Goal: Transaction & Acquisition: Purchase product/service

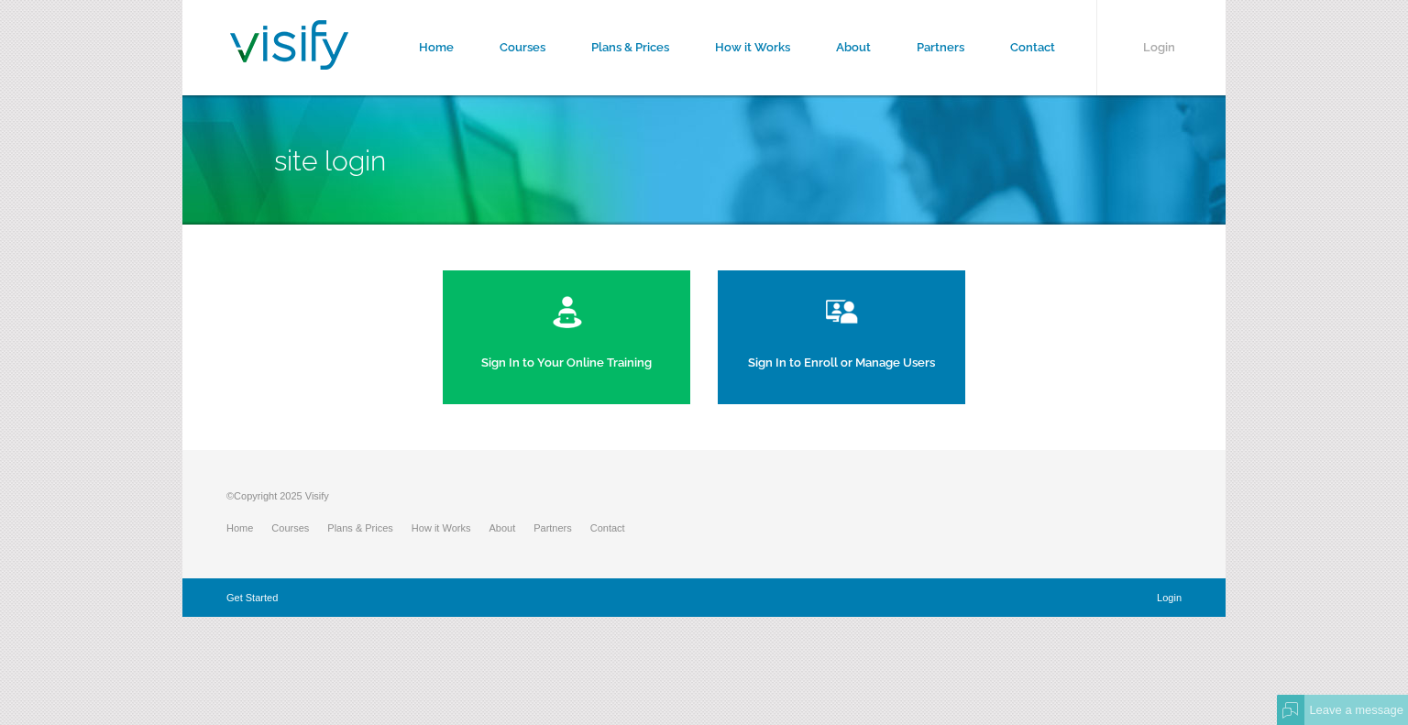
click at [826, 314] on img at bounding box center [841, 311] width 41 height 37
click at [518, 48] on link "Courses" at bounding box center [523, 47] width 92 height 95
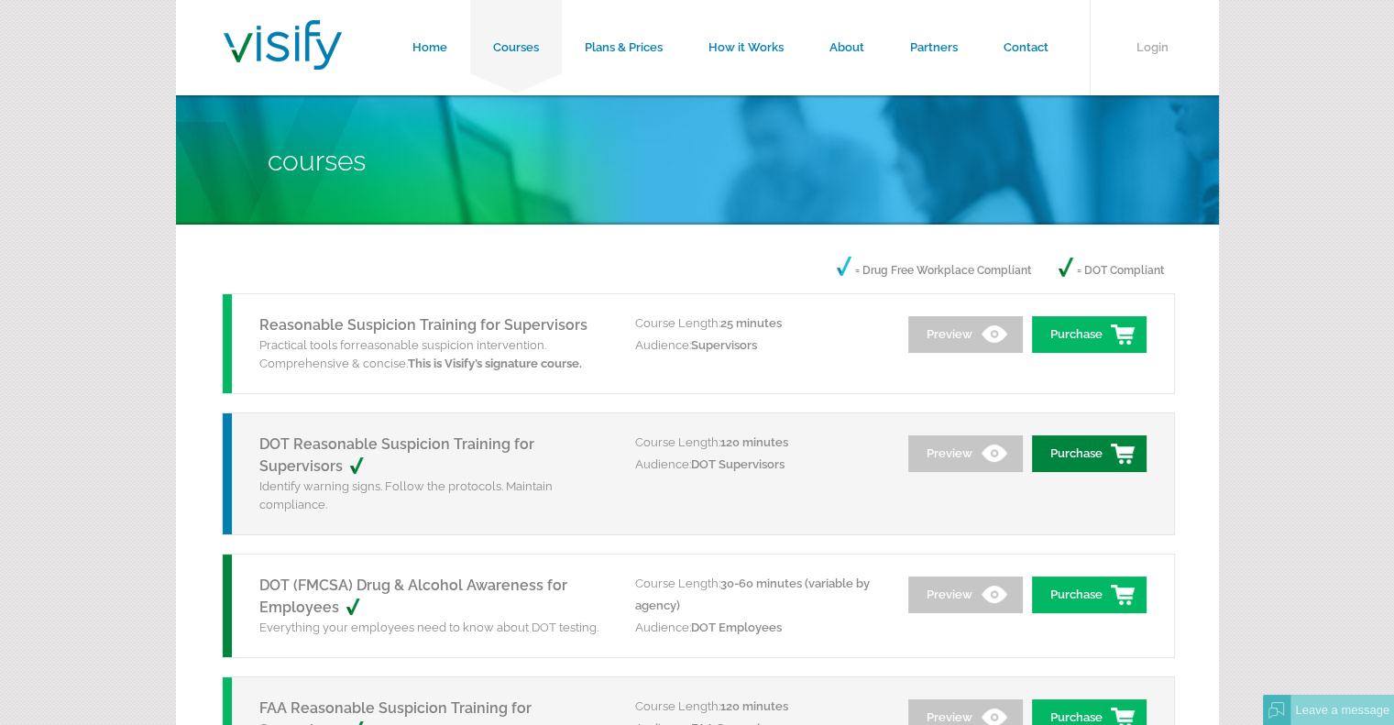
click at [1094, 460] on link "Purchase" at bounding box center [1089, 453] width 115 height 37
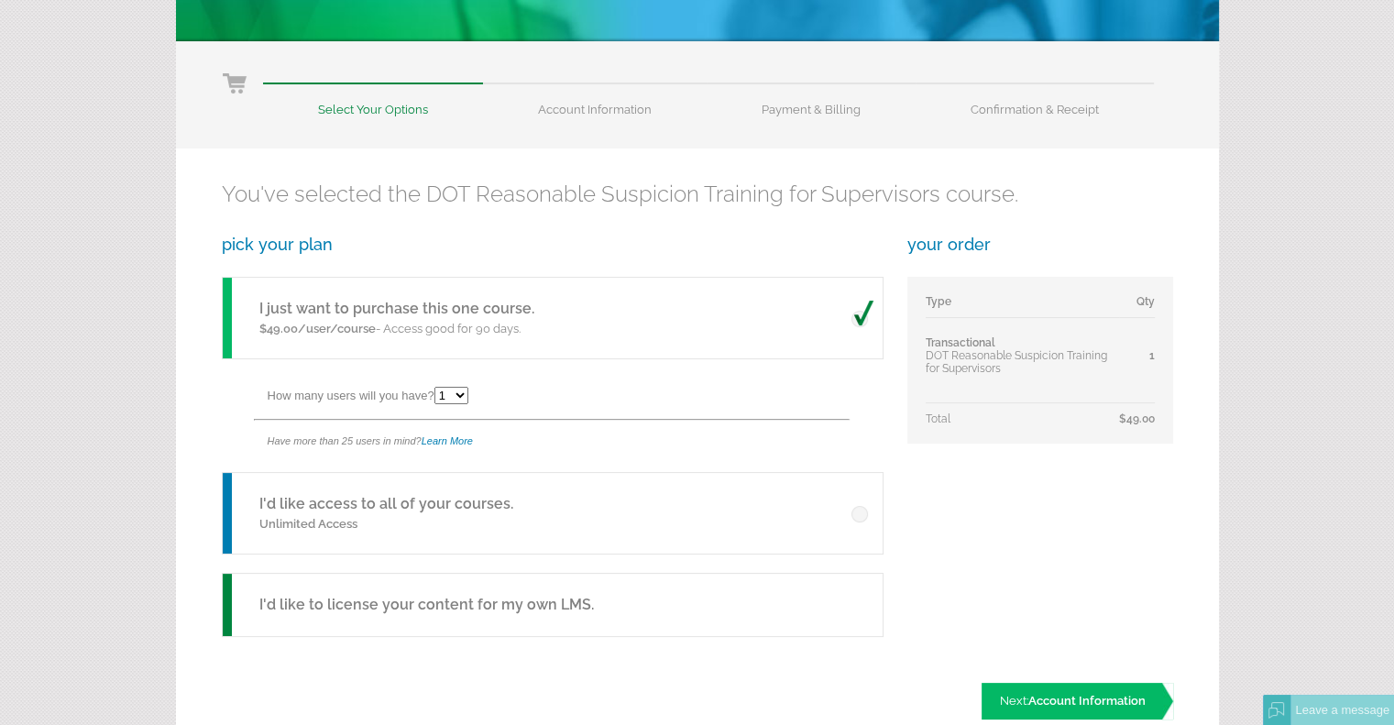
scroll to position [275, 0]
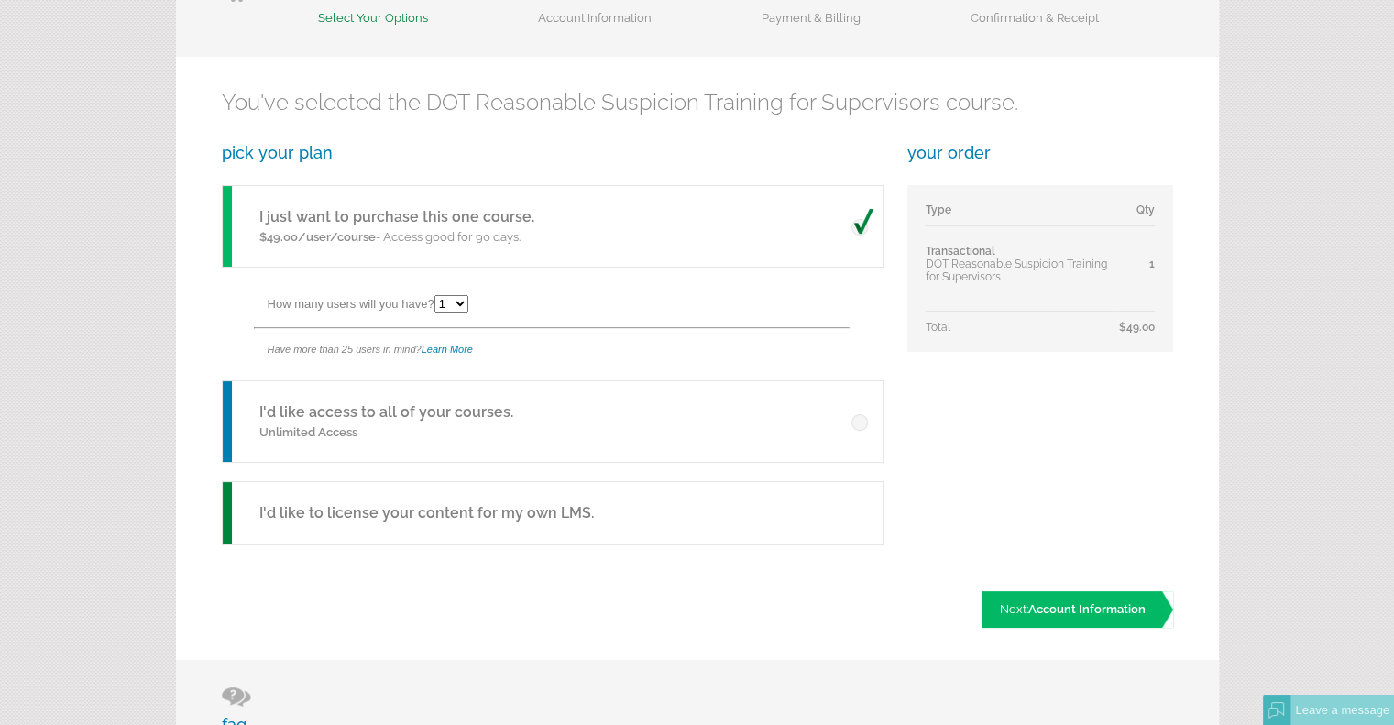
click at [462, 299] on select "1 2 3 4 5 6 7 8 9 10 11 12 13 14 15 16 17 18 19 20 21 22 23 24 25" at bounding box center [452, 303] width 34 height 17
select select "8"
click at [437, 295] on select "1 2 3 4 5 6 7 8 9 10 11 12 13 14 15 16 17 18 19 20 21 22 23 24 25" at bounding box center [452, 303] width 34 height 17
click at [1109, 605] on span "Account Information" at bounding box center [1087, 609] width 117 height 14
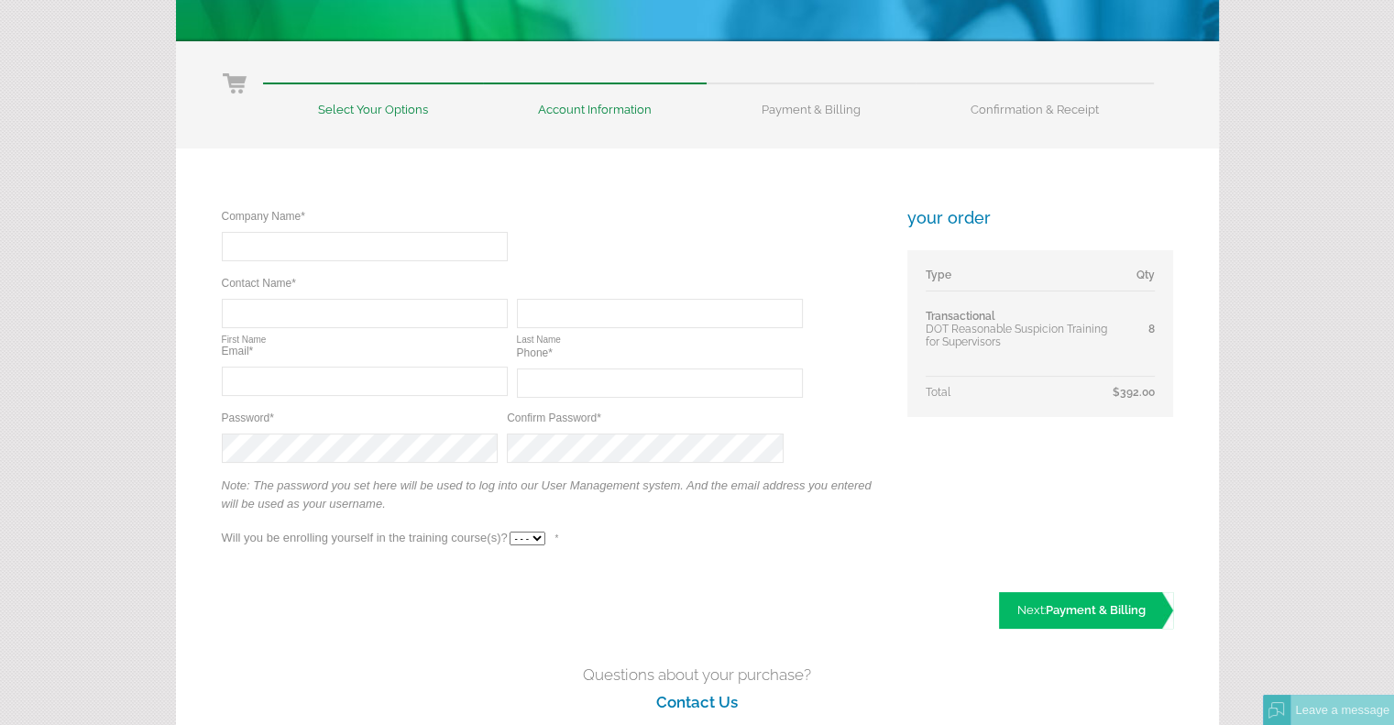
scroll to position [275, 0]
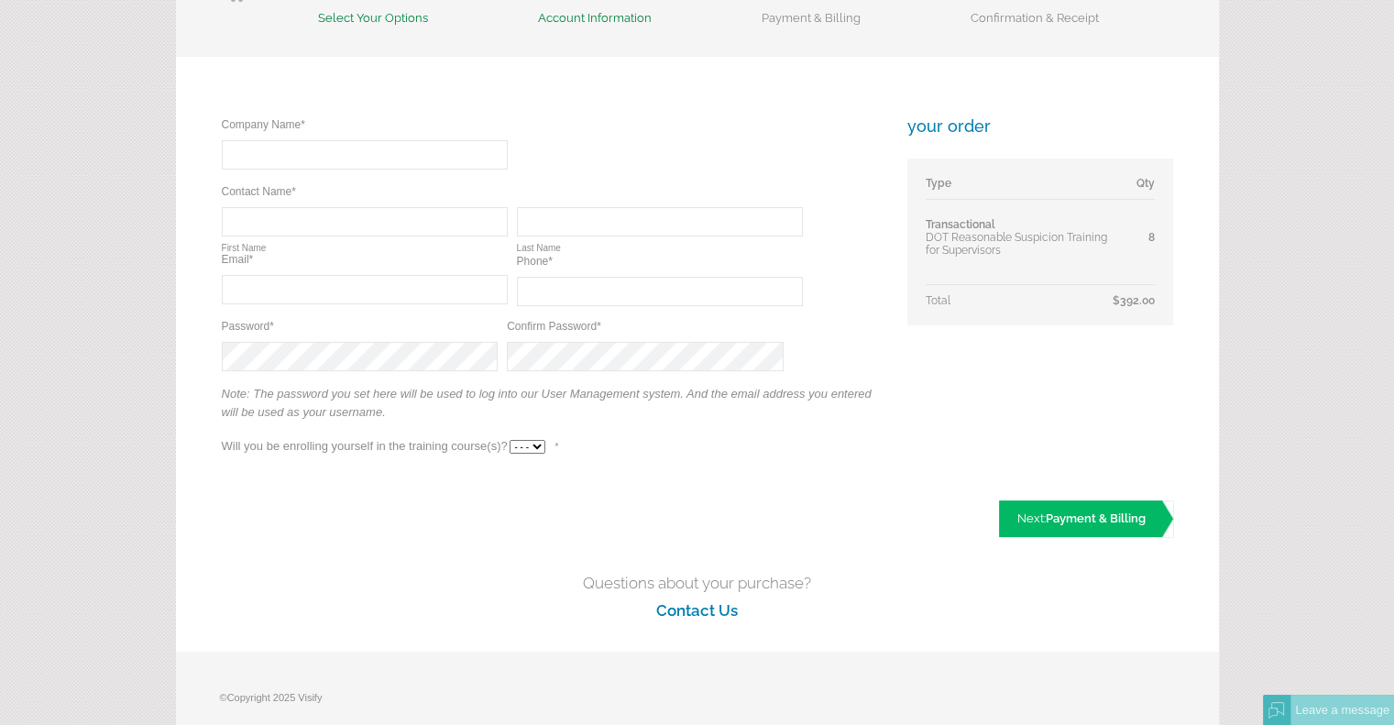
click at [264, 158] on input "text" at bounding box center [365, 154] width 286 height 29
type input "Tumeq, LLC"
click at [345, 221] on input "text" at bounding box center [365, 221] width 286 height 29
type input "[PERSON_NAME]"
click at [644, 233] on input "text" at bounding box center [660, 221] width 286 height 29
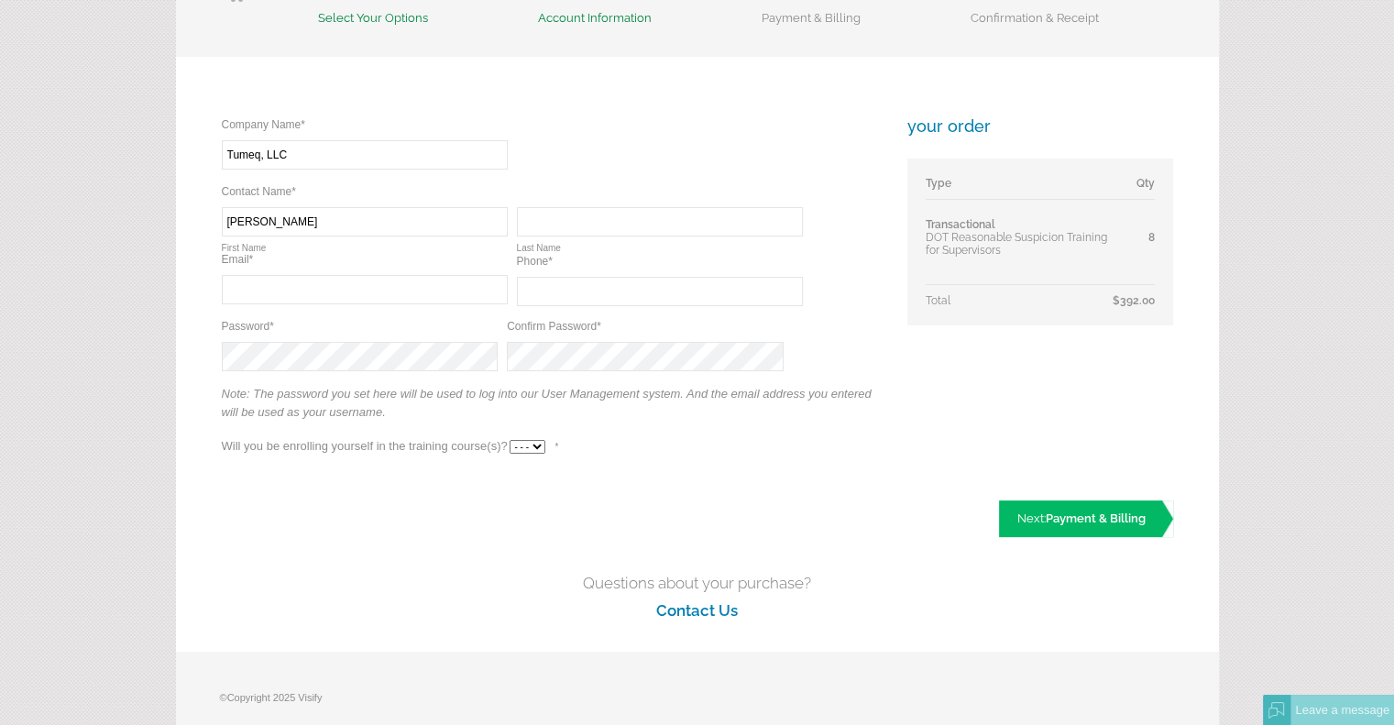
type input "Coles"
click at [415, 290] on input "text" at bounding box center [365, 289] width 286 height 29
type input "thomas.coles@tumeq.com"
click at [604, 292] on input "text" at bounding box center [660, 291] width 286 height 29
type input "(843) 371-1592"
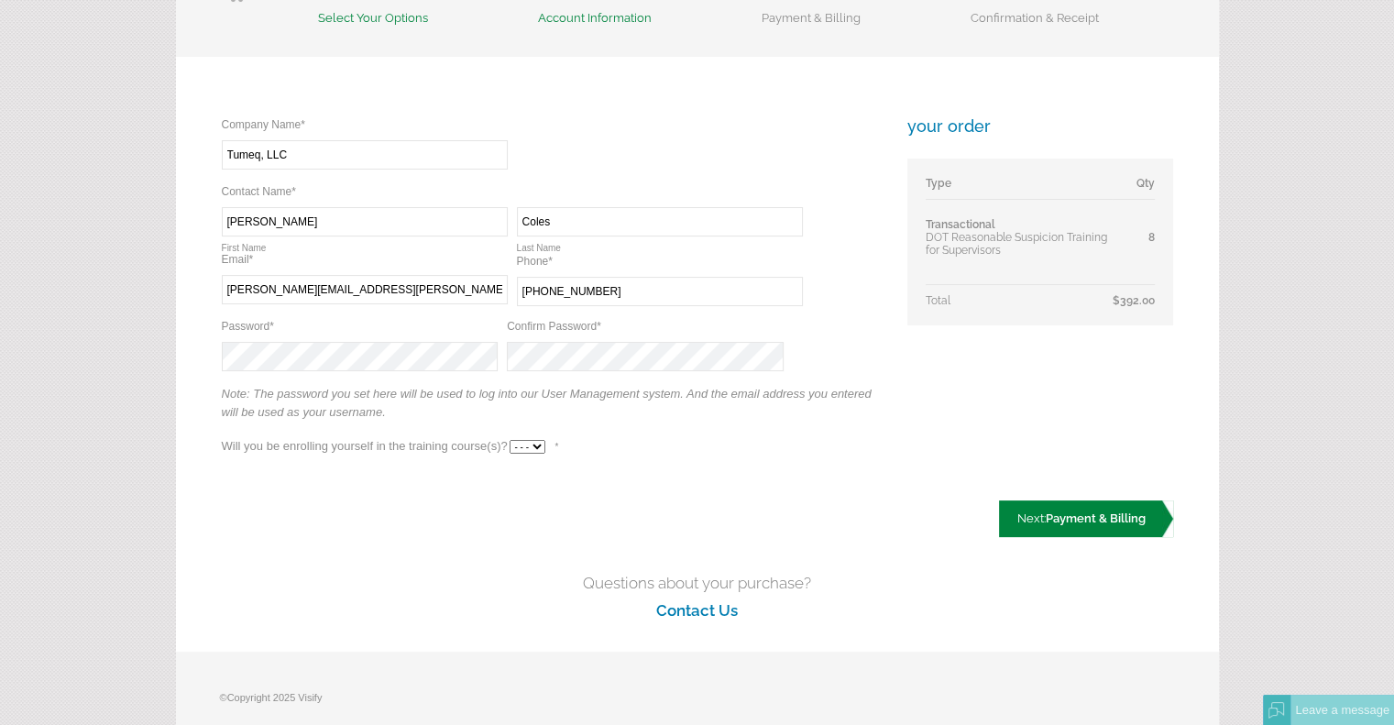
click at [1063, 516] on span "Payment & Billing" at bounding box center [1096, 519] width 100 height 14
click at [536, 448] on select "- - - Yes No" at bounding box center [528, 447] width 36 height 14
select select "No"
click at [510, 440] on select "- - - Yes No" at bounding box center [528, 447] width 36 height 14
click at [526, 512] on div "Company Name* Required Tumeq, LLC Contact Name* Required Required Thomas First …" at bounding box center [697, 313] width 1043 height 512
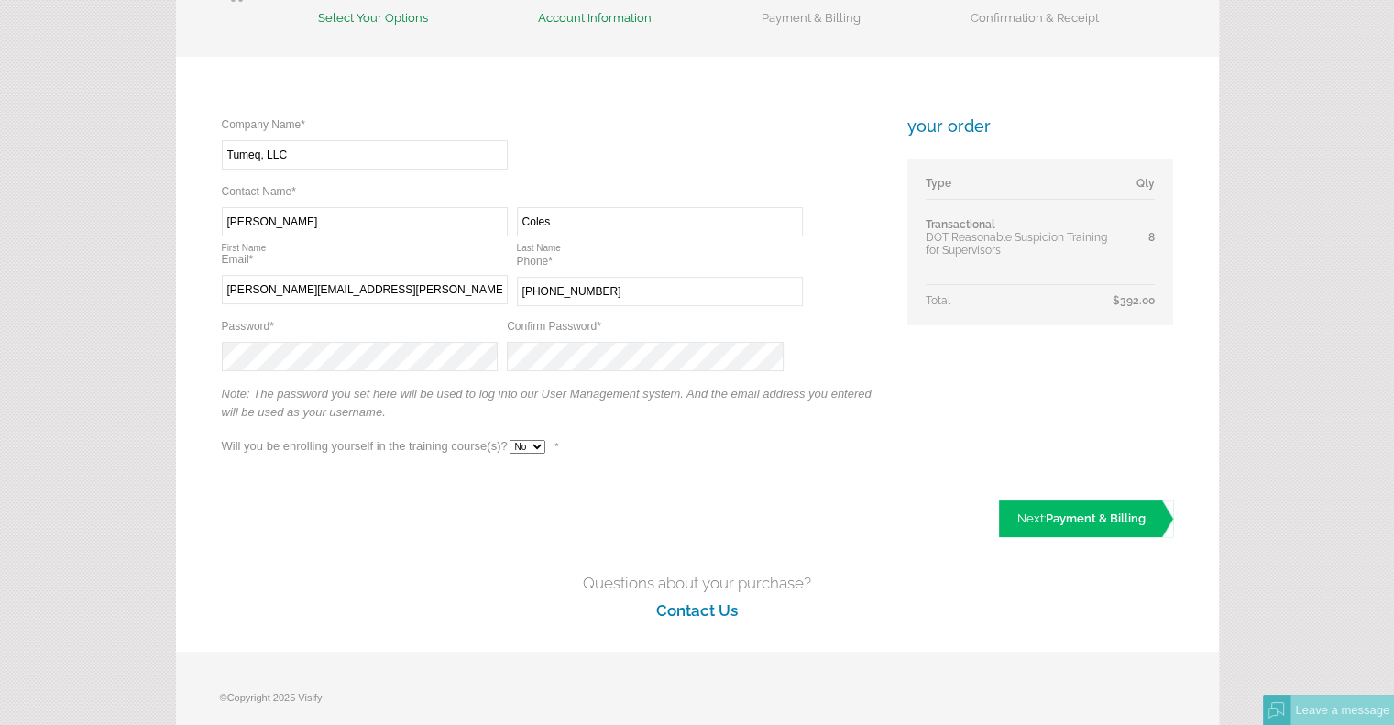
click at [555, 443] on div "Company Name* Required Tumeq, LLC Contact Name* Required Required Thomas First …" at bounding box center [552, 294] width 660 height 357
click at [1049, 519] on span "Payment & Billing" at bounding box center [1096, 519] width 100 height 14
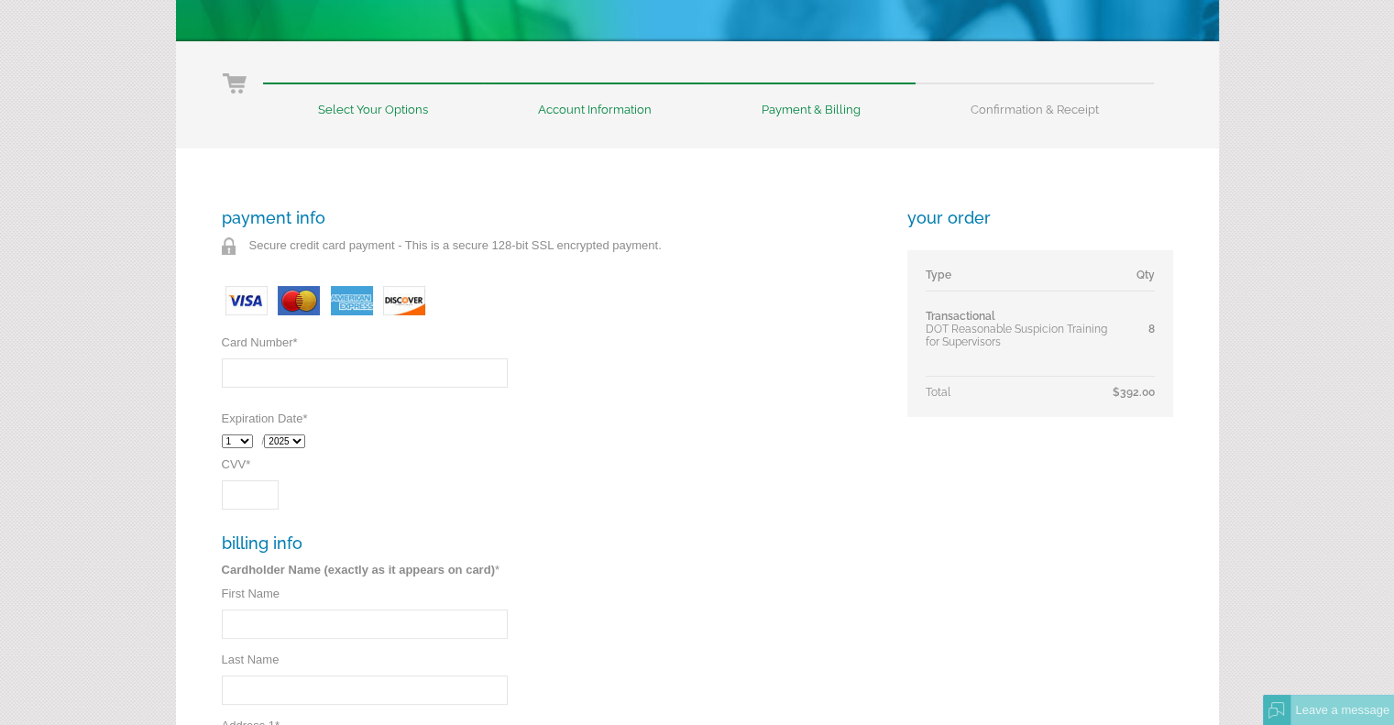
scroll to position [367, 0]
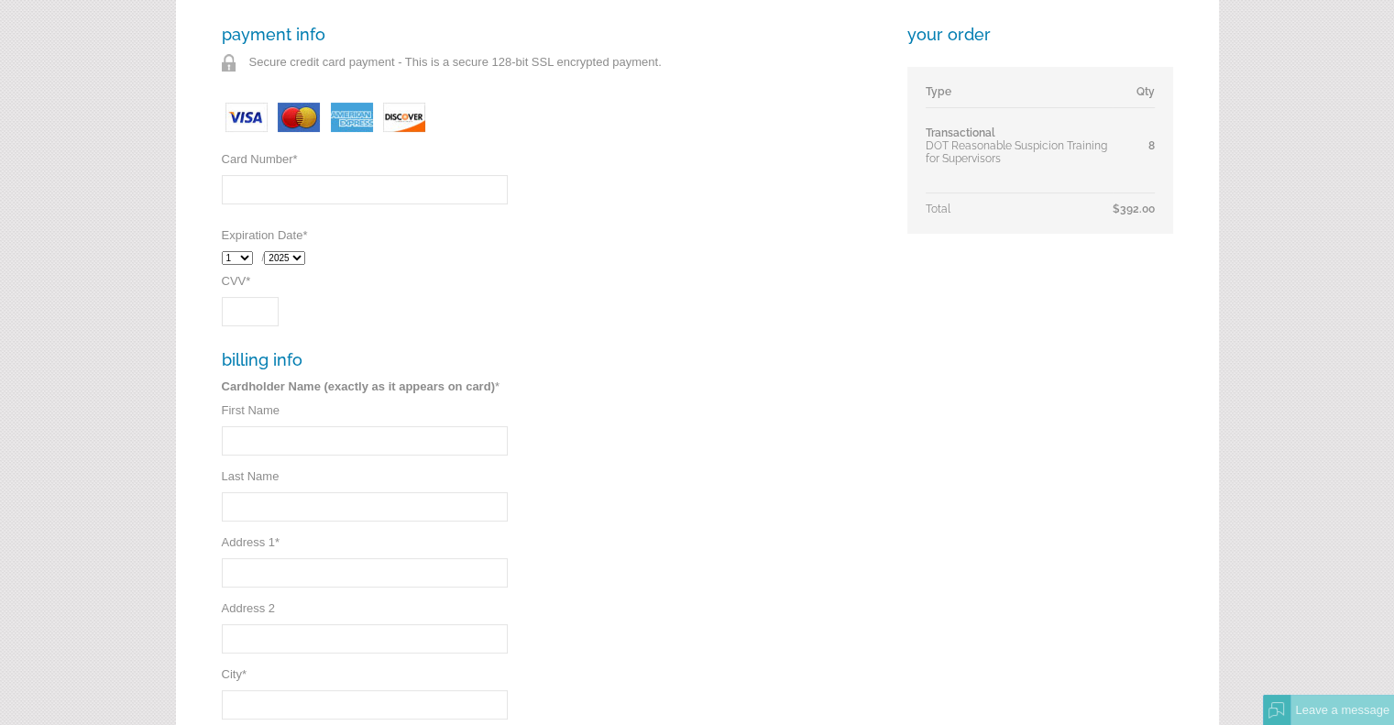
click at [287, 180] on input "Card Number *" at bounding box center [365, 189] width 286 height 29
type input "[CREDIT_CARD_NUMBER]"
click at [244, 259] on select "1 2 3 4 5 6 7 8 9 10 11 12" at bounding box center [237, 258] width 31 height 14
select select "4"
click at [222, 251] on select "1 2 3 4 5 6 7 8 9 10 11 12" at bounding box center [237, 258] width 31 height 14
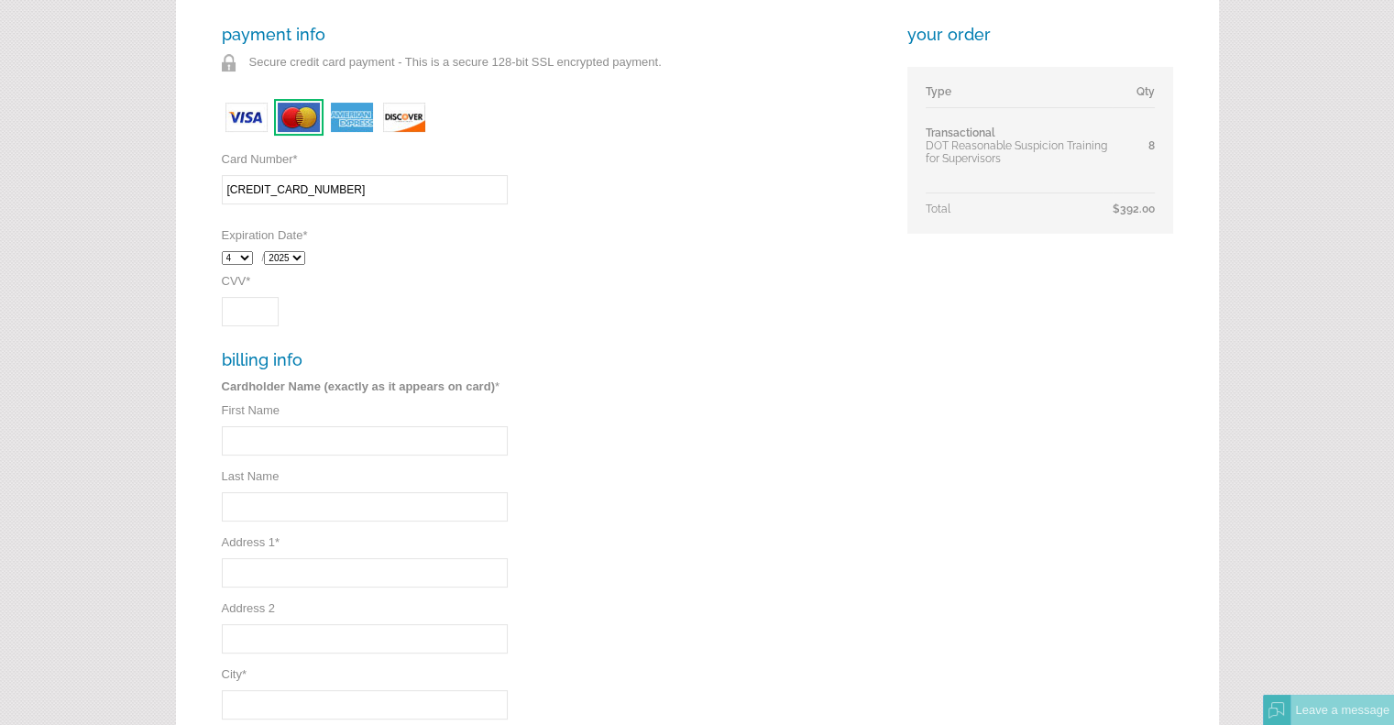
click at [301, 256] on select "2025 2026 2027 2028 2029 2030 2031 2032" at bounding box center [284, 258] width 41 height 14
select select "2026"
click at [268, 251] on select "2025 2026 2027 2028 2029 2030 2031 2032" at bounding box center [284, 258] width 41 height 14
click at [265, 313] on input "CVV *" at bounding box center [250, 311] width 57 height 29
type input "467"
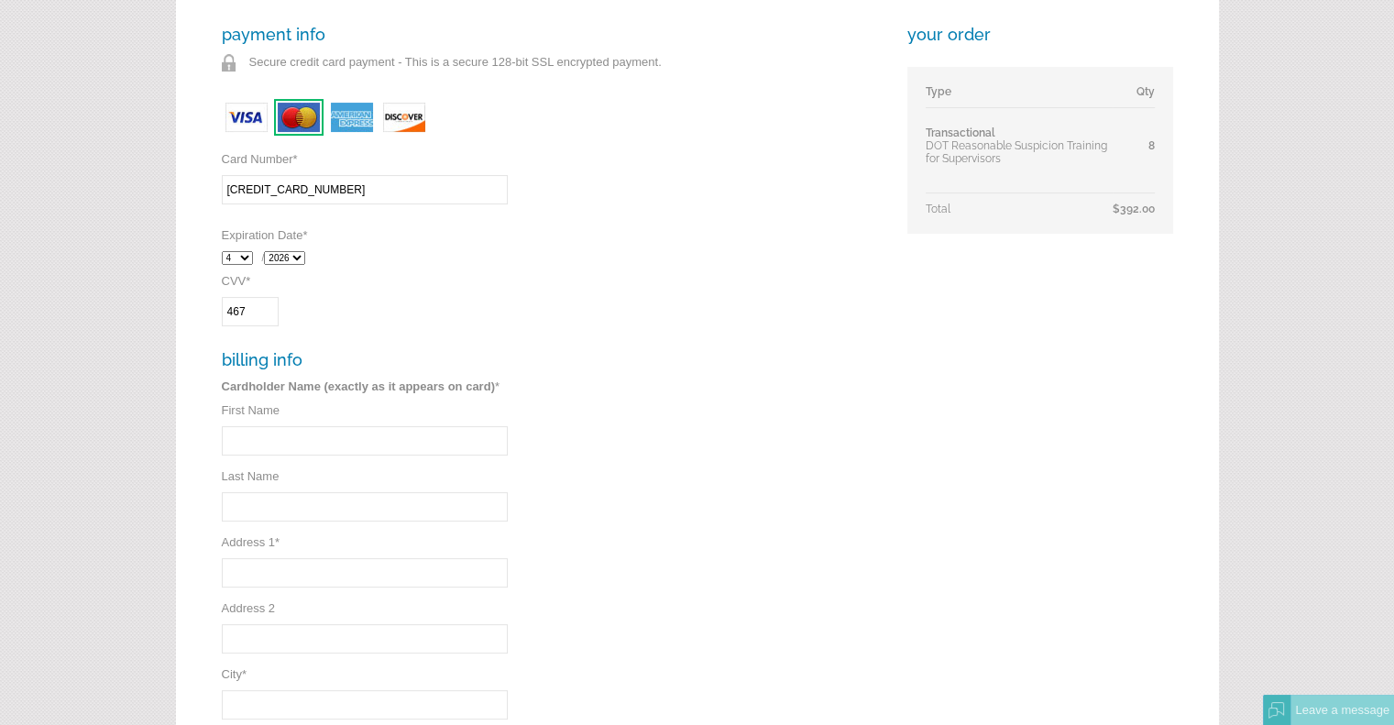
click at [303, 451] on input "First Name" at bounding box center [365, 440] width 286 height 29
type input "Thomas"
click at [328, 509] on input "Last Name" at bounding box center [365, 506] width 286 height 29
type input "Coles"
click at [312, 578] on input "Address 1 *" at bounding box center [365, 572] width 286 height 29
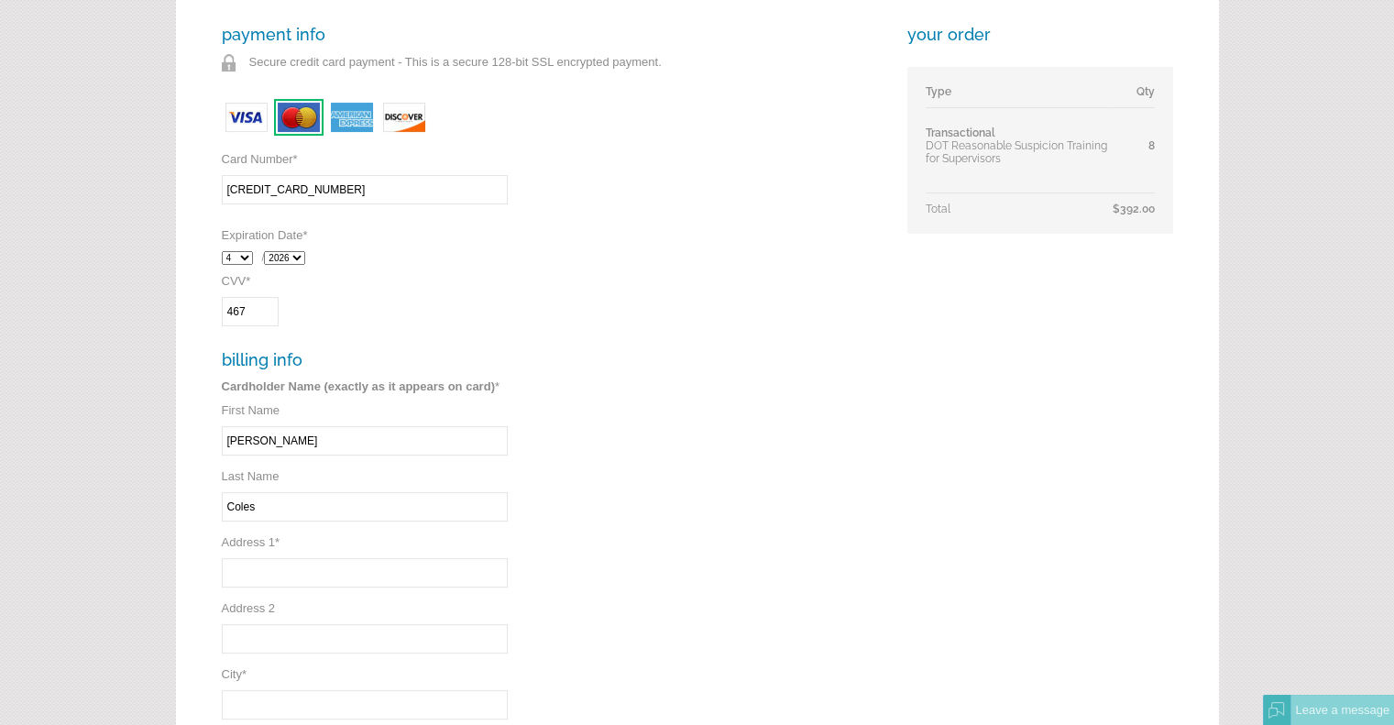
type input "900 Wando Park Blvd"
click at [329, 637] on input "Address 2" at bounding box center [365, 638] width 286 height 29
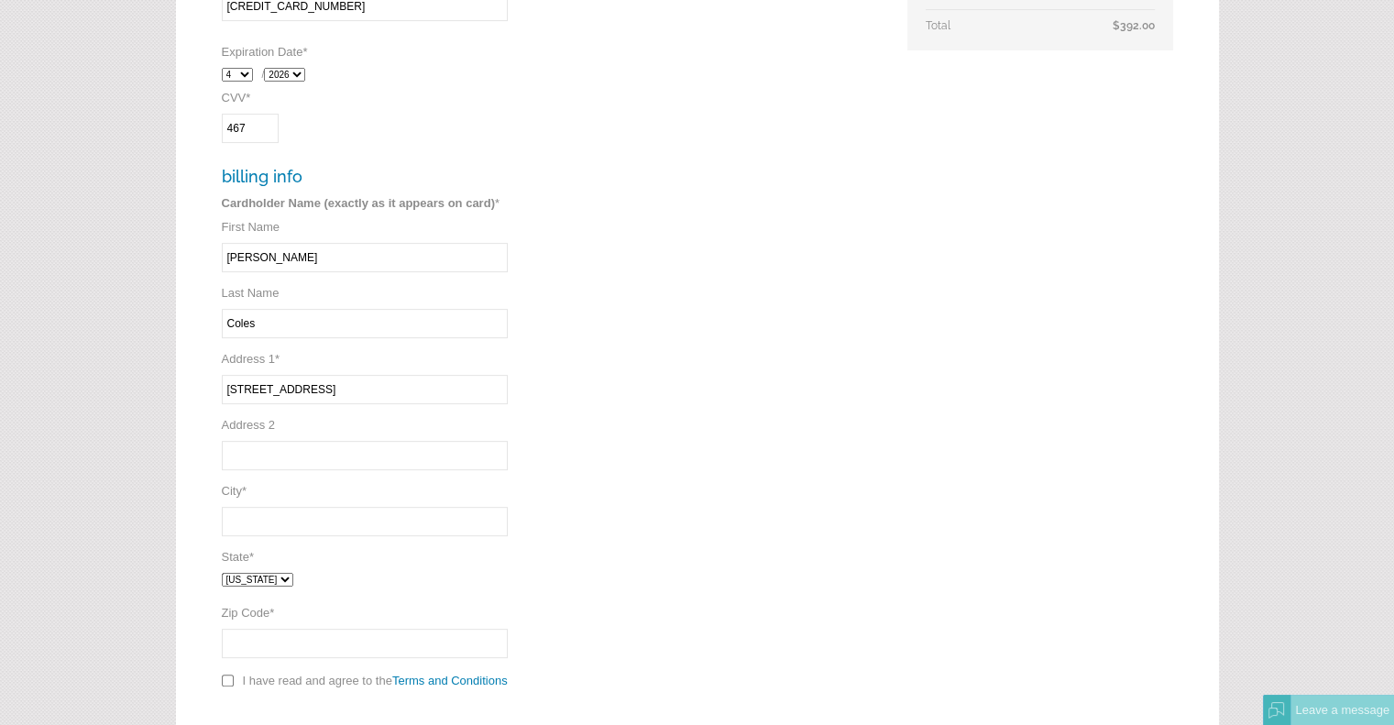
click at [335, 529] on input "City *" at bounding box center [365, 521] width 286 height 29
type input "Mt. Pleasant"
click at [293, 579] on select "Alabama Alaska Arizona Arkansas California Colorado Connecticut District of Col…" at bounding box center [258, 580] width 72 height 14
select select "SC"
click at [222, 573] on select "Alabama Alaska Arizona Arkansas California Colorado Connecticut District of Col…" at bounding box center [258, 580] width 72 height 14
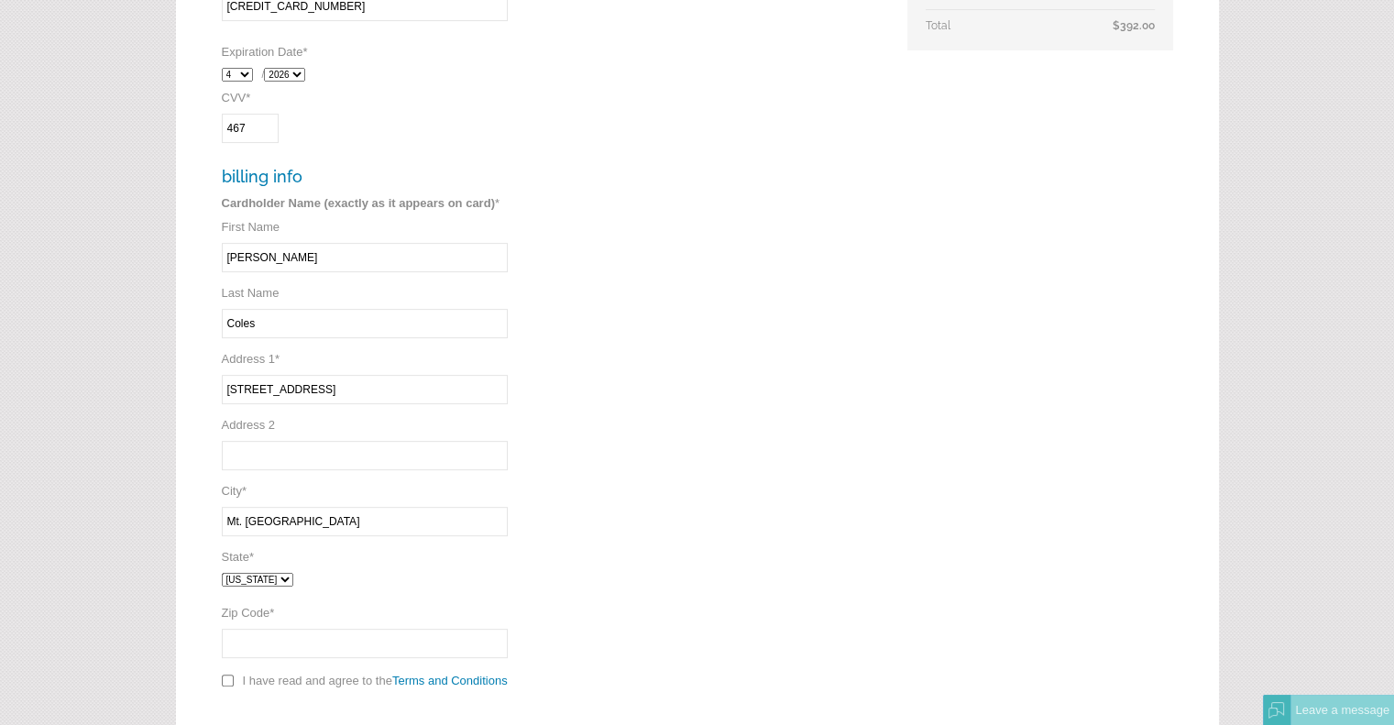
click at [292, 637] on input "Zip Code *" at bounding box center [365, 643] width 286 height 29
type input "29464"
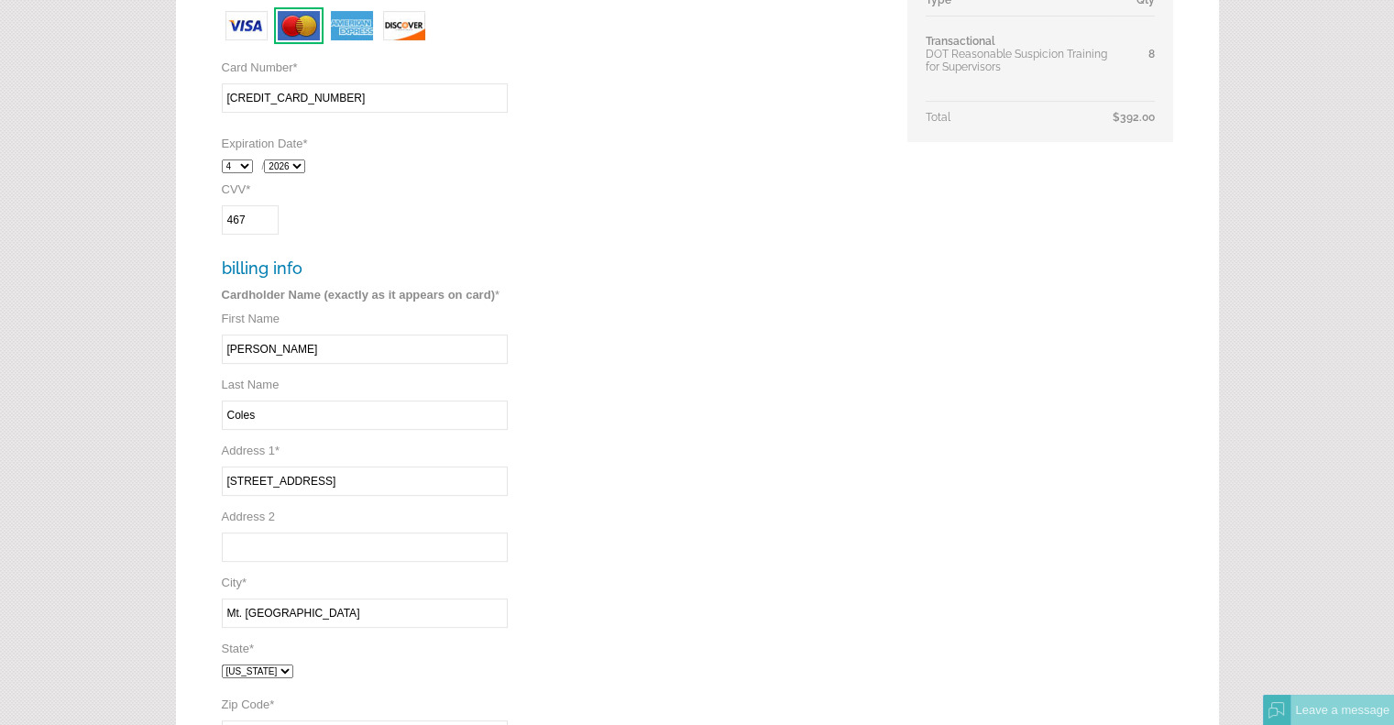
scroll to position [790, 0]
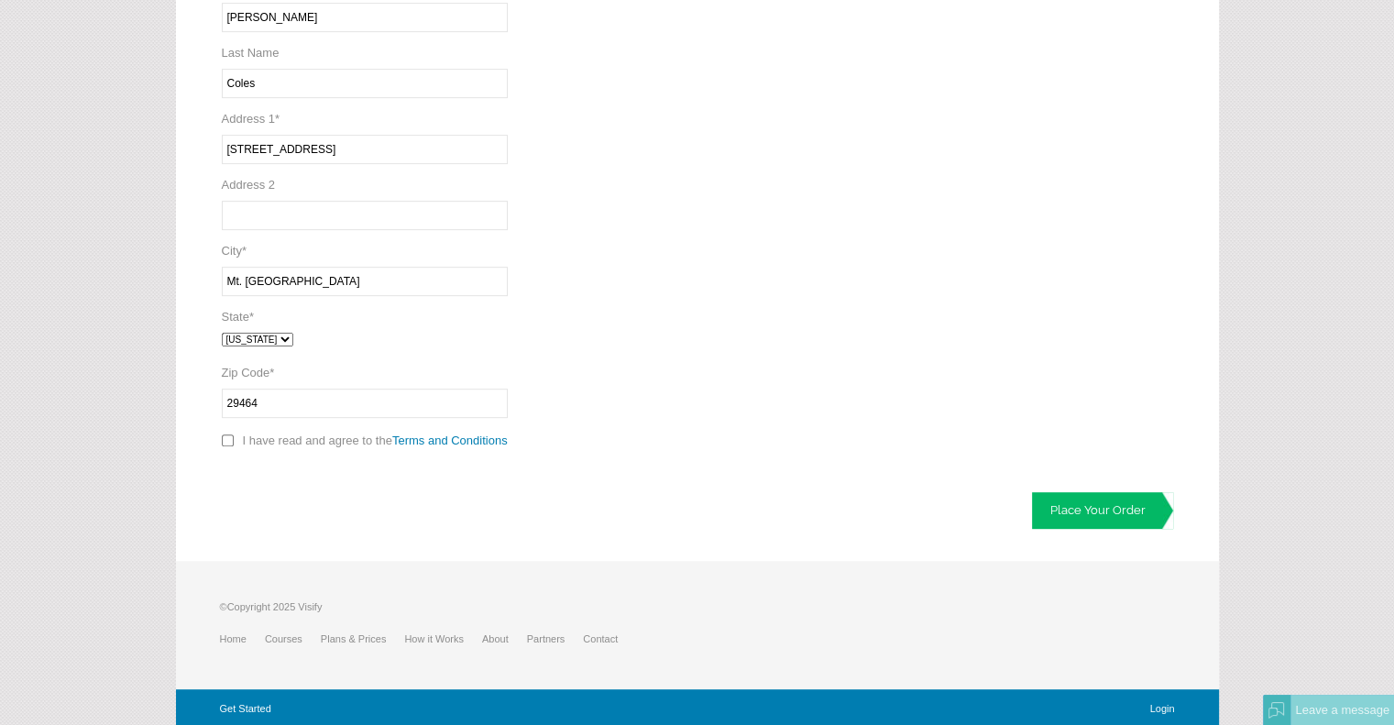
click at [229, 437] on input "checkbox" at bounding box center [228, 441] width 12 height 12
checkbox input "true"
click at [474, 545] on div "payment info Secure credit card payment - This is a secure 128-bit SSL encrypte…" at bounding box center [697, 51] width 1043 height 1019
click at [722, 514] on div "payment info Secure credit card payment - This is a secure 128-bit SSL encrypte…" at bounding box center [697, 51] width 1043 height 1019
click at [1075, 501] on link "Place Your Order" at bounding box center [1102, 510] width 141 height 37
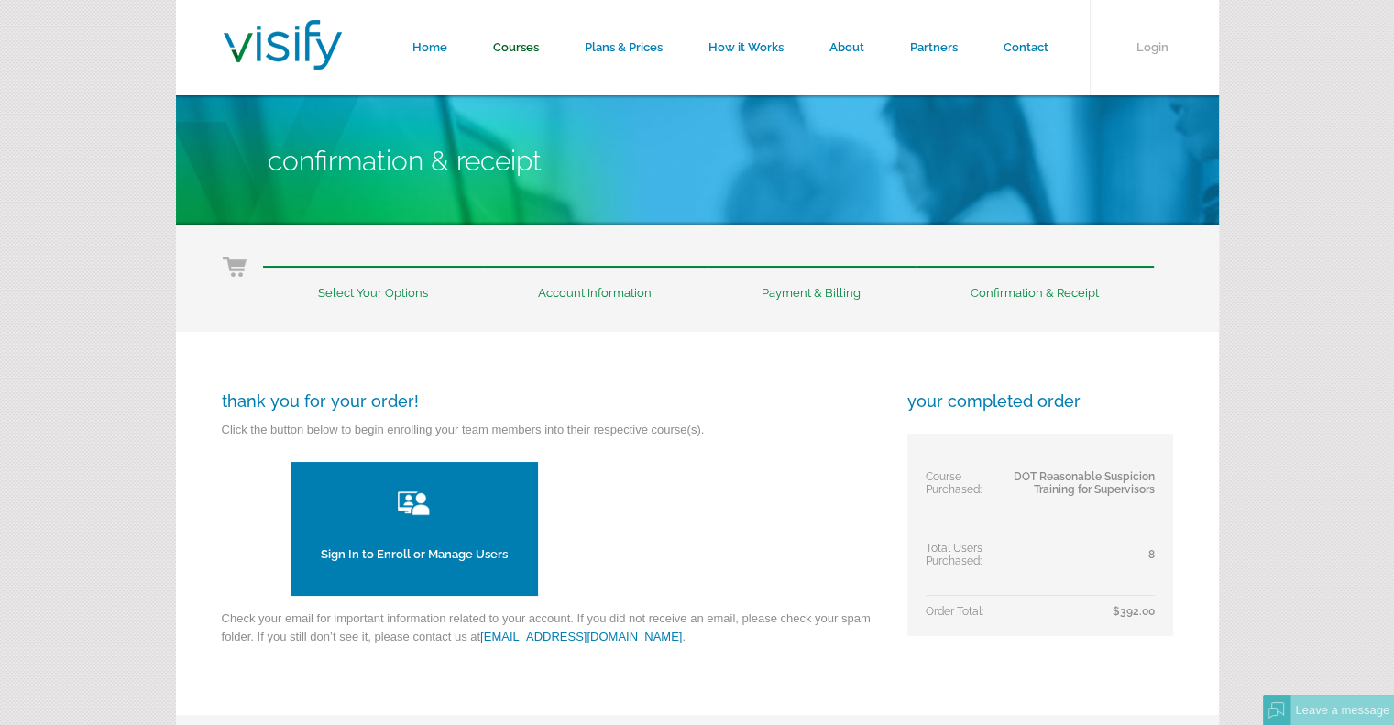
click at [508, 47] on link "Courses" at bounding box center [516, 47] width 92 height 95
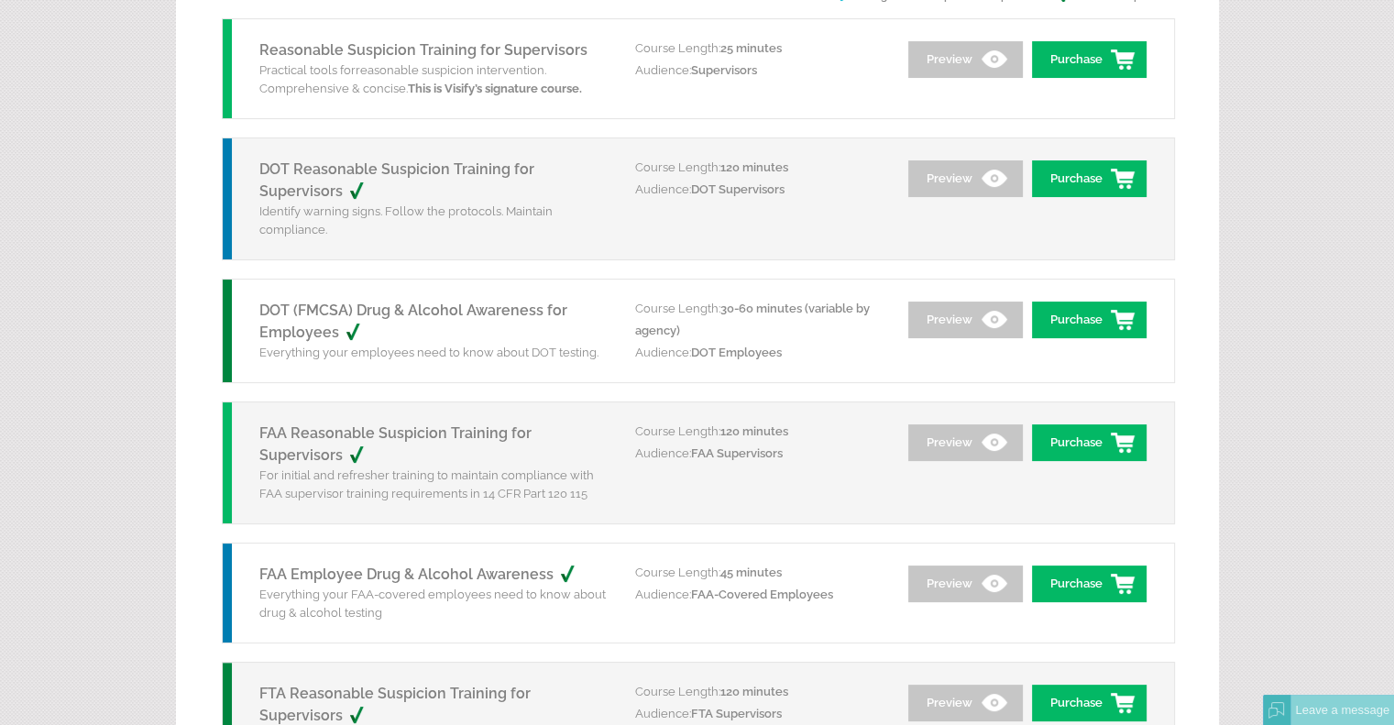
scroll to position [92, 0]
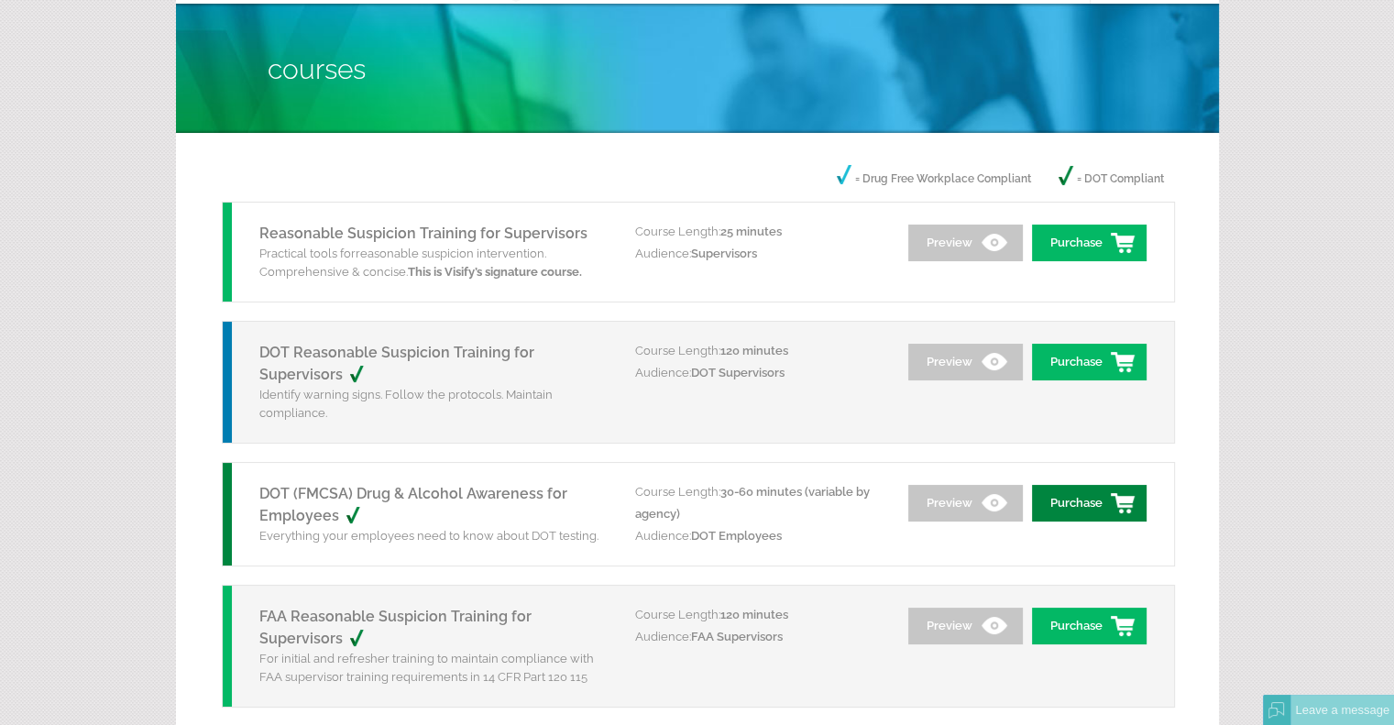
click at [1089, 512] on link "Purchase" at bounding box center [1089, 503] width 115 height 37
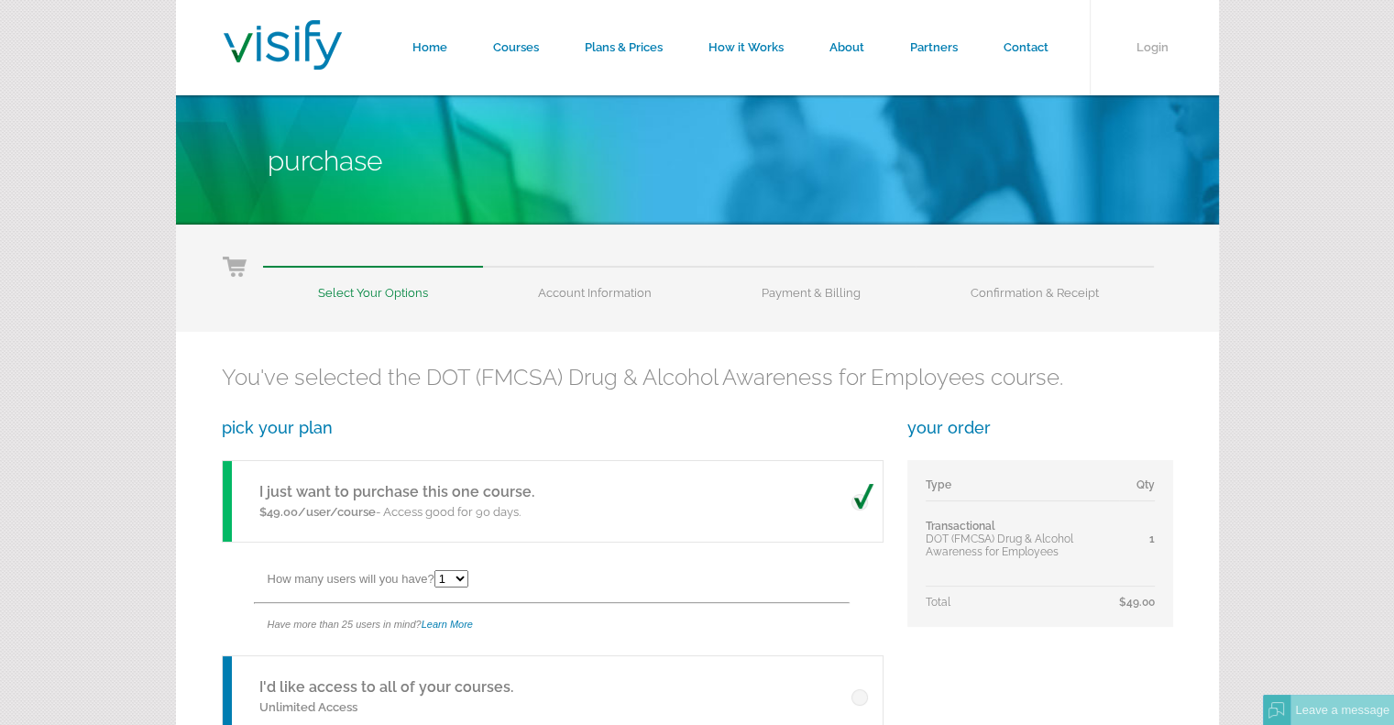
click at [459, 578] on select "1 2 3 4 5 6 7 8 9 10 11 12 13 14 15 16 17 18 19 20 21 22 23 24 25" at bounding box center [452, 578] width 34 height 17
click at [437, 570] on select "1 2 3 4 5 6 7 8 9 10 11 12 13 14 15 16 17 18 19 20 21 22 23 24 25" at bounding box center [452, 578] width 34 height 17
click at [463, 578] on select "1 2 3 4 5 6 7 8 9 10 11 12 13 14 15 16 17 18 19 20 21 22 23 24 25" at bounding box center [452, 578] width 34 height 17
click at [437, 570] on select "1 2 3 4 5 6 7 8 9 10 11 12 13 14 15 16 17 18 19 20 21 22 23 24 25" at bounding box center [452, 578] width 34 height 17
click at [662, 568] on div "How many users will you have? 1 2 3 4 5 6 7 8 9 10 11 12 13 14 15 16 17 18 19 2…" at bounding box center [575, 581] width 614 height 41
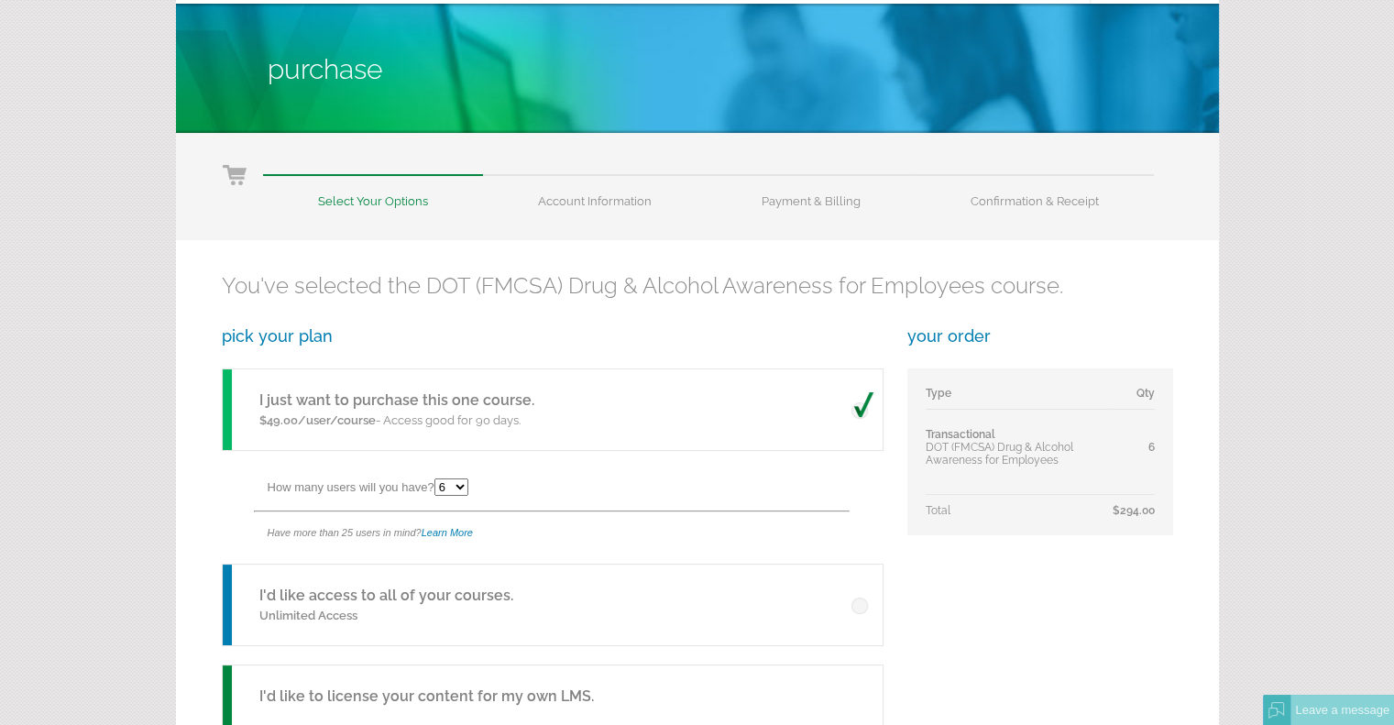
scroll to position [183, 0]
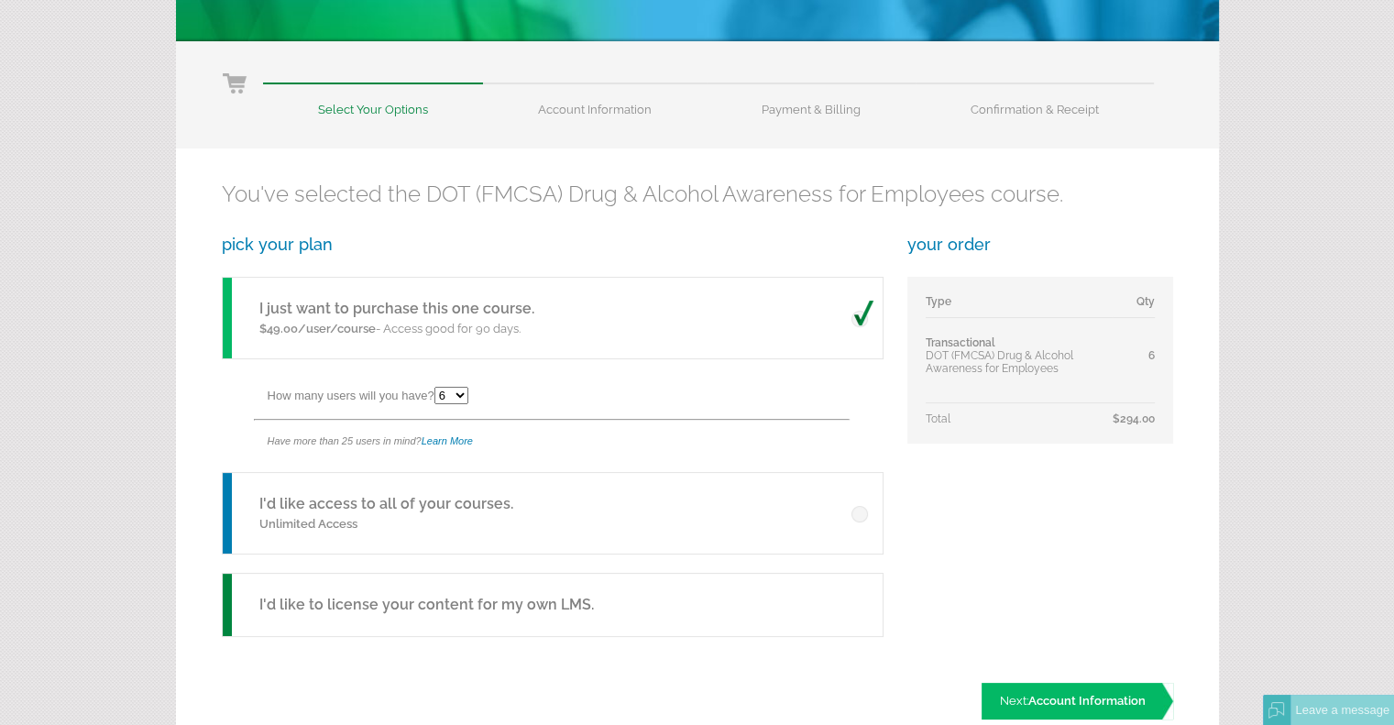
click at [465, 393] on select "1 2 3 4 5 6 7 8 9 10 11 12 13 14 15 16 17 18 19 20 21 22 23 24 25" at bounding box center [452, 395] width 34 height 17
click at [437, 387] on select "1 2 3 4 5 6 7 8 9 10 11 12 13 14 15 16 17 18 19 20 21 22 23 24 25" at bounding box center [452, 395] width 34 height 17
click at [460, 391] on select "1 2 3 4 5 6 7 8 9 10 11 12 13 14 15 16 17 18 19 20 21 22 23 24 25" at bounding box center [452, 395] width 34 height 17
click at [437, 387] on select "1 2 3 4 5 6 7 8 9 10 11 12 13 14 15 16 17 18 19 20 21 22 23 24 25" at bounding box center [452, 395] width 34 height 17
click at [462, 393] on select "1 2 3 4 5 6 7 8 9 10 11 12 13 14 15 16 17 18 19 20 21 22 23 24 25" at bounding box center [452, 395] width 34 height 17
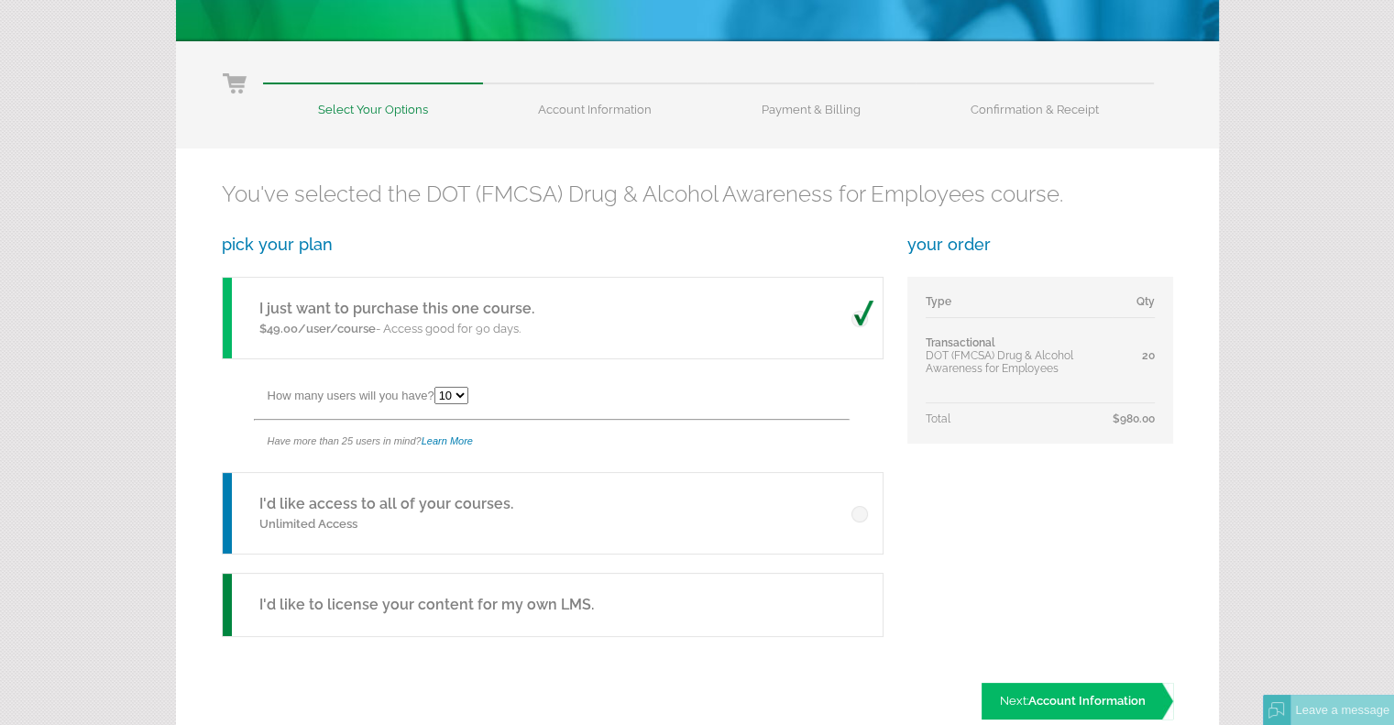
click at [437, 387] on select "1 2 3 4 5 6 7 8 9 10 11 12 13 14 15 16 17 18 19 20 21 22 23 24 25" at bounding box center [452, 395] width 34 height 17
click at [466, 395] on select "1 2 3 4 5 6 7 8 9 10 11 12 13 14 15 16 17 18 19 20 21 22 23 24 25" at bounding box center [452, 395] width 34 height 17
select select "12"
click at [437, 387] on select "1 2 3 4 5 6 7 8 9 10 11 12 13 14 15 16 17 18 19 20 21 22 23 24 25" at bounding box center [452, 395] width 34 height 17
click at [1075, 699] on span "Account Information" at bounding box center [1087, 701] width 117 height 14
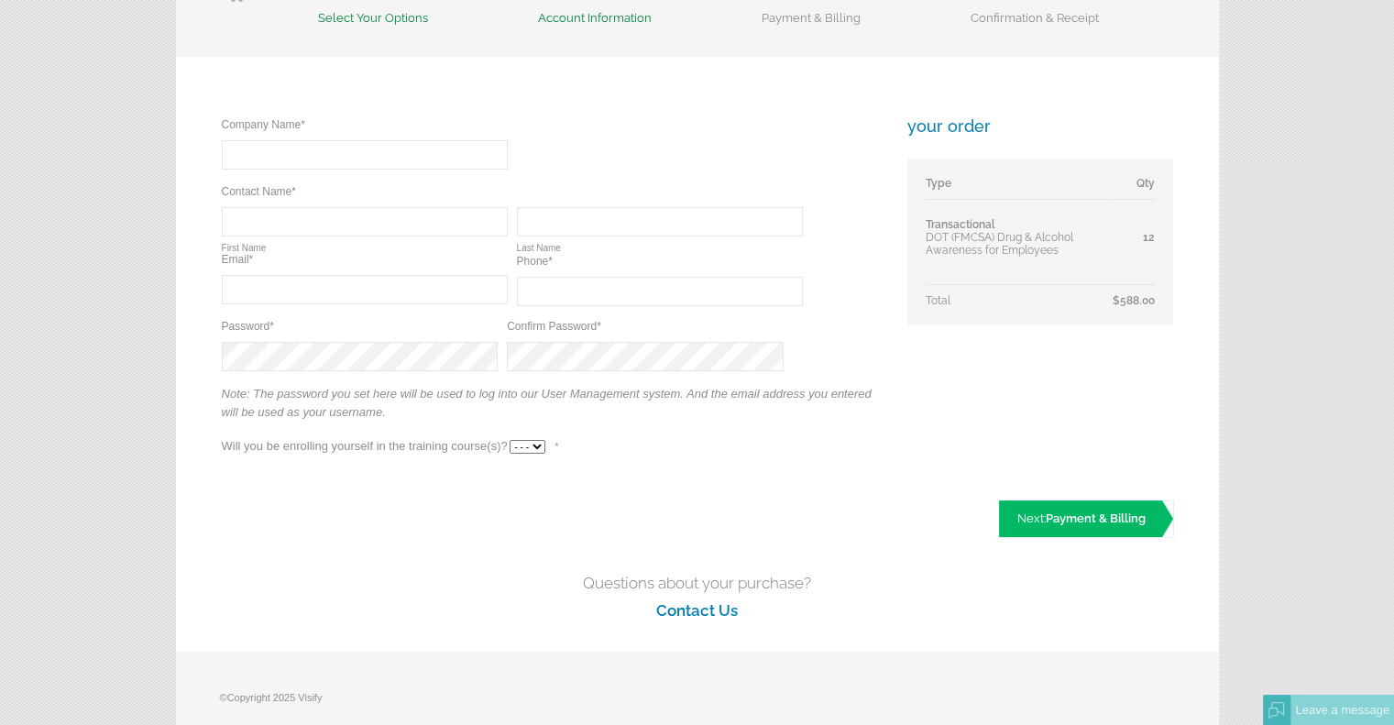
scroll to position [183, 0]
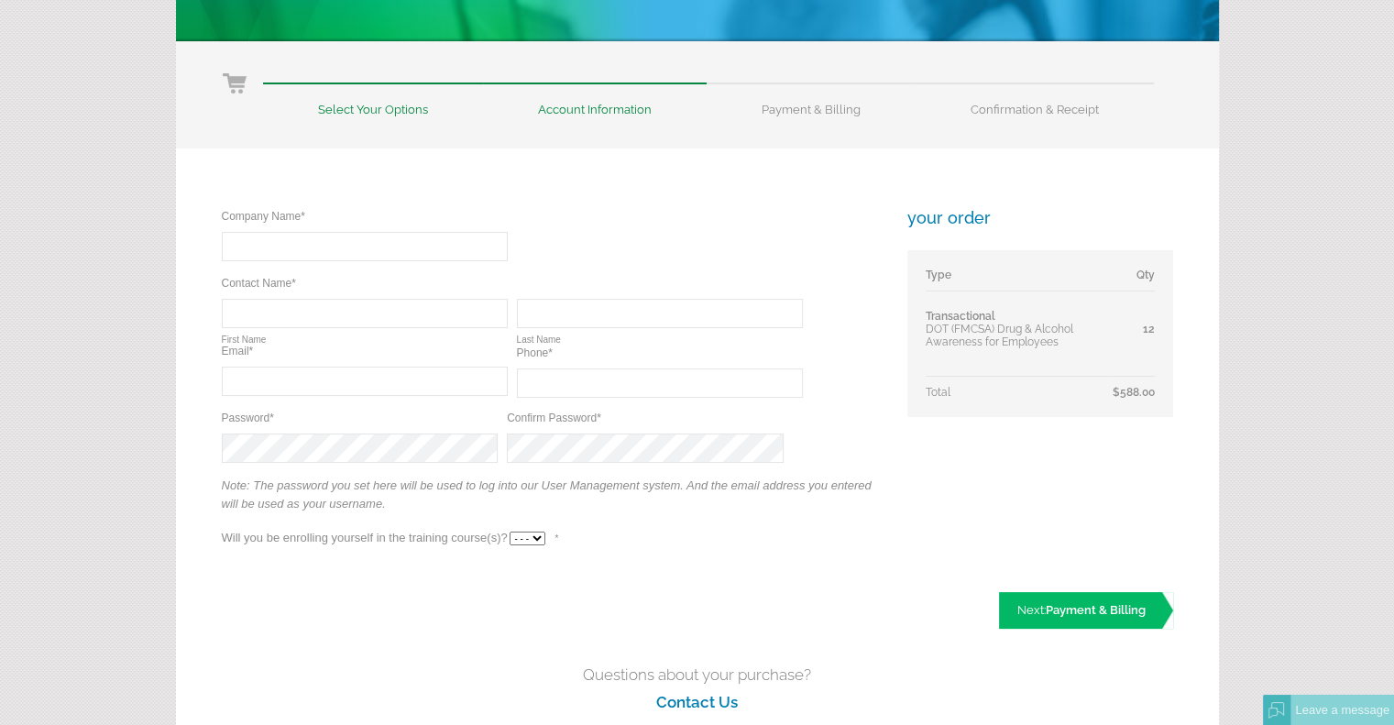
click at [318, 250] on input "text" at bounding box center [365, 246] width 286 height 29
type input "Tumeq, LLC"
click at [330, 308] on input "text" at bounding box center [365, 313] width 286 height 29
type input "[PERSON_NAME]"
click at [584, 309] on input "text" at bounding box center [660, 313] width 286 height 29
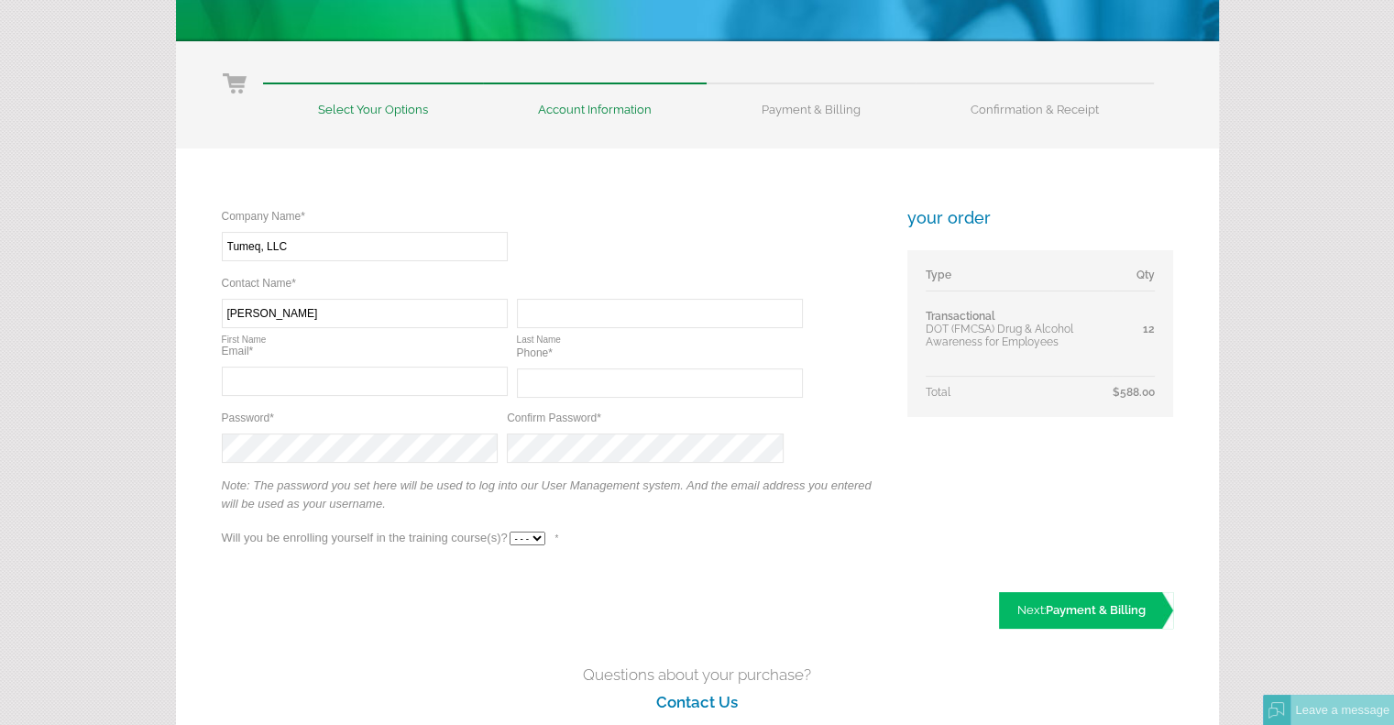
type input "Coles"
click at [358, 379] on input "text" at bounding box center [365, 381] width 286 height 29
type input "[PERSON_NAME][EMAIL_ADDRESS][PERSON_NAME][DOMAIN_NAME]"
click at [579, 386] on input "text" at bounding box center [660, 383] width 286 height 29
type input "[PHONE_NUMBER]"
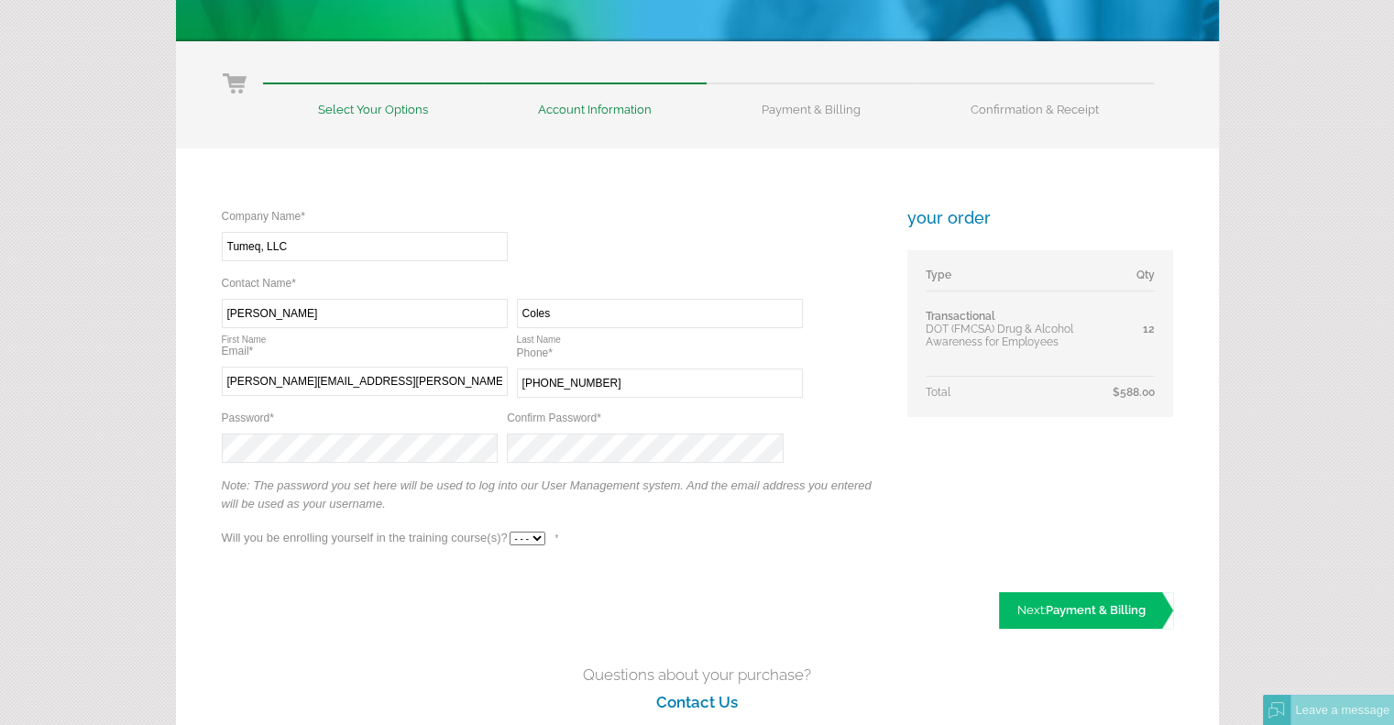
click at [539, 537] on select "- - - Yes No" at bounding box center [528, 539] width 36 height 14
click at [510, 532] on select "- - - Yes No" at bounding box center [528, 539] width 36 height 14
click at [525, 606] on div "Company Name* Required Tumeq, LLC Contact Name* Required Required [PERSON_NAME]…" at bounding box center [697, 405] width 1043 height 512
click at [539, 540] on select "- - - Yes No" at bounding box center [528, 539] width 36 height 14
select select "Yes"
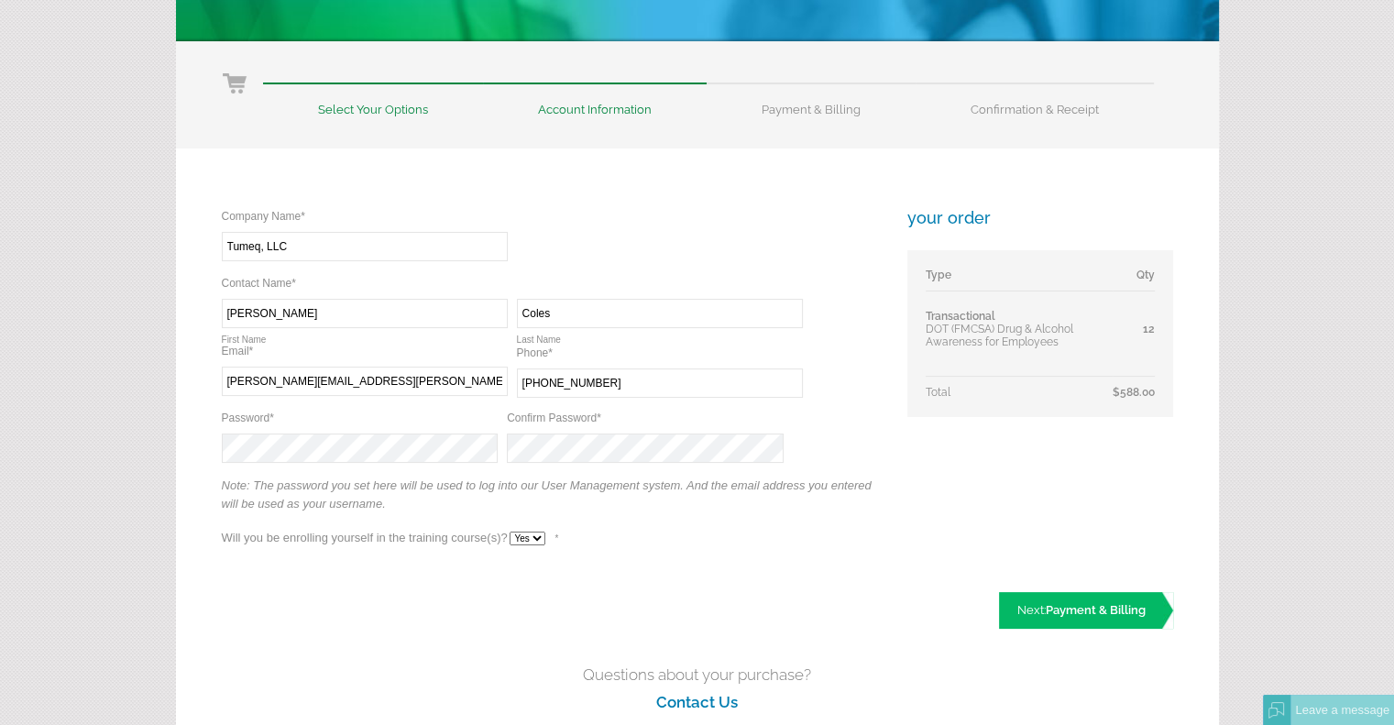
click at [510, 532] on select "- - - Yes No" at bounding box center [528, 539] width 36 height 14
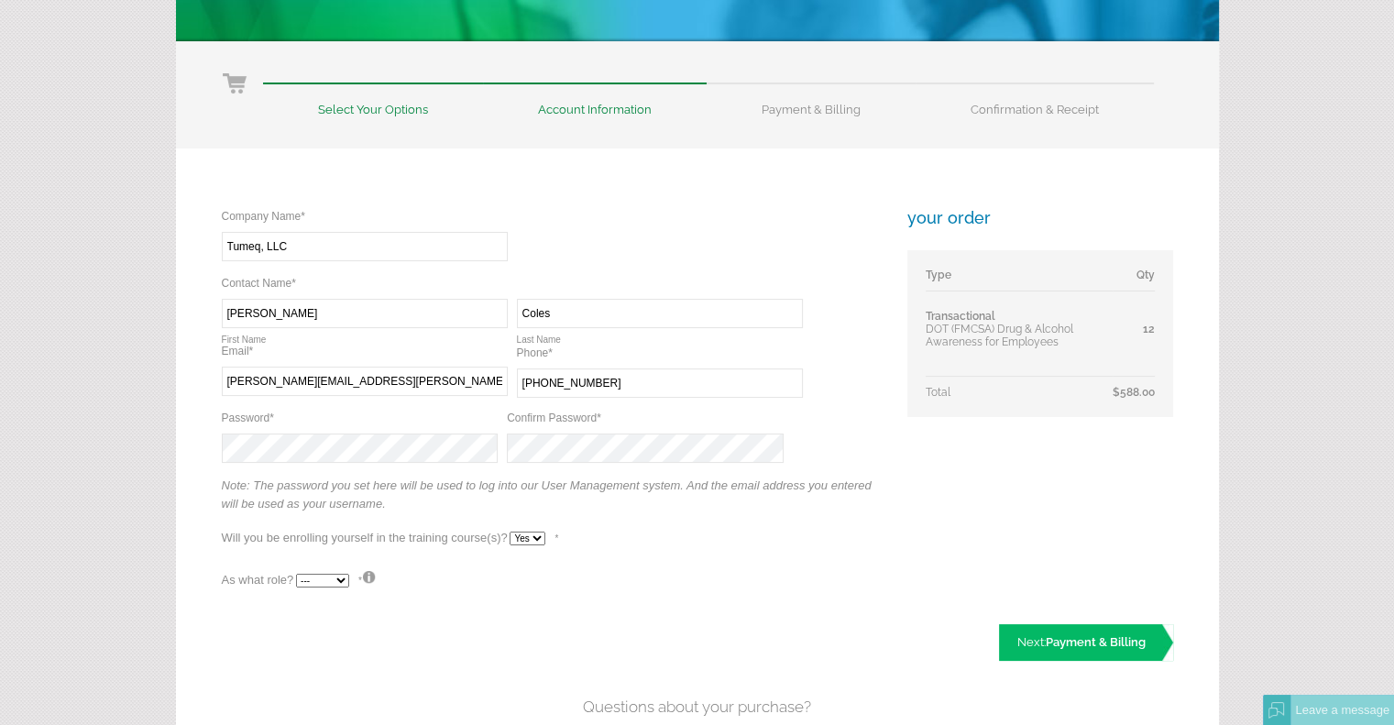
click at [340, 578] on select "--- Teacher Student" at bounding box center [322, 581] width 53 height 14
select select "False"
click at [296, 574] on select "--- Teacher Student" at bounding box center [322, 581] width 53 height 14
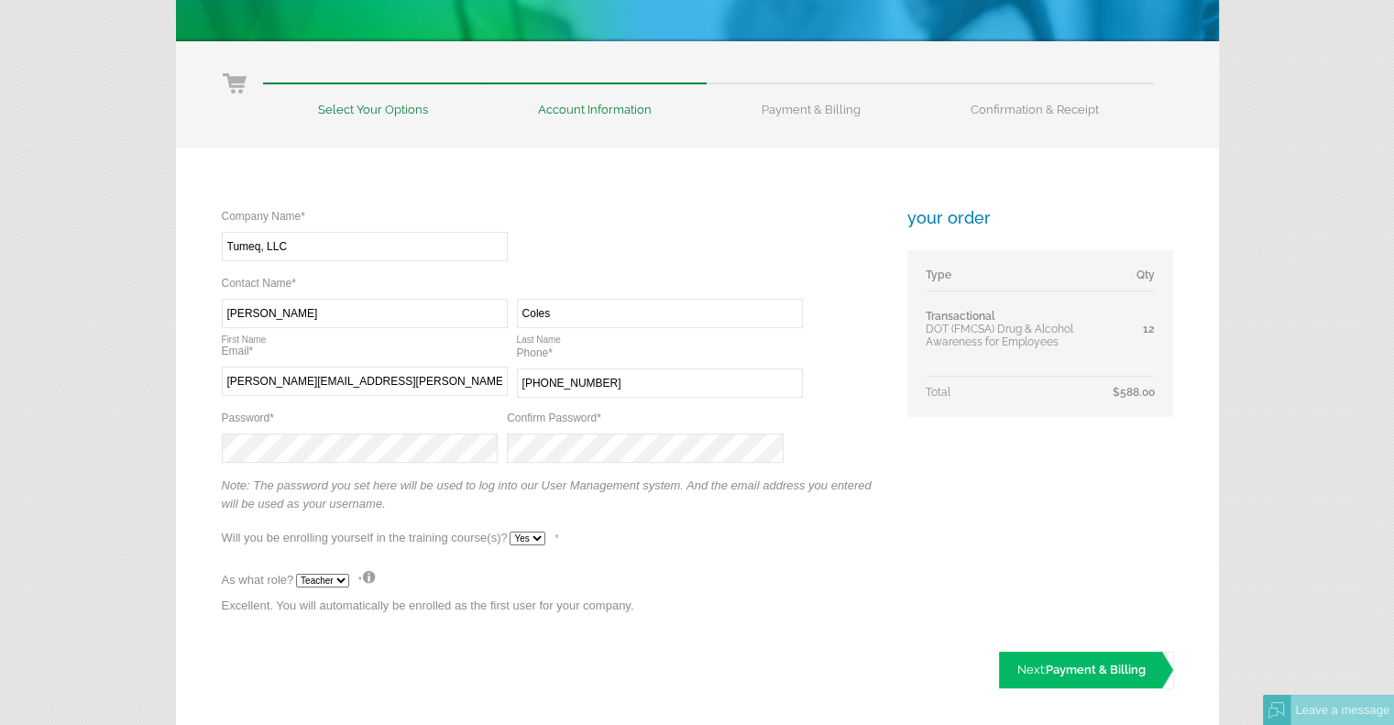
click at [702, 613] on p "Excellent. You will automatically be enrolled as the first user for your compan…" at bounding box center [552, 611] width 660 height 28
click at [1082, 667] on span "Payment & Billing" at bounding box center [1096, 670] width 100 height 14
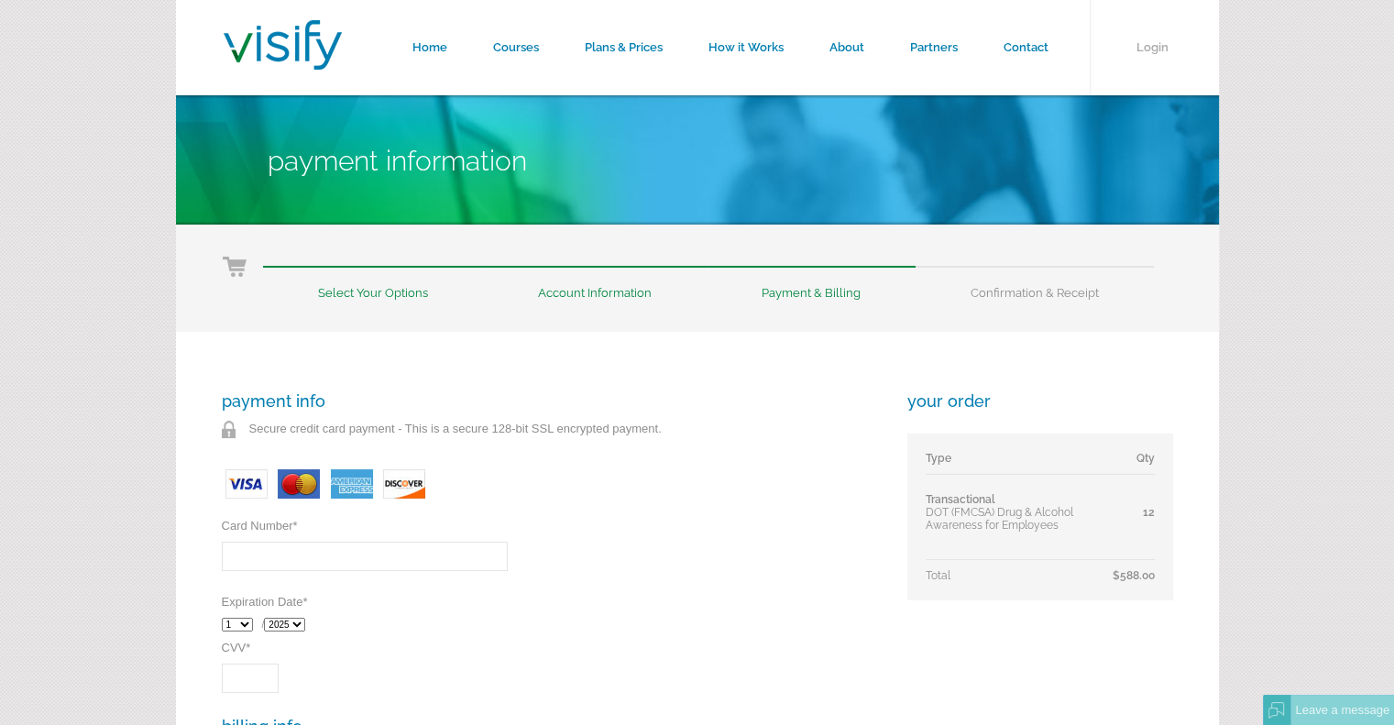
click at [429, 561] on input "Card Number *" at bounding box center [365, 556] width 286 height 29
type input "5531160113676695"
click at [243, 622] on select "1 2 3 4 5 6 7 8 9 10 11 12" at bounding box center [237, 625] width 31 height 14
select select "4"
click at [222, 618] on select "1 2 3 4 5 6 7 8 9 10 11 12" at bounding box center [237, 625] width 31 height 14
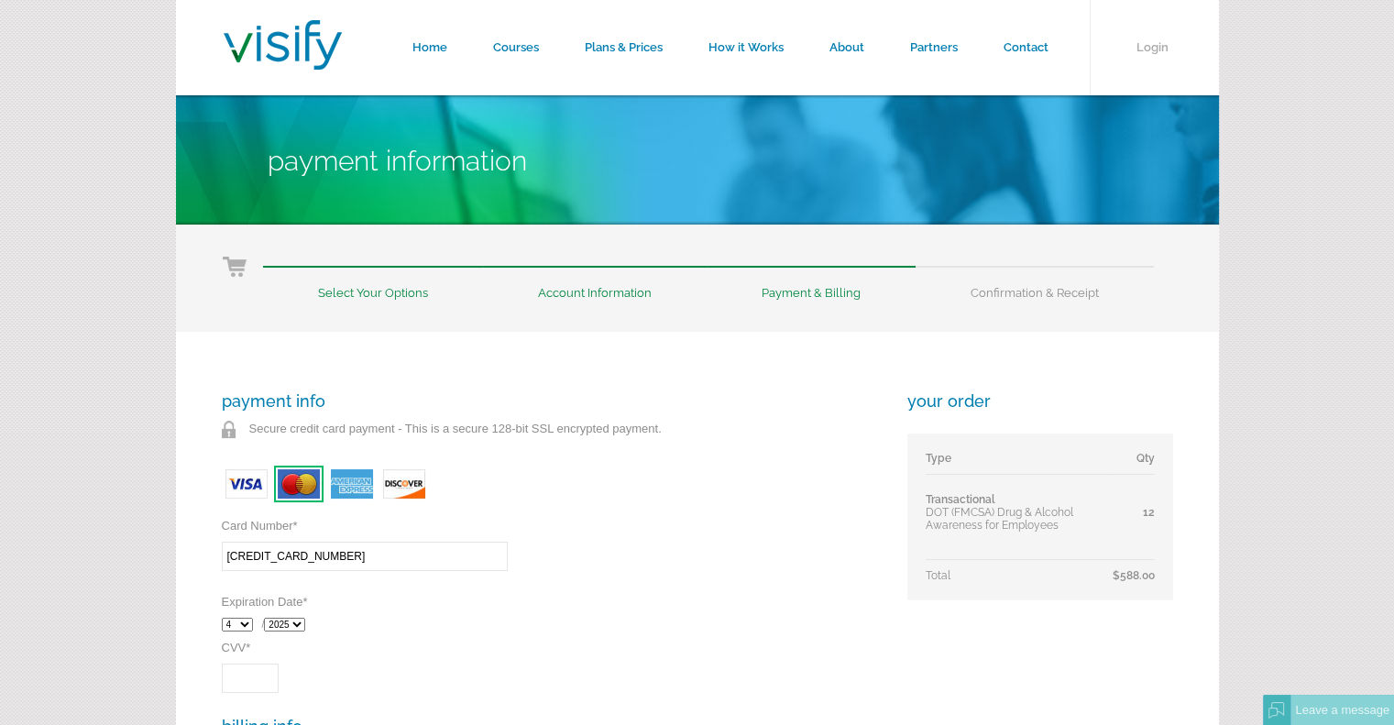
click at [299, 626] on select "2025 2026 2027 2028 2029 2030 2031 2032" at bounding box center [284, 625] width 41 height 14
select select "2026"
click at [268, 618] on select "2025 2026 2027 2028 2029 2030 2031 2032" at bounding box center [284, 625] width 41 height 14
click at [242, 677] on input "CVV *" at bounding box center [250, 678] width 57 height 29
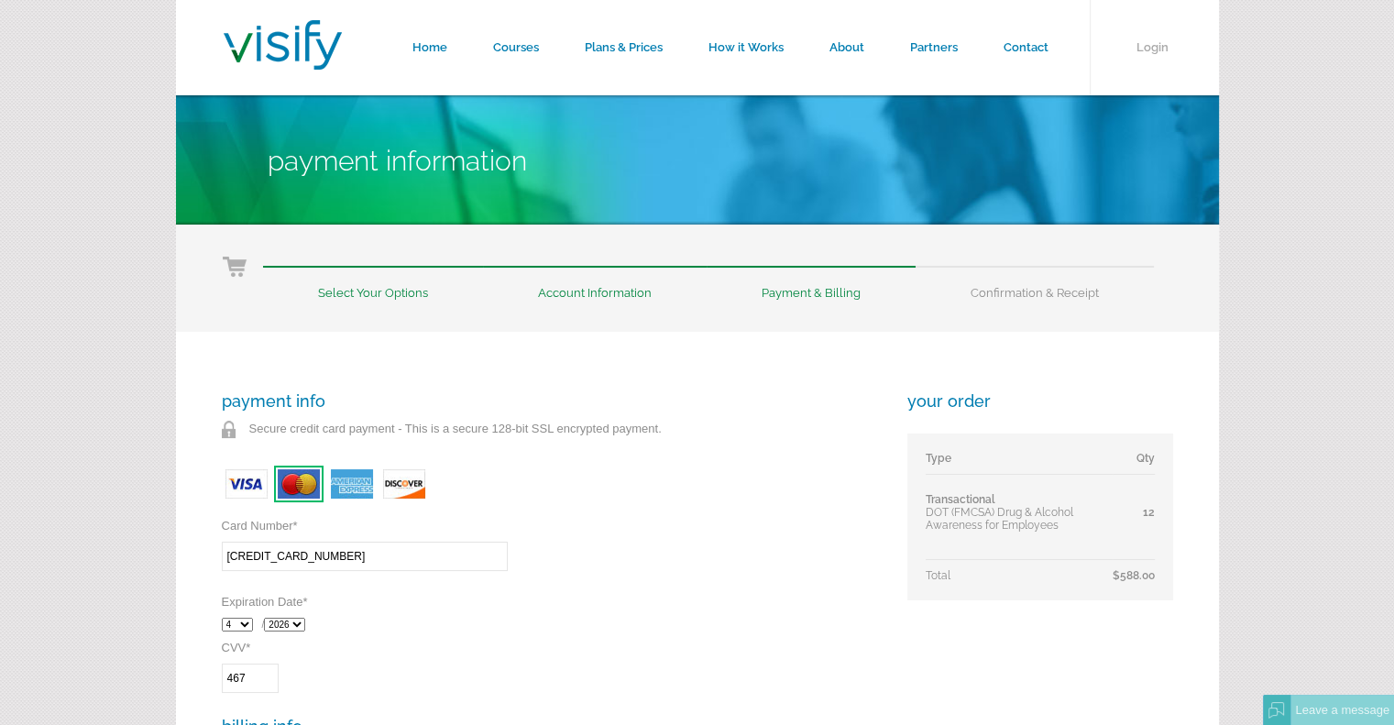
type input "467"
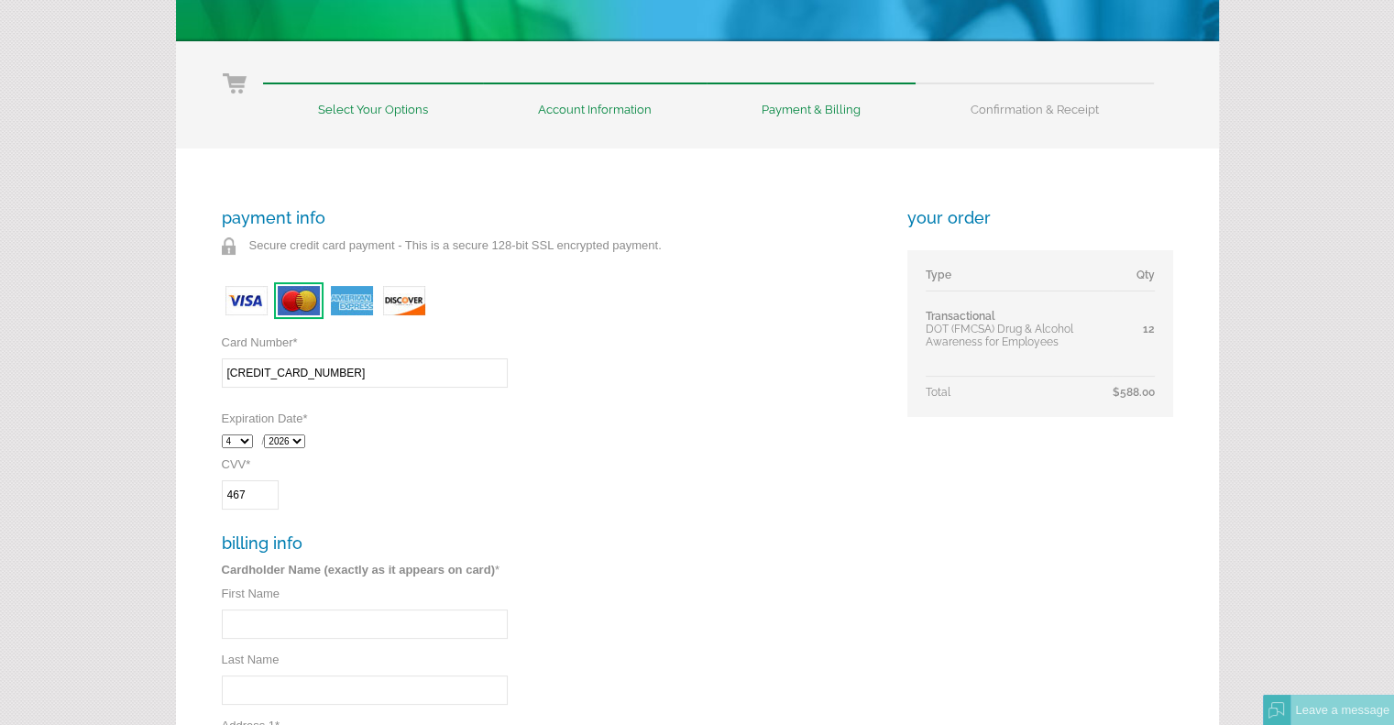
click at [363, 625] on input "First Name" at bounding box center [365, 624] width 286 height 29
type input "Thomas"
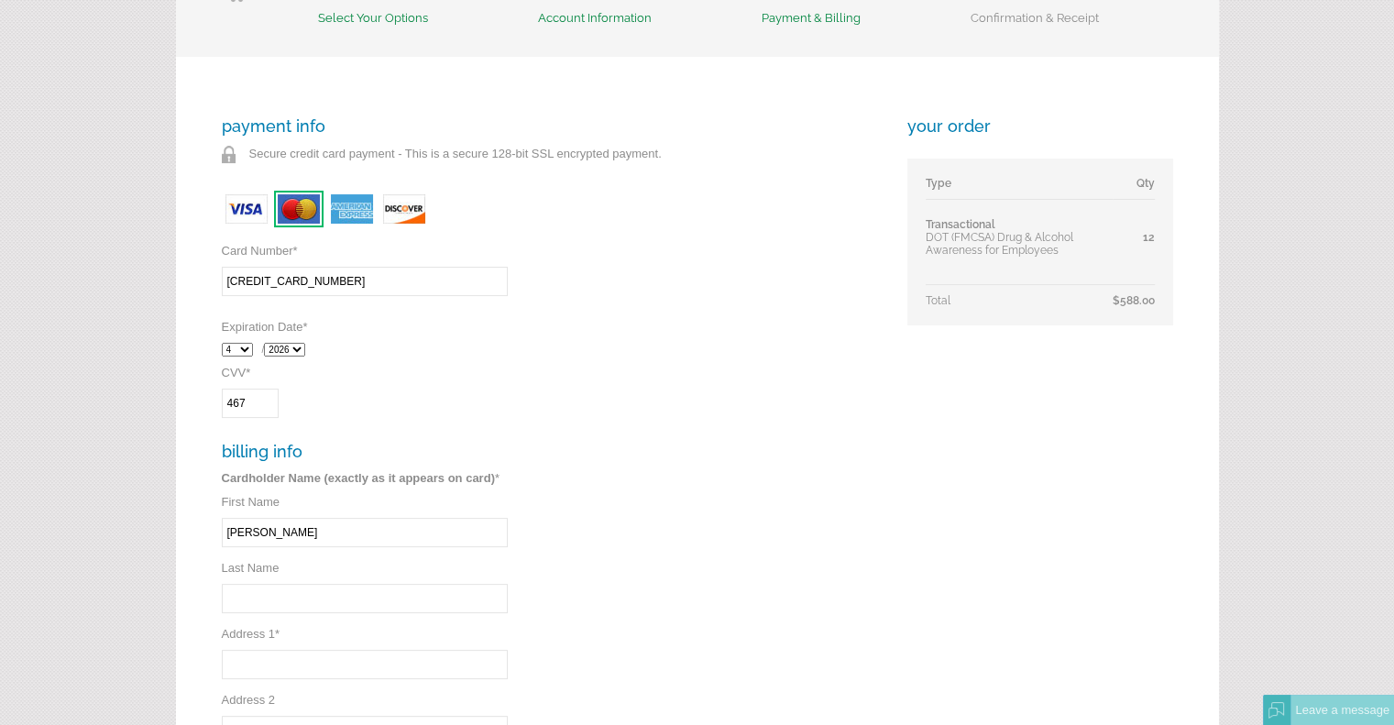
click at [358, 596] on input "Last Name" at bounding box center [365, 598] width 286 height 29
type input "Coles"
click at [346, 666] on input "Address 1 *" at bounding box center [365, 664] width 286 height 29
type input "900 Wando Park Blvd"
click at [134, 597] on form "Home Courses Plans & Prices How it Works About Partners Contact Login Payment I…" at bounding box center [697, 484] width 1394 height 1518
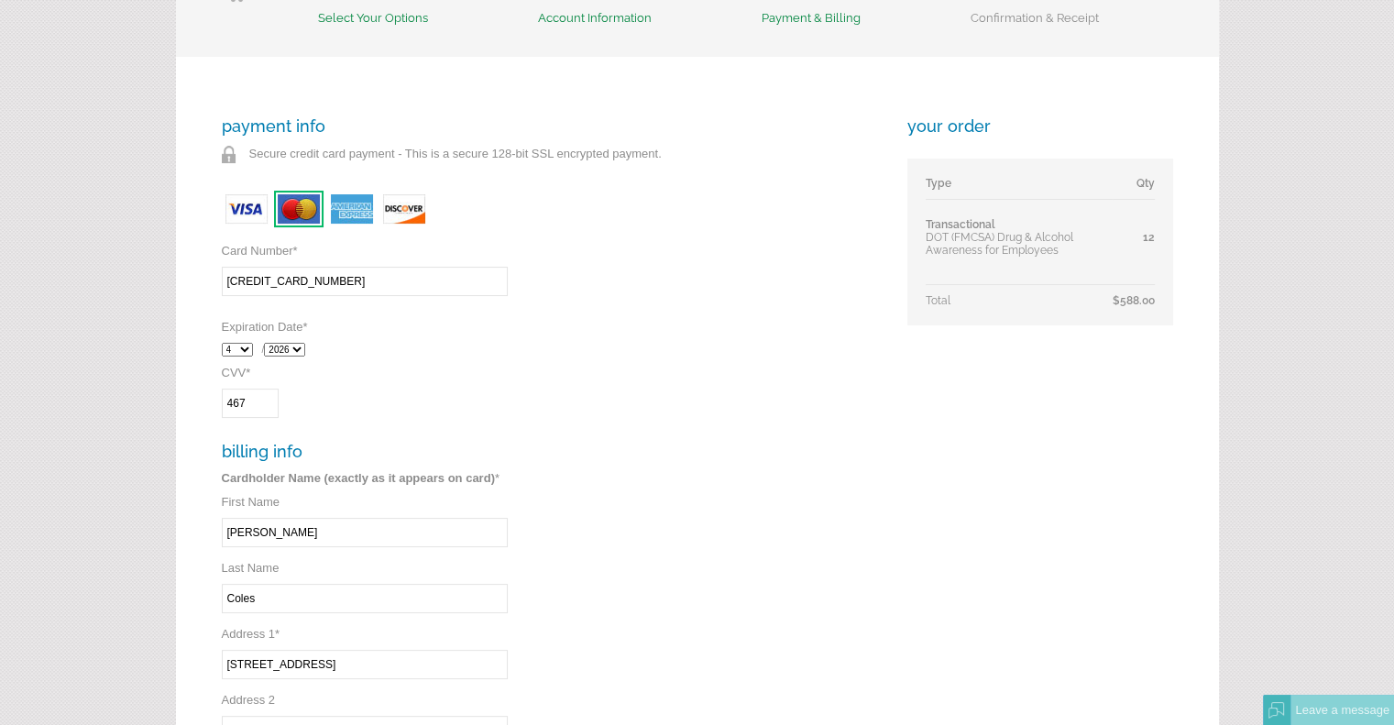
scroll to position [458, 0]
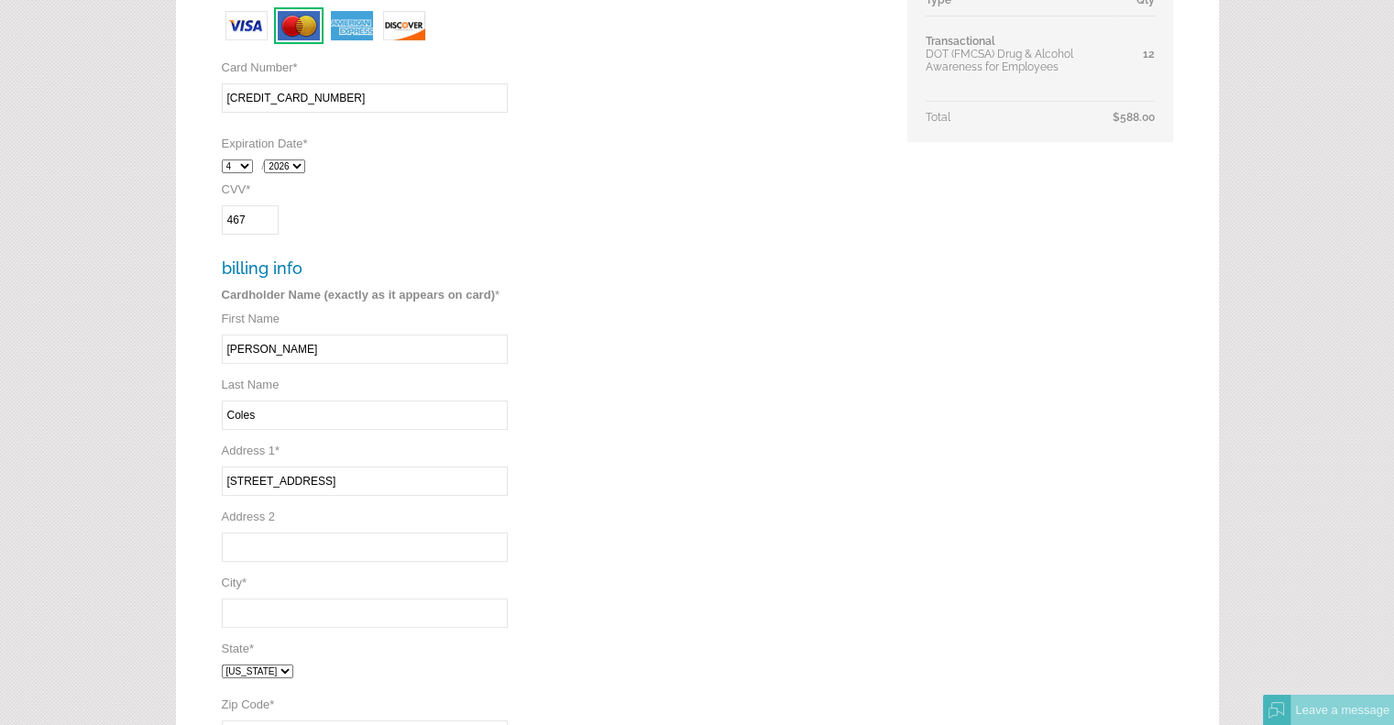
click at [253, 611] on input "City *" at bounding box center [365, 613] width 286 height 29
type input "Mt. Pleasant"
click at [293, 670] on select "Alabama Alaska Arizona Arkansas California Colorado Connecticut District of Col…" at bounding box center [258, 672] width 72 height 14
select select "SC"
click at [222, 665] on select "Alabama Alaska Arizona Arkansas California Colorado Connecticut District of Col…" at bounding box center [258, 672] width 72 height 14
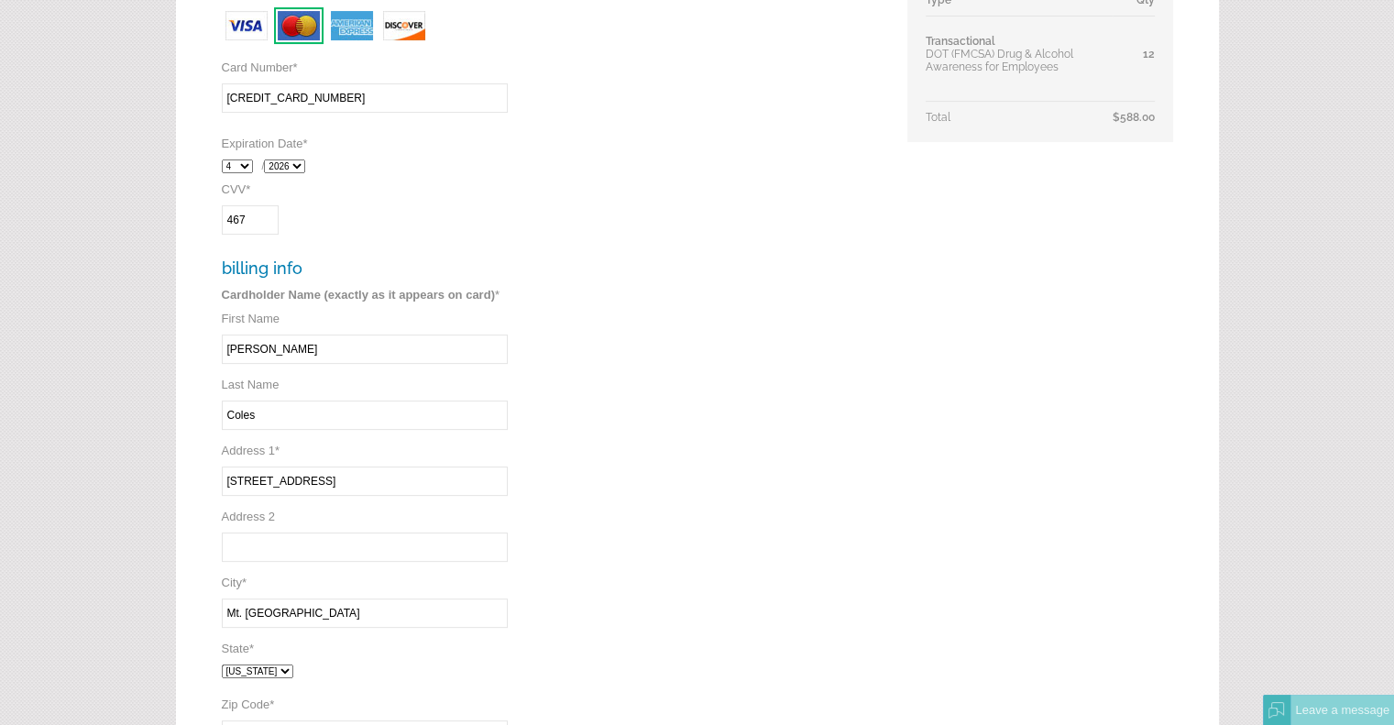
click at [156, 467] on form "Home Courses Plans & Prices How it Works About Partners Contact Login Payment I…" at bounding box center [697, 301] width 1394 height 1518
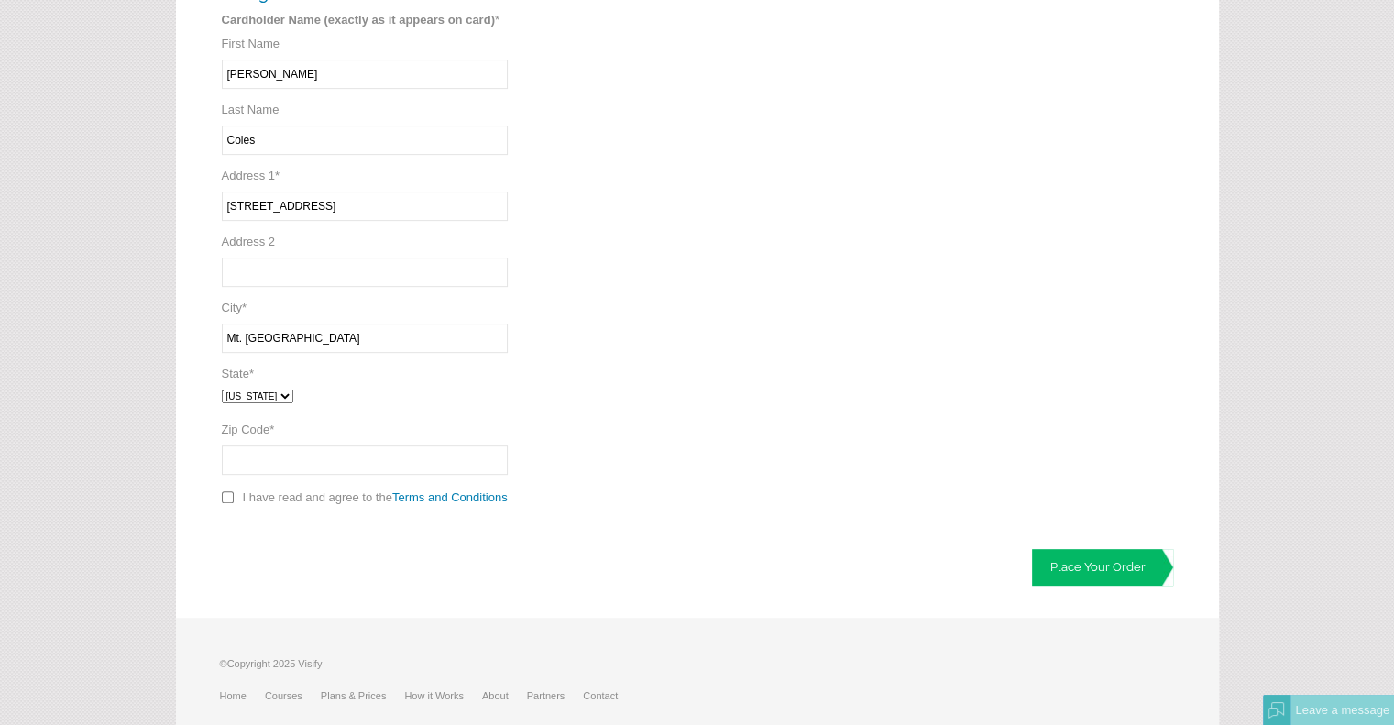
click at [278, 456] on input "Zip Code *" at bounding box center [365, 460] width 286 height 29
type input "29464"
click at [227, 491] on input "checkbox" at bounding box center [228, 497] width 12 height 12
checkbox input "true"
click at [407, 540] on div "payment info Secure credit card payment - This is a secure 128-bit SSL encrypte…" at bounding box center [697, 107] width 1043 height 1019
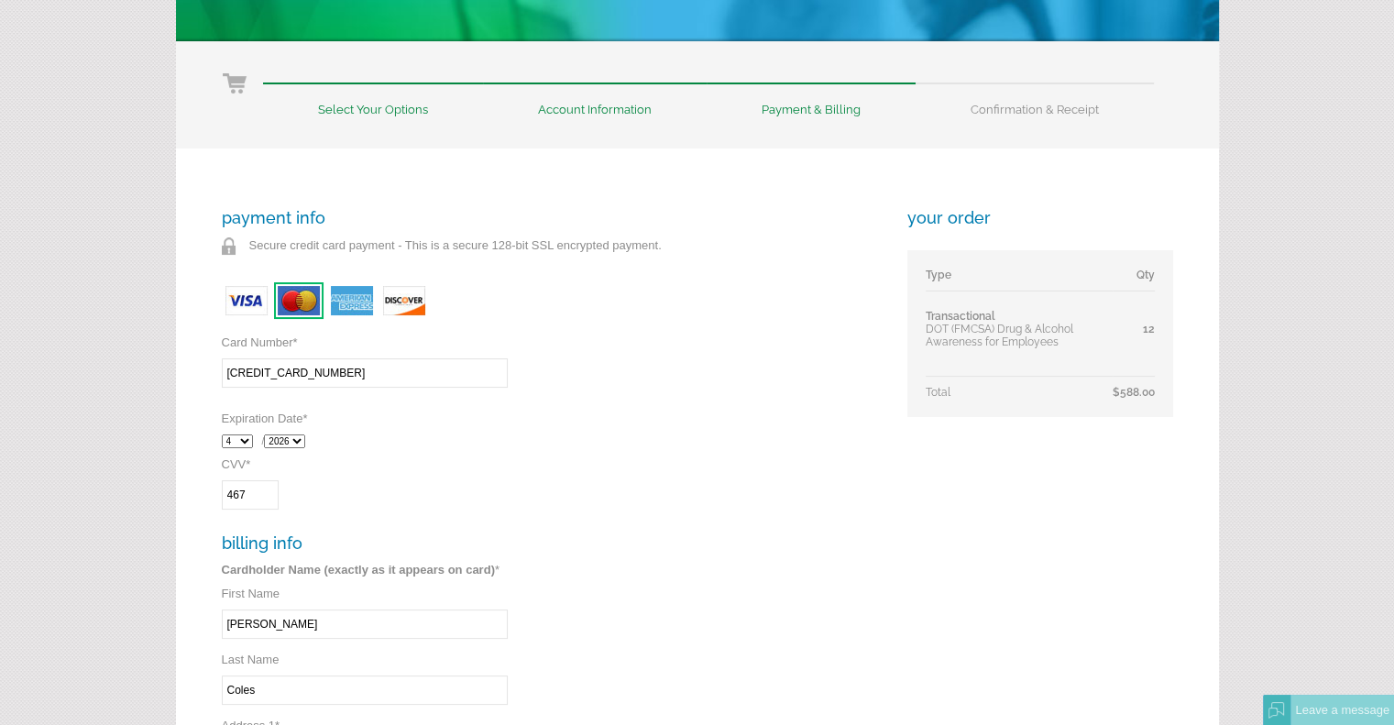
scroll to position [92, 0]
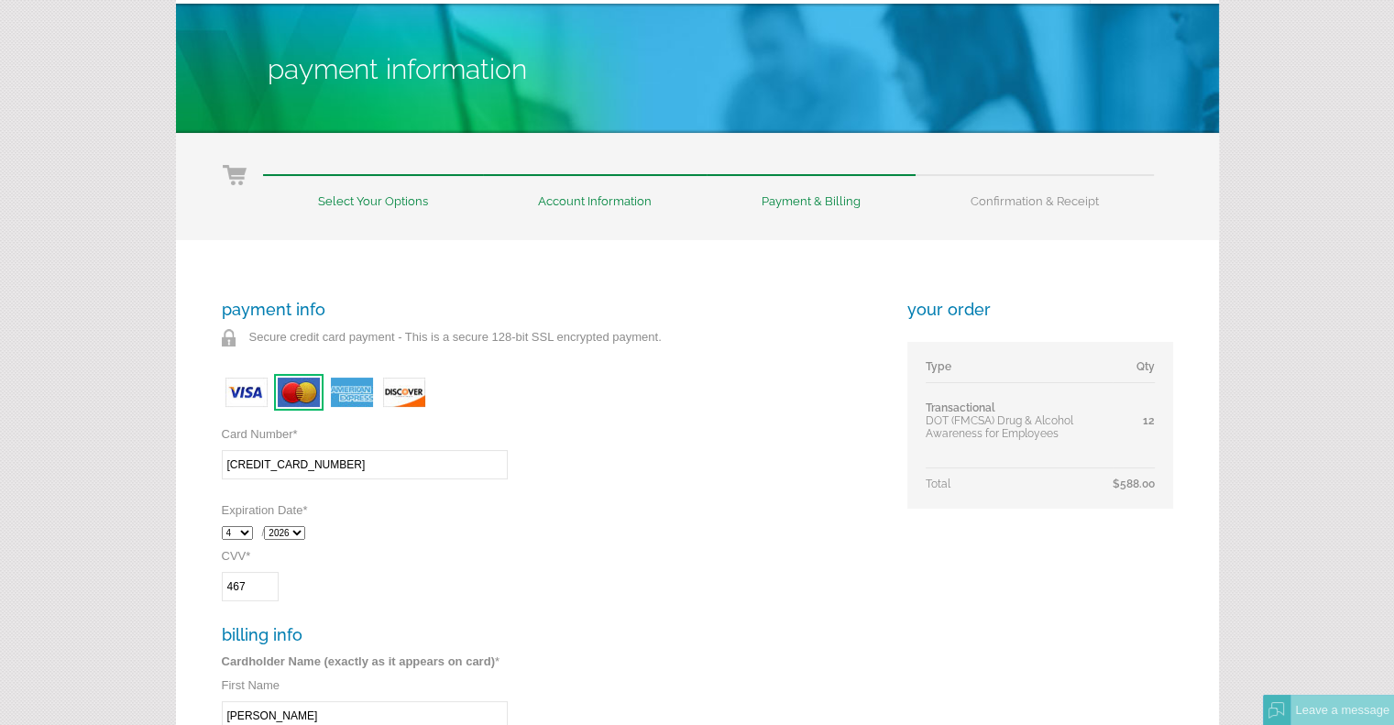
click at [840, 477] on div "payment info Secure credit card payment - This is a secure 128-bit SSL encrypte…" at bounding box center [552, 729] width 660 height 858
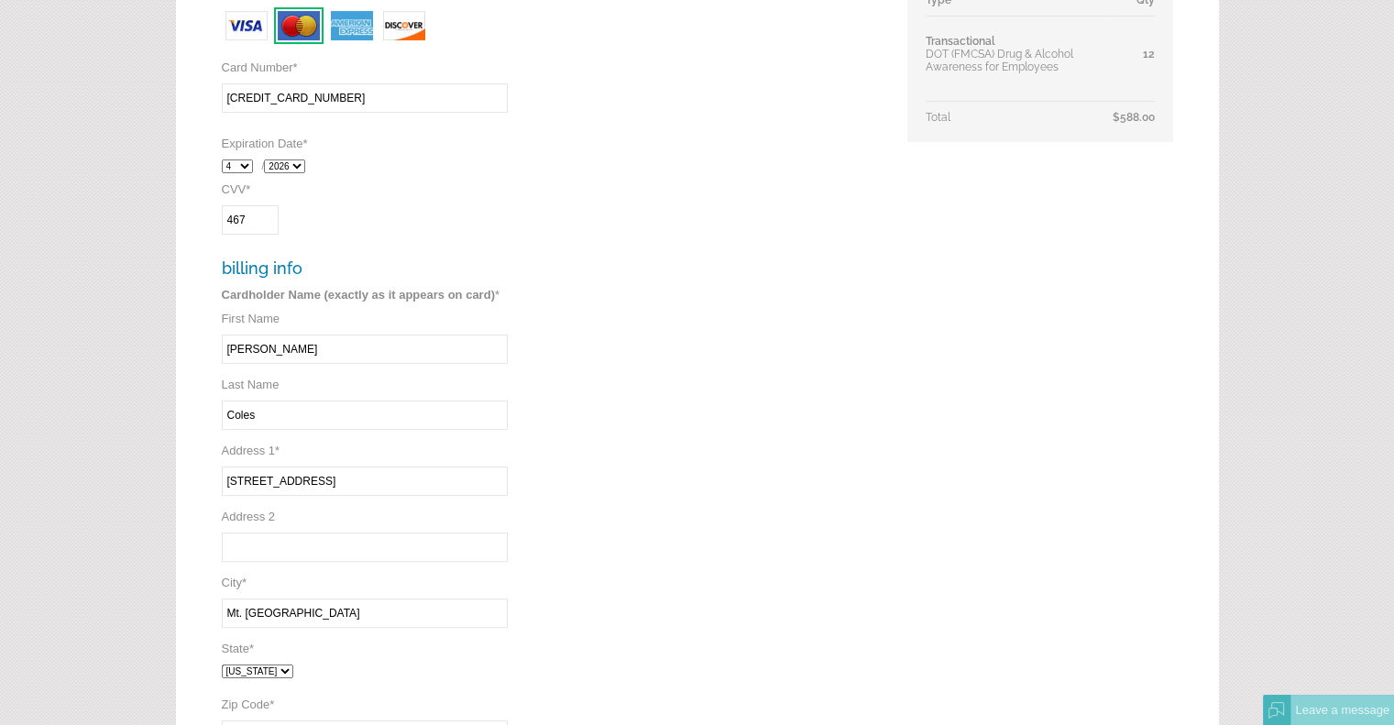
scroll to position [642, 0]
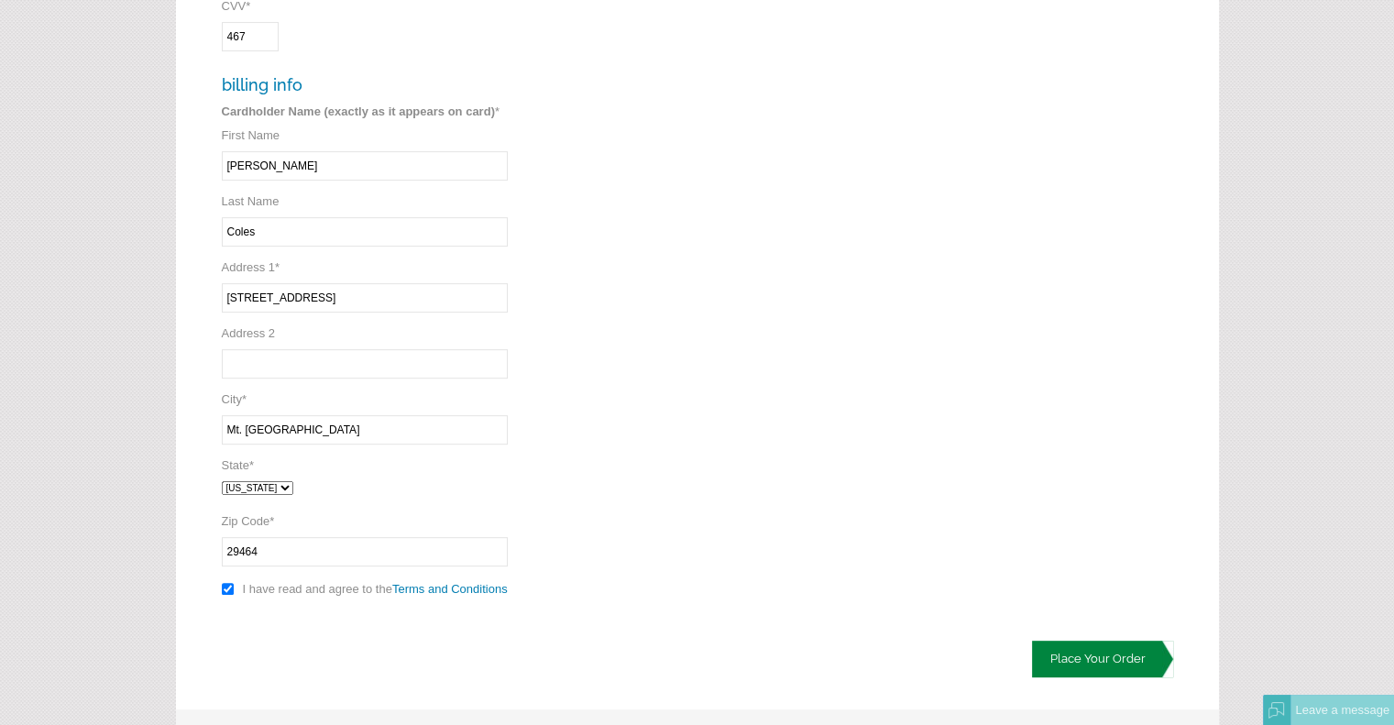
click at [1114, 648] on link "Place Your Order" at bounding box center [1102, 659] width 141 height 37
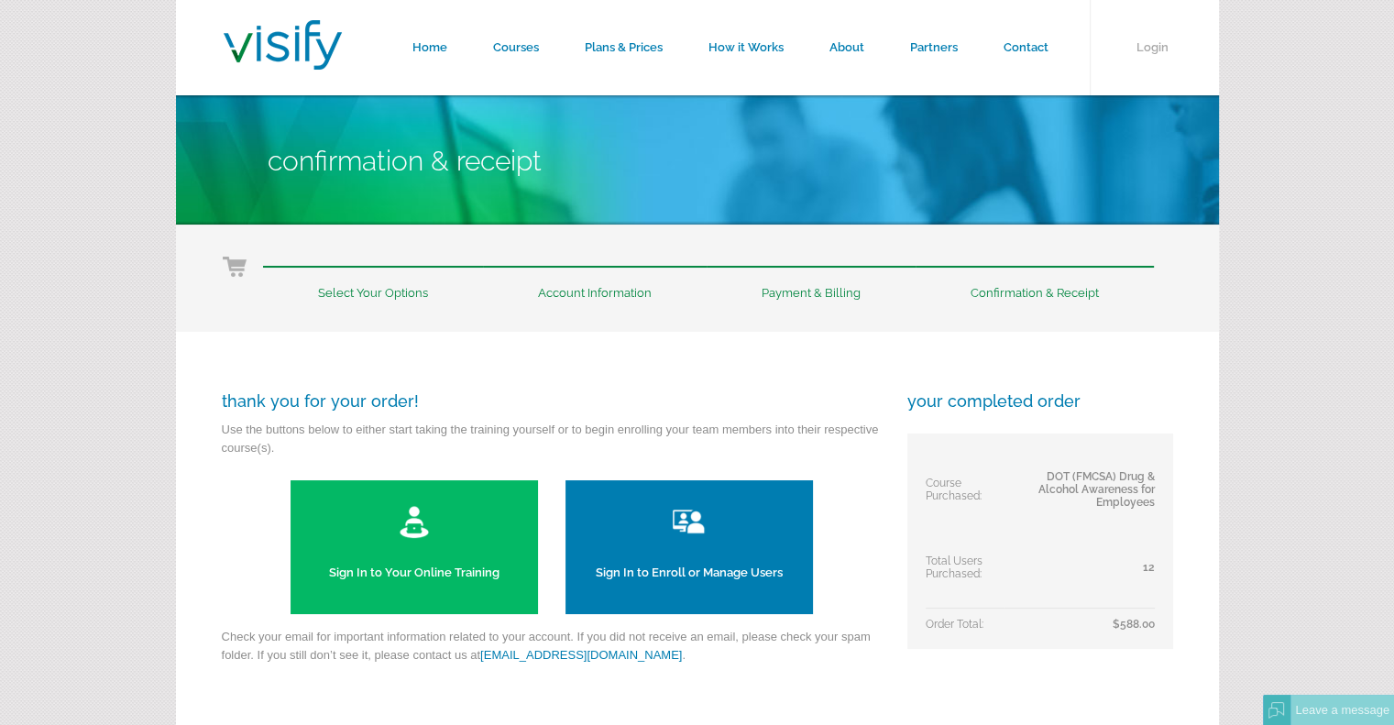
click at [623, 525] on link "Sign In to Enroll or Manage Users" at bounding box center [690, 547] width 248 height 134
click at [519, 45] on link "Courses" at bounding box center [516, 47] width 92 height 95
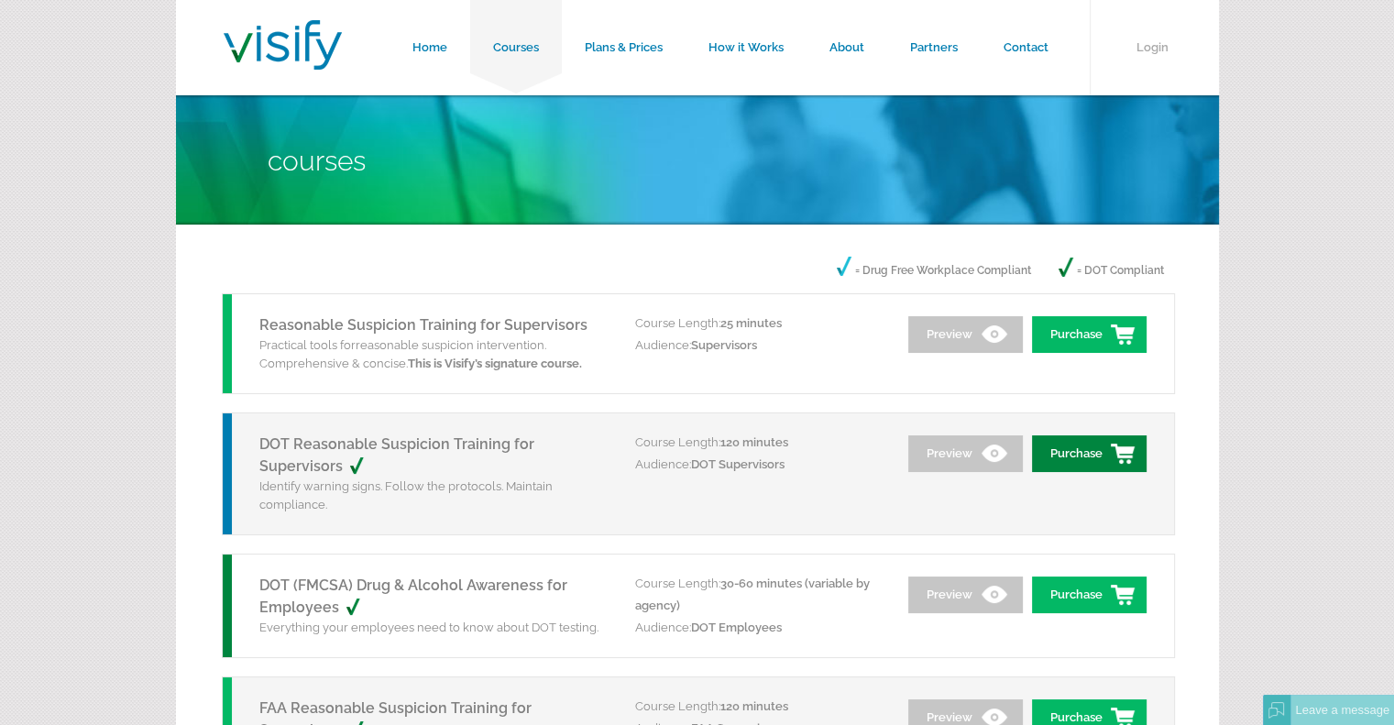
click at [1100, 455] on link "Purchase" at bounding box center [1089, 453] width 115 height 37
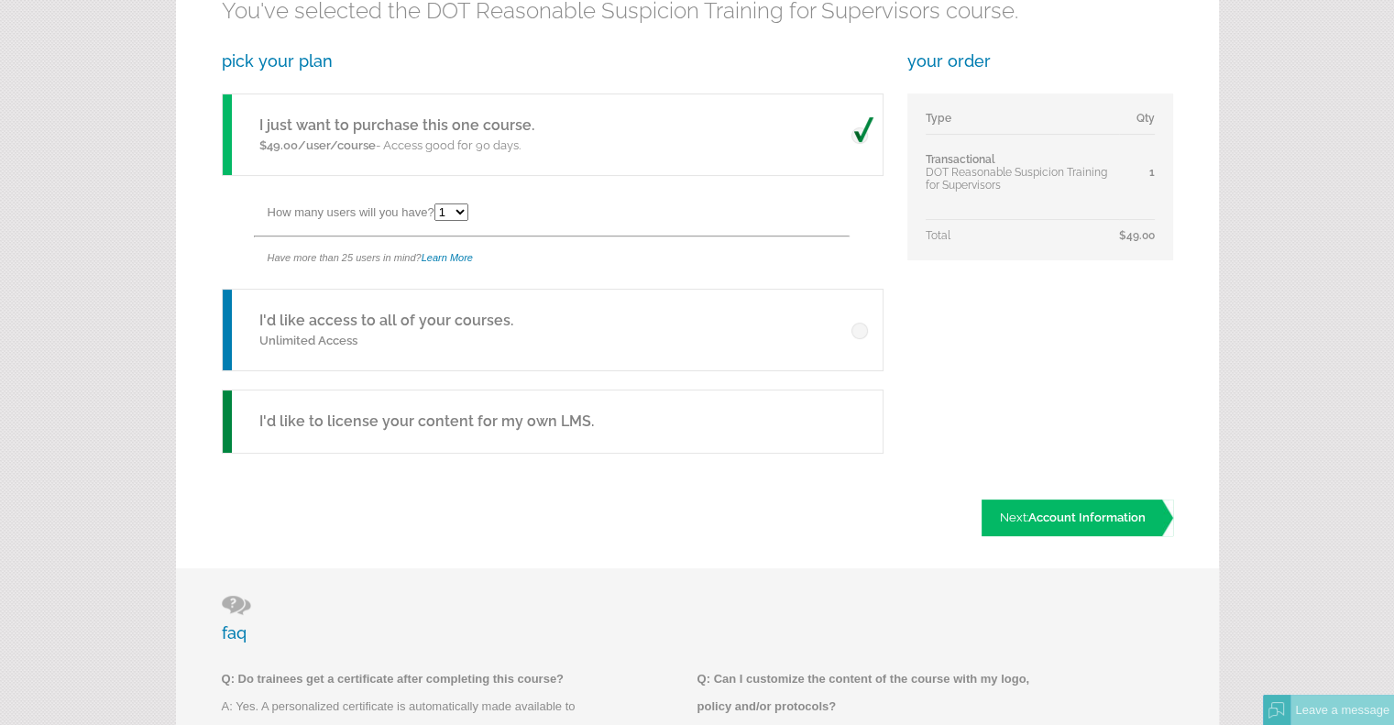
scroll to position [275, 0]
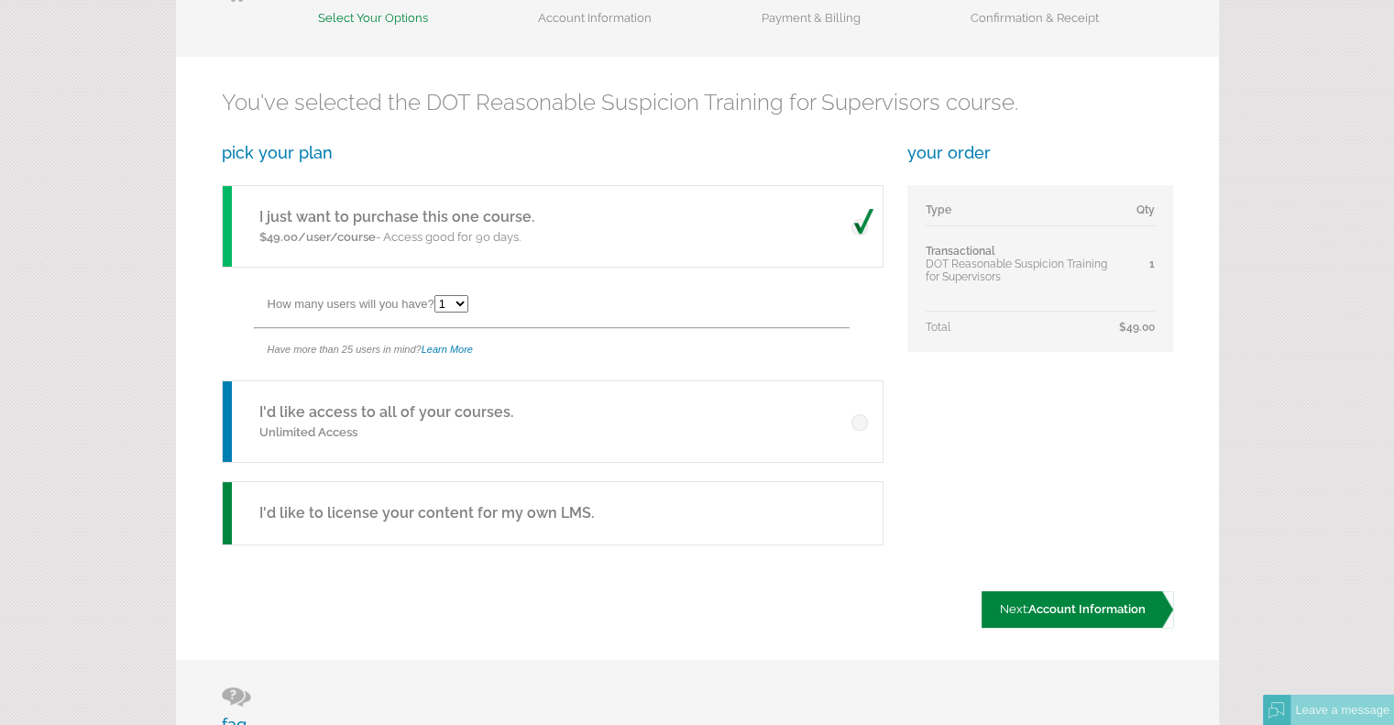
click at [1078, 609] on span "Account Information" at bounding box center [1087, 609] width 117 height 14
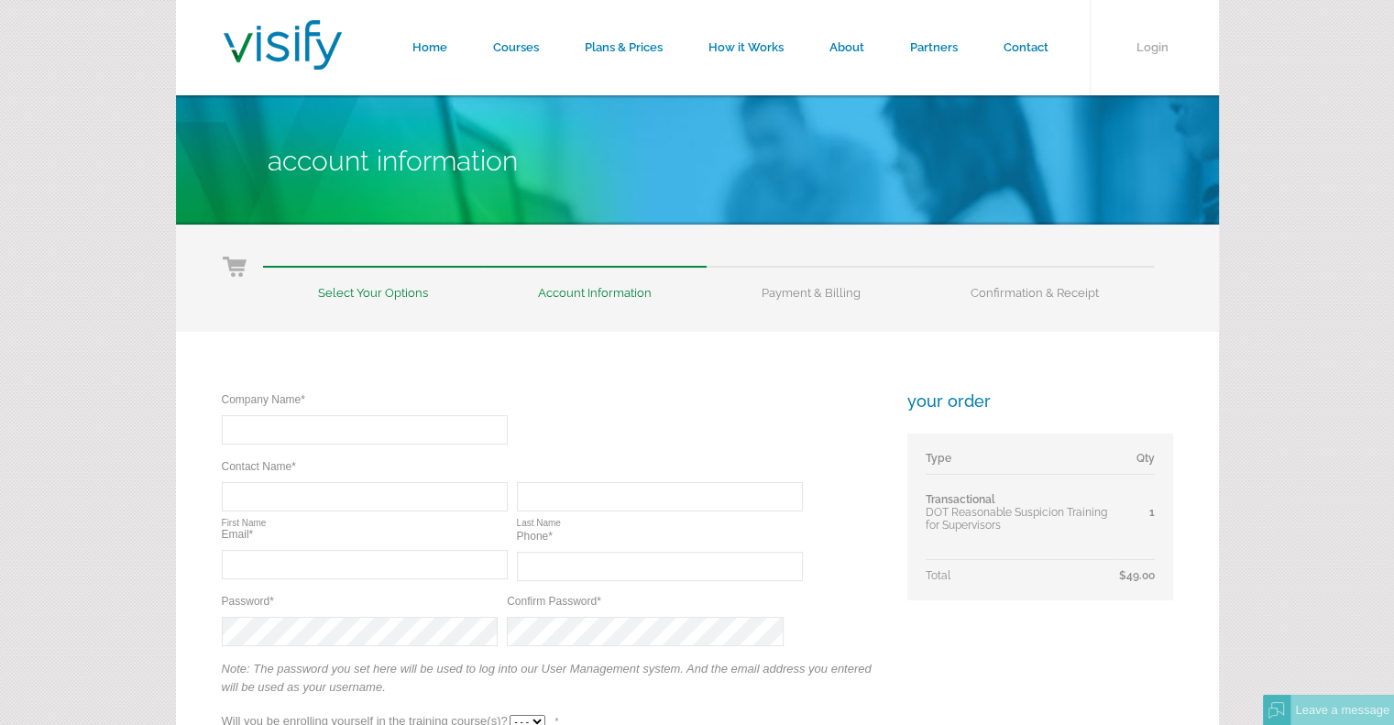
click at [352, 427] on input "text" at bounding box center [365, 429] width 286 height 29
type input "Tumeq, LLC"
click at [356, 498] on input "text" at bounding box center [365, 496] width 286 height 29
type input "[PERSON_NAME]"
click at [606, 496] on input "text" at bounding box center [660, 496] width 286 height 29
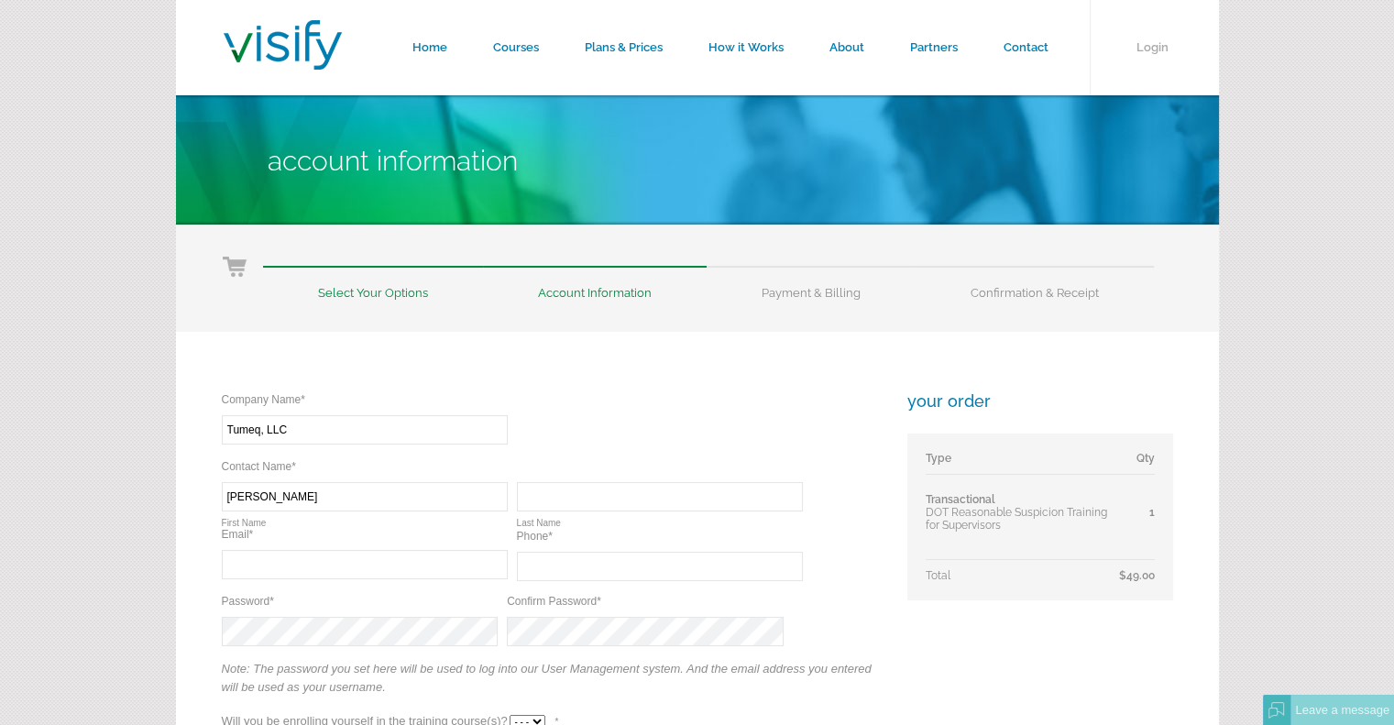
type input "Coles"
click at [346, 568] on input "text" at bounding box center [365, 564] width 286 height 29
type input "thomas.coles@tumeq.com"
click at [616, 563] on input "text" at bounding box center [660, 566] width 286 height 29
type input "(843) 371-1592"
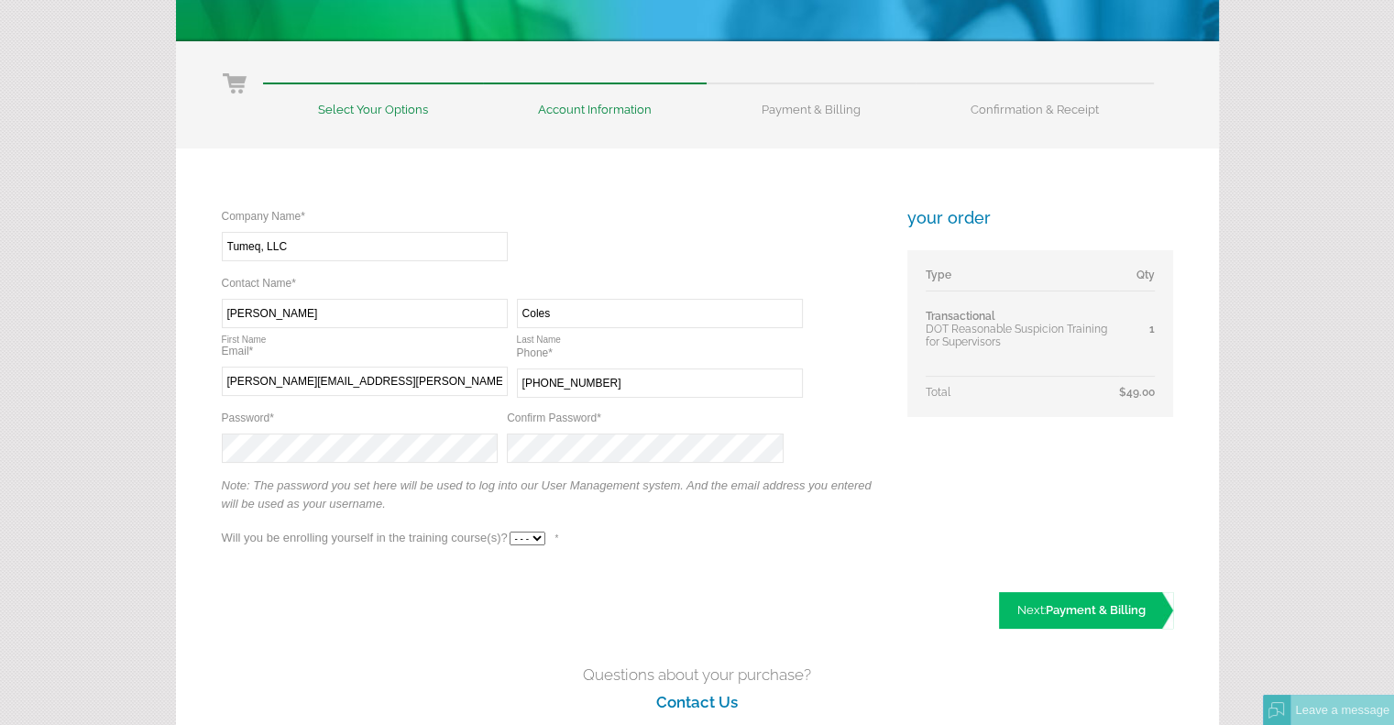
scroll to position [367, 0]
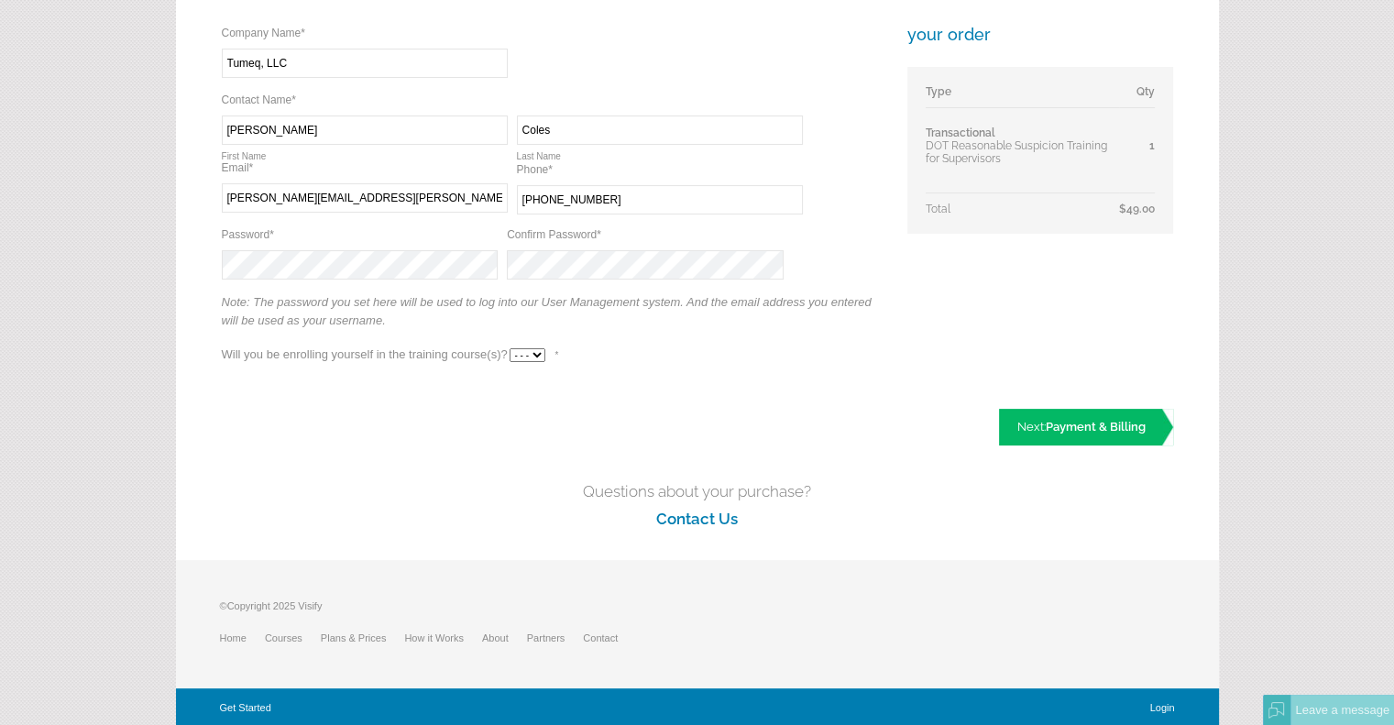
click at [535, 357] on select "- - - Yes No" at bounding box center [528, 355] width 36 height 14
select select "Yes"
click at [510, 348] on select "- - - Yes No" at bounding box center [528, 355] width 36 height 14
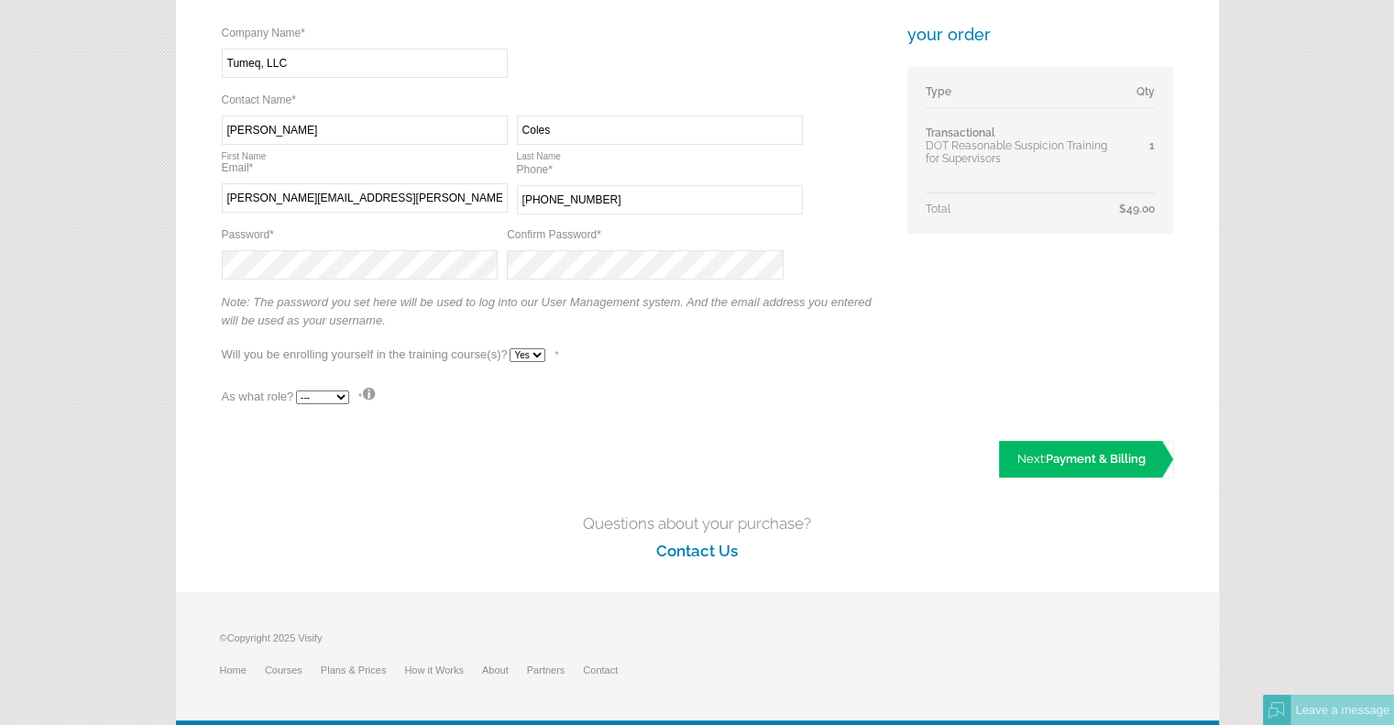
click at [338, 394] on select "--- Teacher Student" at bounding box center [322, 398] width 53 height 14
select select "False"
click at [296, 391] on select "--- Teacher Student" at bounding box center [322, 398] width 53 height 14
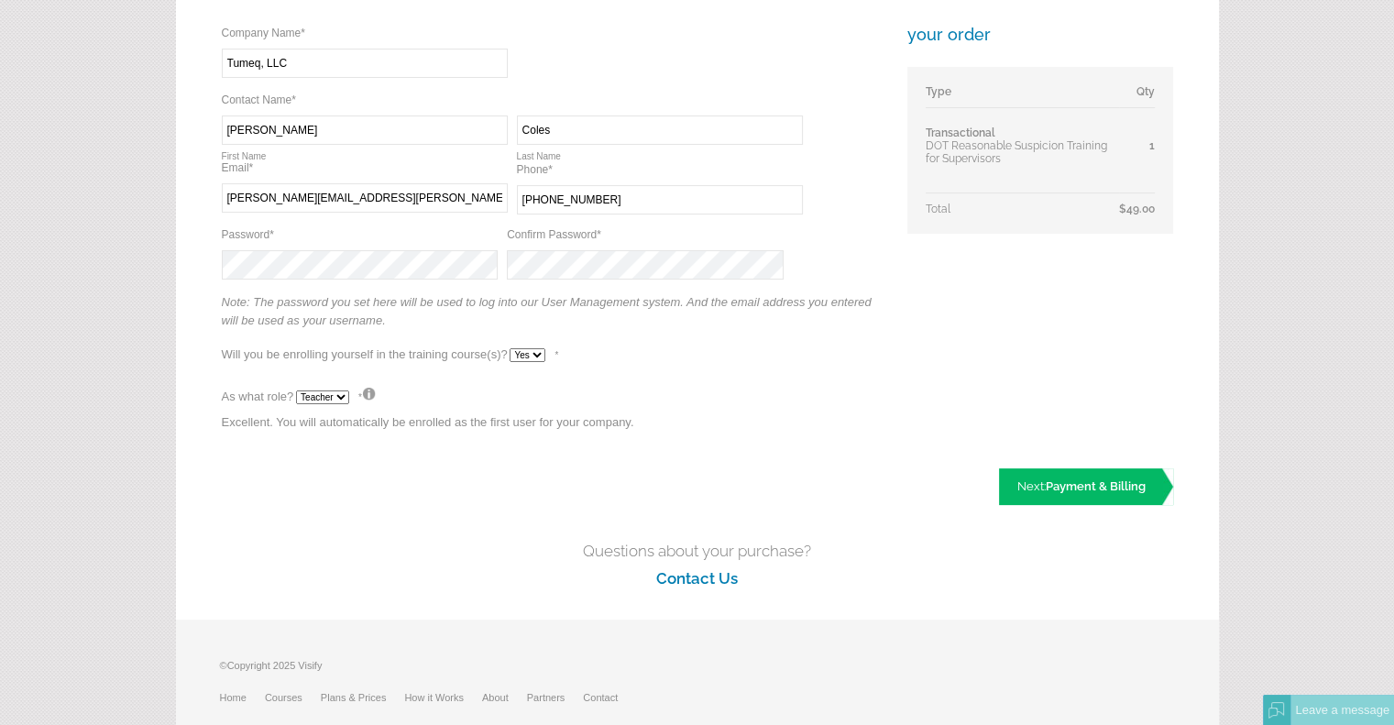
click at [450, 474] on div "Company Name* Required Tumeq, LLC Contact Name* Required Required Thomas First …" at bounding box center [697, 251] width 1043 height 572
click at [1081, 486] on span "Payment & Billing" at bounding box center [1096, 486] width 100 height 14
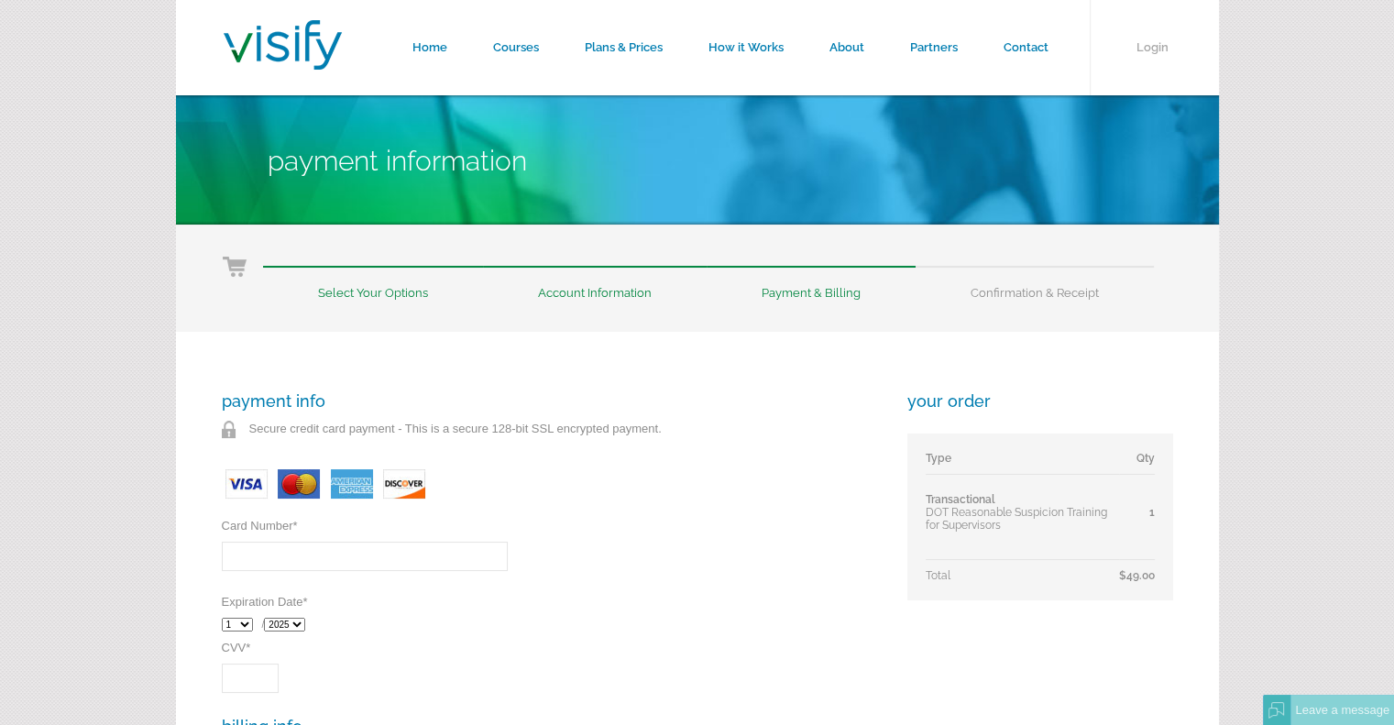
click at [287, 554] on input "Card Number *" at bounding box center [365, 556] width 286 height 29
type input "5531160113676695"
click at [247, 626] on select "1 2 3 4 5 6 7 8 9 10 11 12" at bounding box center [237, 625] width 31 height 14
select select "4"
click at [222, 618] on select "1 2 3 4 5 6 7 8 9 10 11 12" at bounding box center [237, 625] width 31 height 14
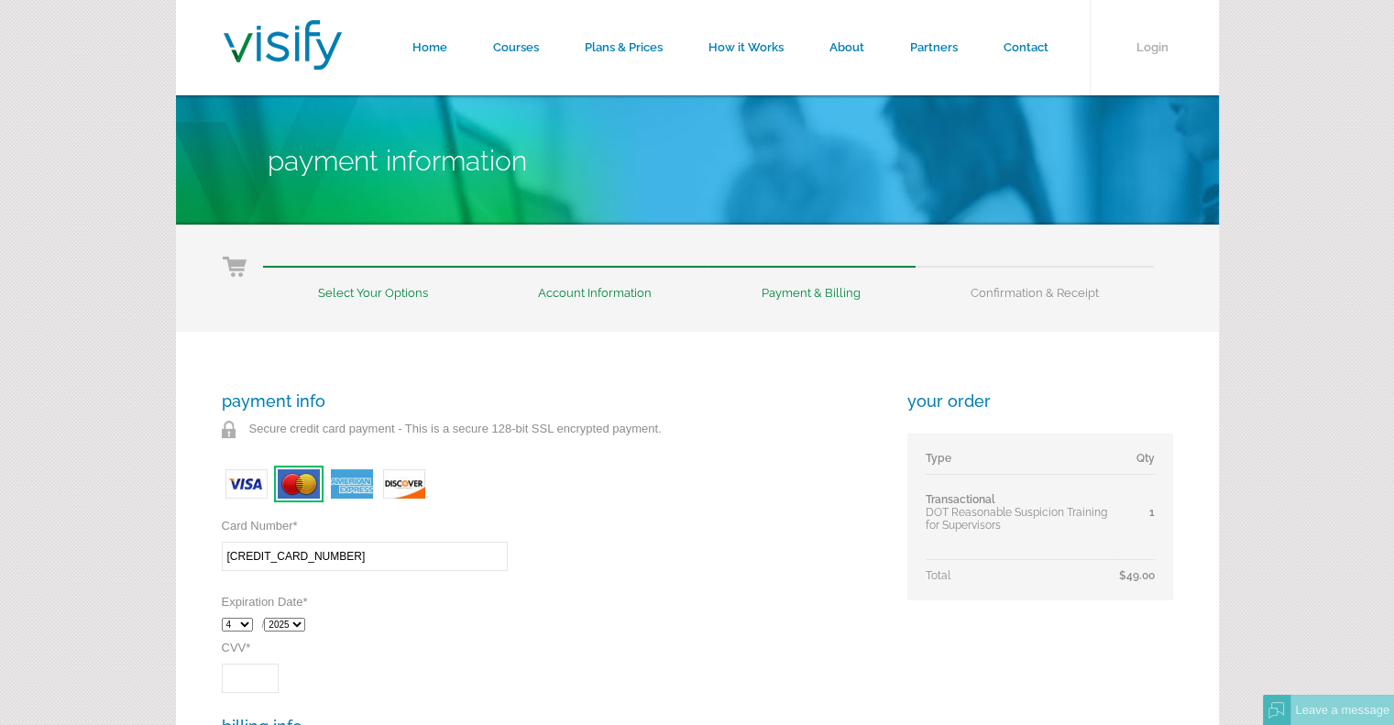
click at [302, 622] on select "2025 2026 2027 2028 2029 2030 2031 2032" at bounding box center [284, 625] width 41 height 14
select select "2026"
click at [268, 618] on select "2025 2026 2027 2028 2029 2030 2031 2032" at bounding box center [284, 625] width 41 height 14
click at [403, 636] on div "1 2 3 4 5 6 7 8 9 10 11 12 / 2025 2026 2027 2028 2029 2030 2031 2032" at bounding box center [552, 625] width 660 height 32
click at [243, 685] on input "CVV *" at bounding box center [250, 678] width 57 height 29
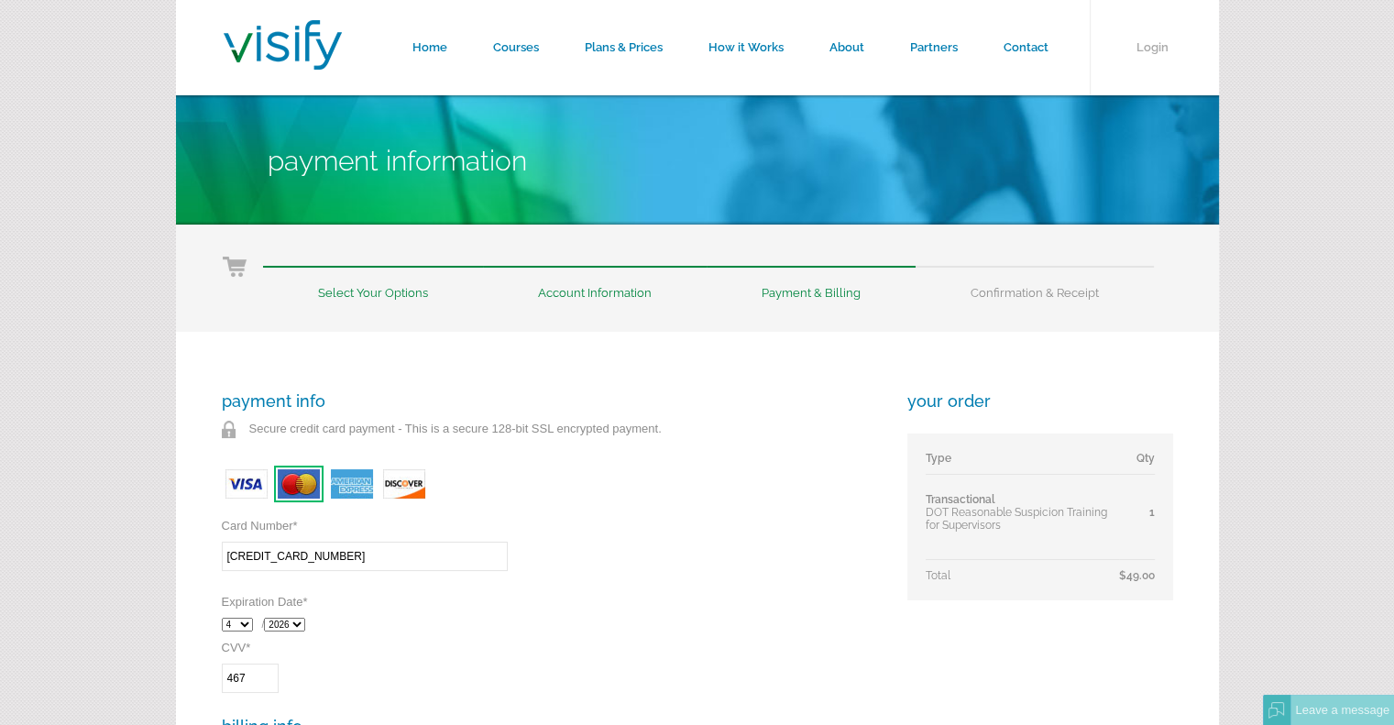
type input "467"
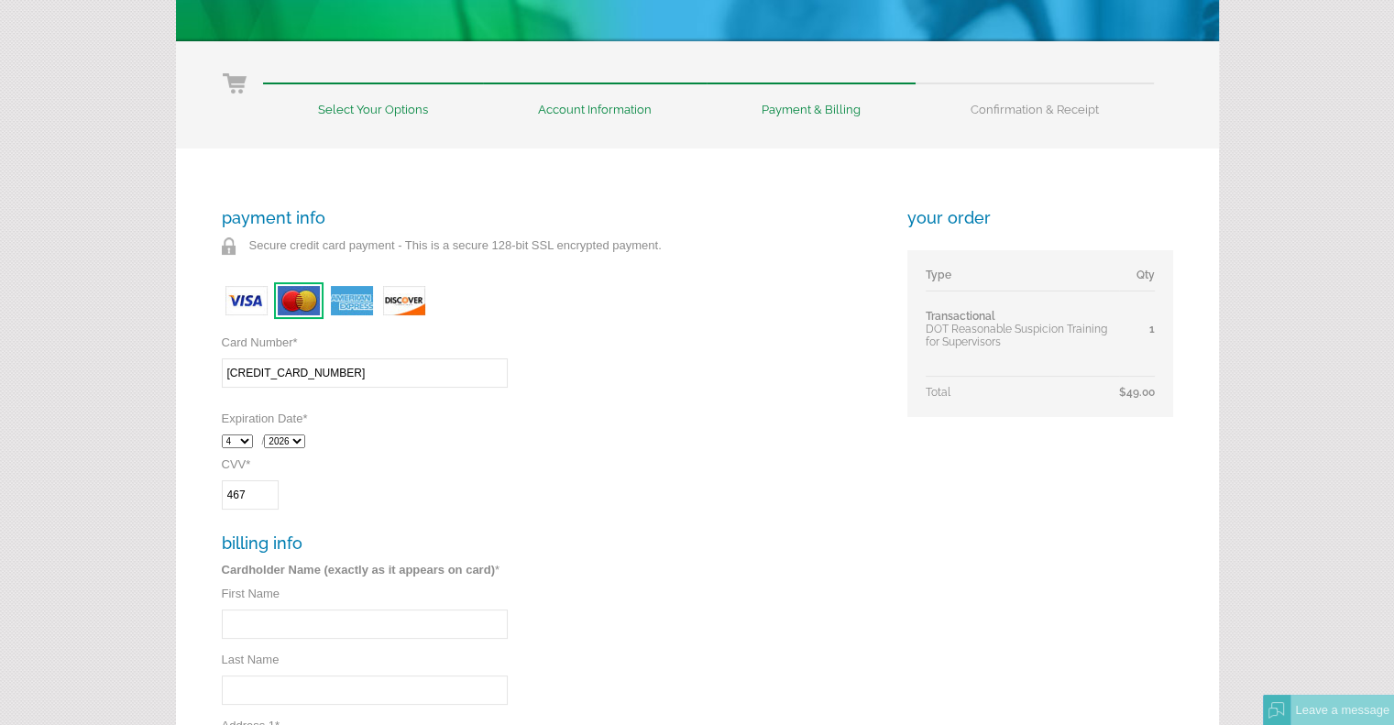
scroll to position [275, 0]
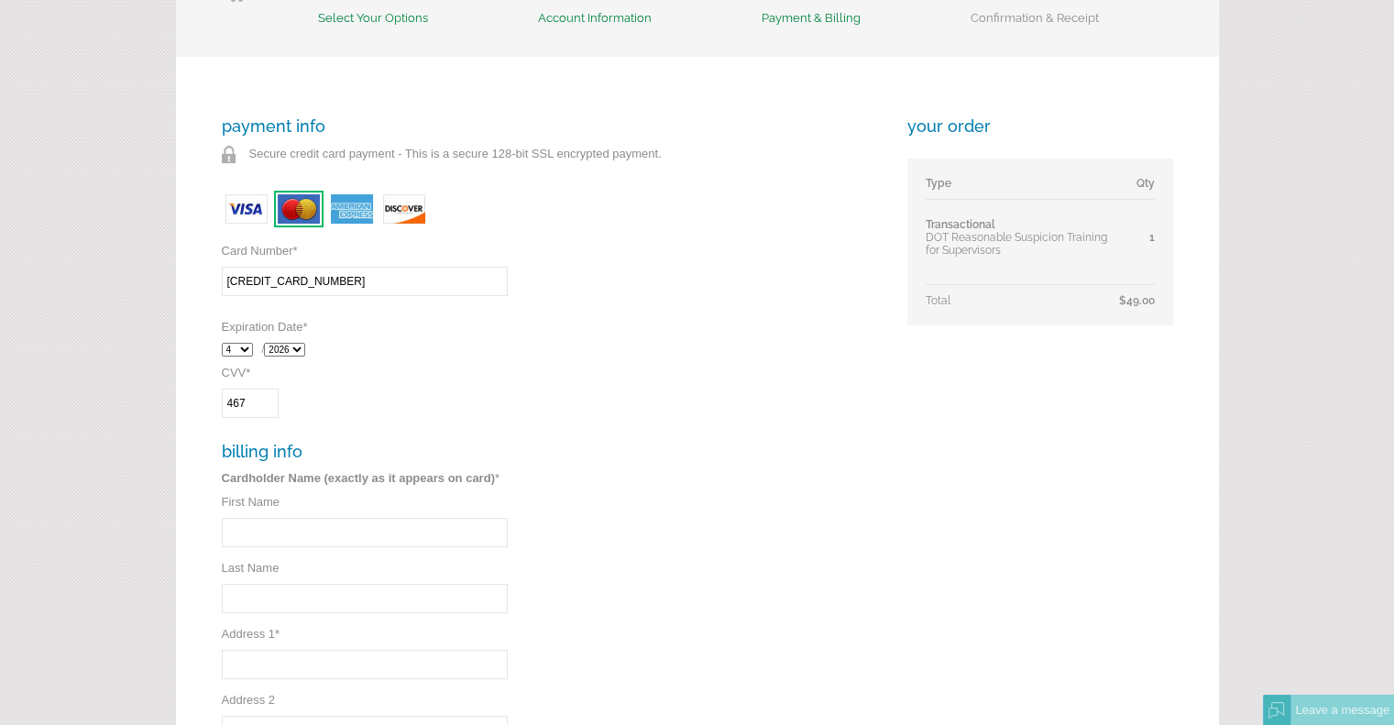
click at [264, 538] on input "First Name" at bounding box center [365, 532] width 286 height 29
type input "Thomas"
click at [334, 599] on input "Last Name" at bounding box center [365, 598] width 286 height 29
type input "Coles"
click at [326, 655] on input "Address 1 *" at bounding box center [365, 664] width 286 height 29
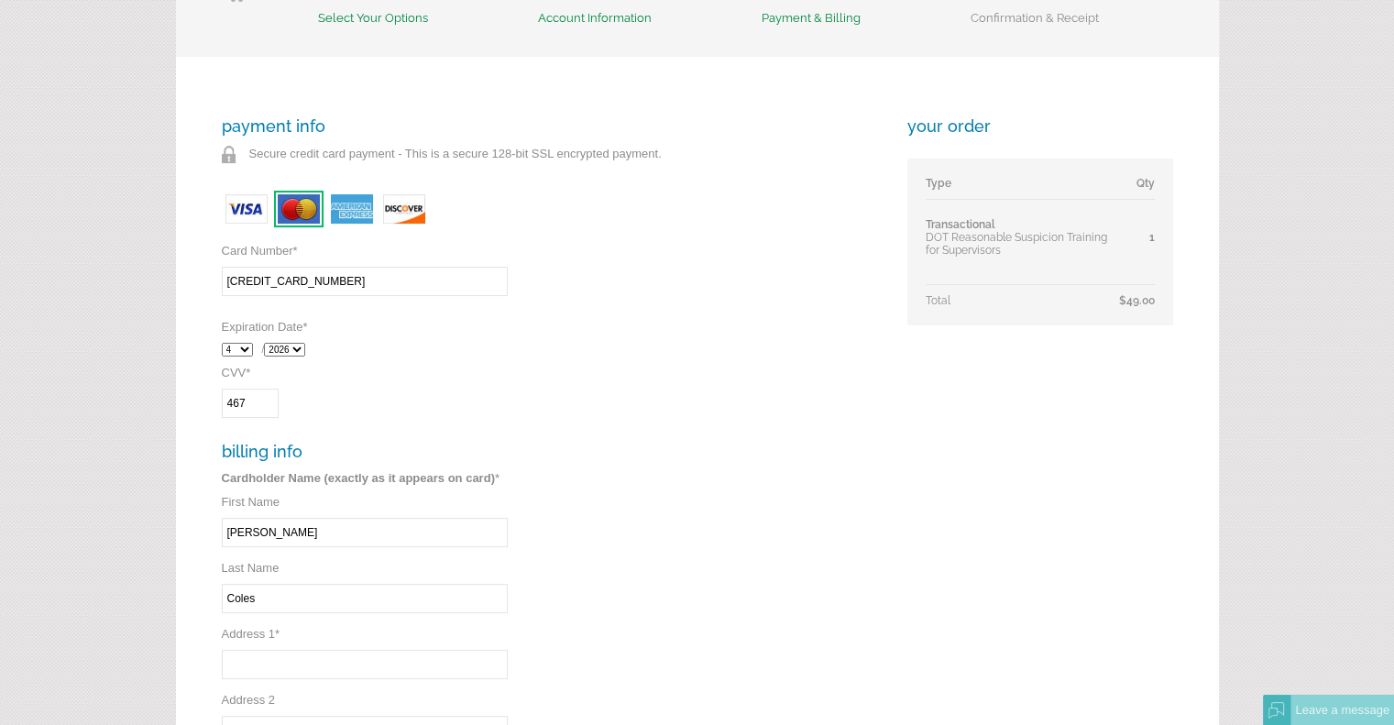
type input "900 Wando Park Blvd"
click at [645, 593] on div "payment info Secure credit card payment - This is a secure 128-bit SSL encrypte…" at bounding box center [552, 545] width 660 height 858
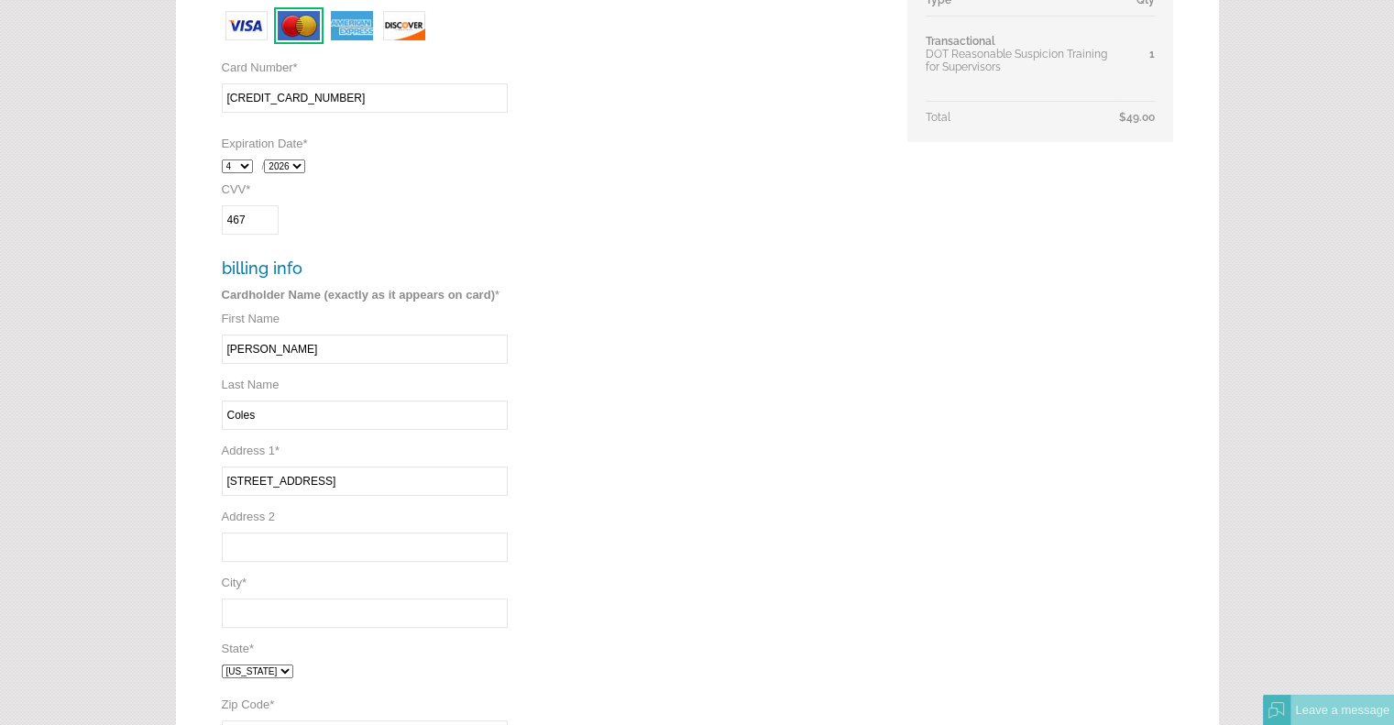
scroll to position [550, 0]
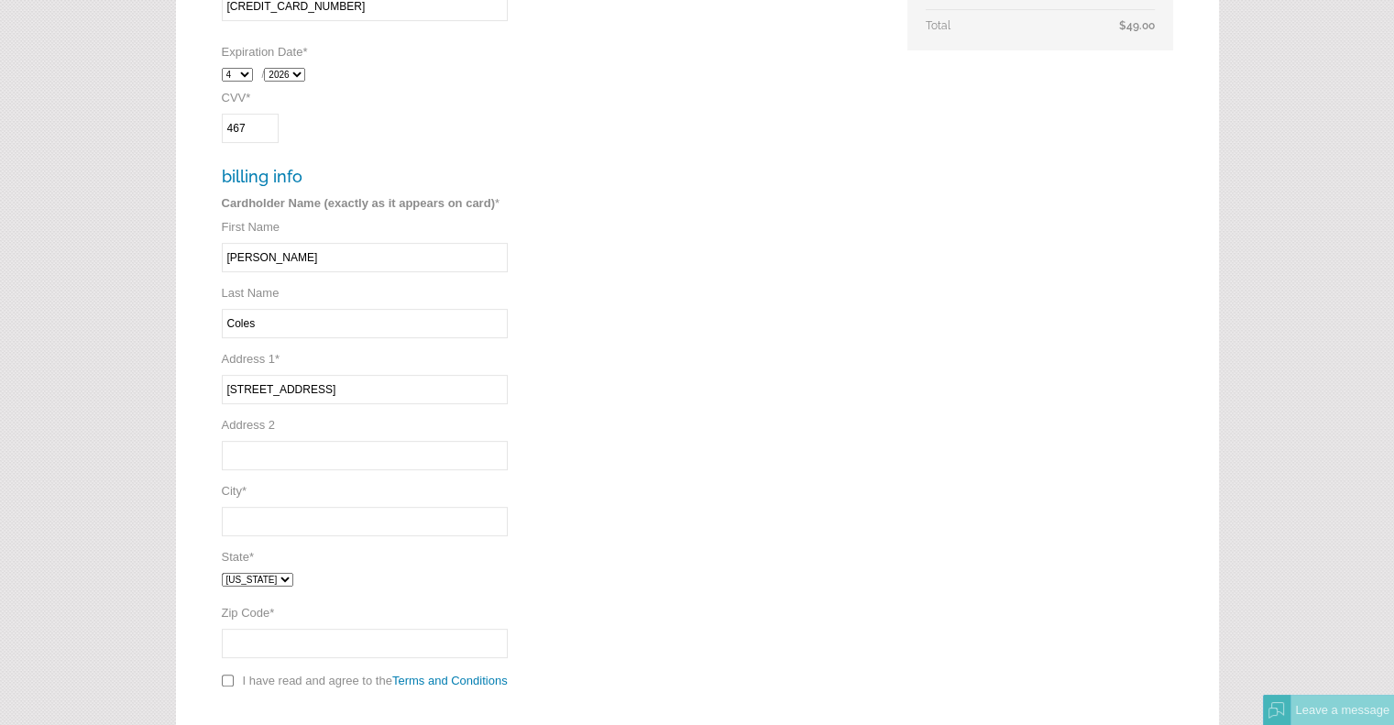
click at [305, 521] on input "City *" at bounding box center [365, 521] width 286 height 29
type input "Mt. Pleasant"
click at [293, 579] on select "Alabama Alaska Arizona Arkansas California Colorado Connecticut District of Col…" at bounding box center [258, 580] width 72 height 14
select select "SC"
click at [222, 573] on select "Alabama Alaska Arizona Arkansas California Colorado Connecticut District of Col…" at bounding box center [258, 580] width 72 height 14
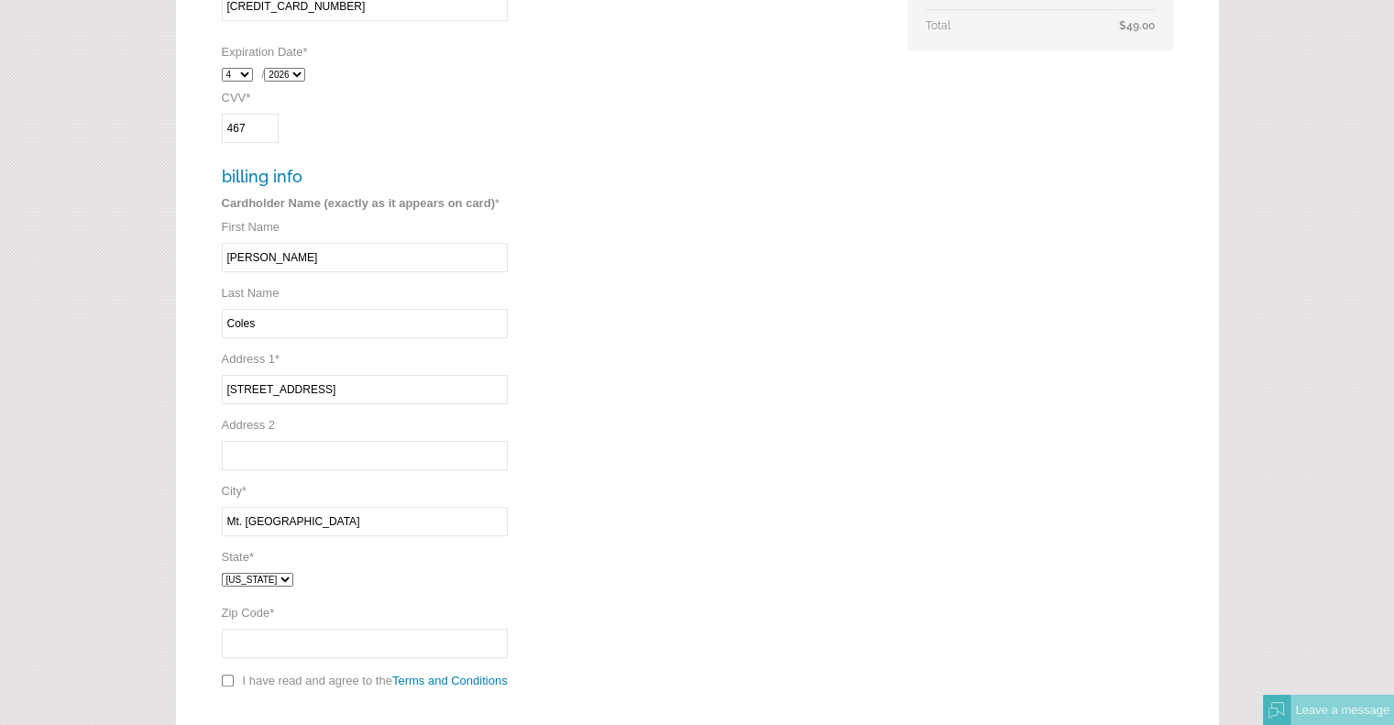
click at [203, 356] on div "payment info Secure credit card payment - This is a secure 128-bit SSL encrypte…" at bounding box center [697, 291] width 1043 height 1019
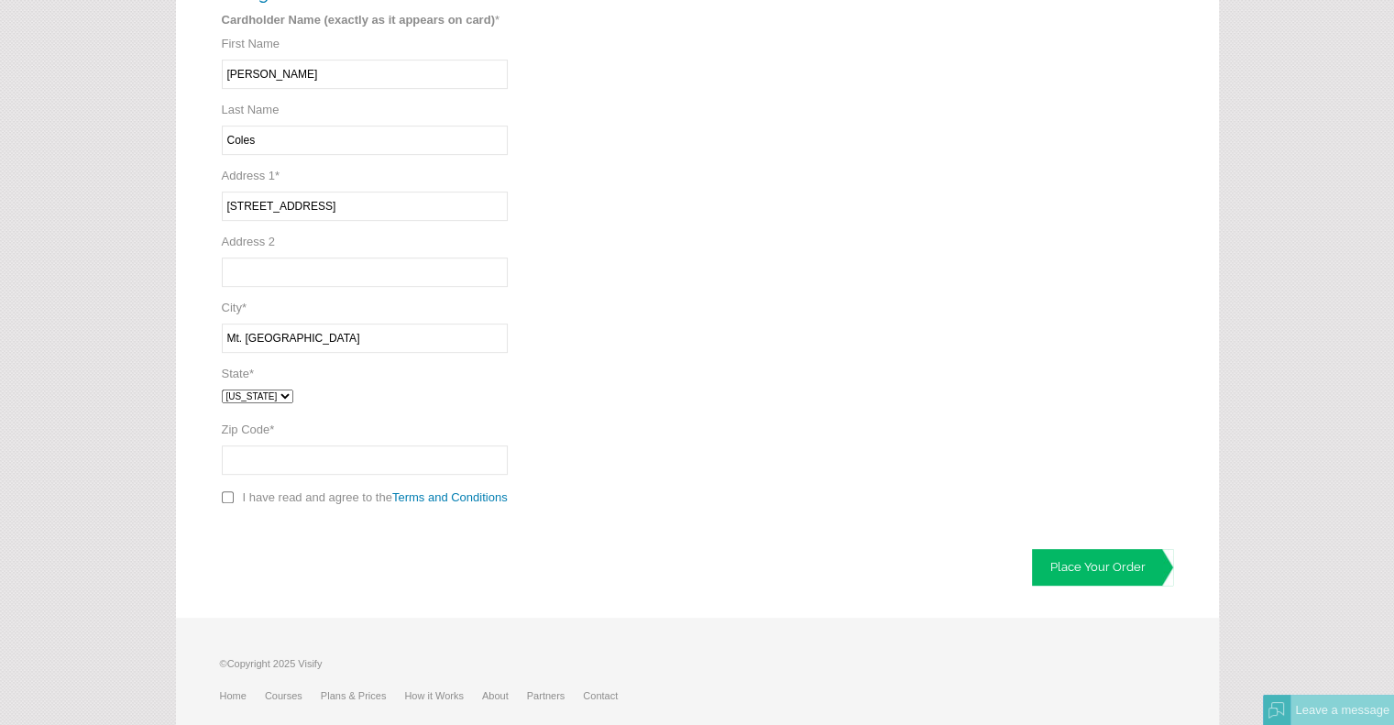
click at [271, 457] on input "Zip Code *" at bounding box center [365, 460] width 286 height 29
type input "29464"
click at [229, 496] on input "checkbox" at bounding box center [228, 497] width 12 height 12
checkbox input "true"
click at [355, 570] on div "payment info Secure credit card payment - This is a secure 128-bit SSL encrypte…" at bounding box center [697, 107] width 1043 height 1019
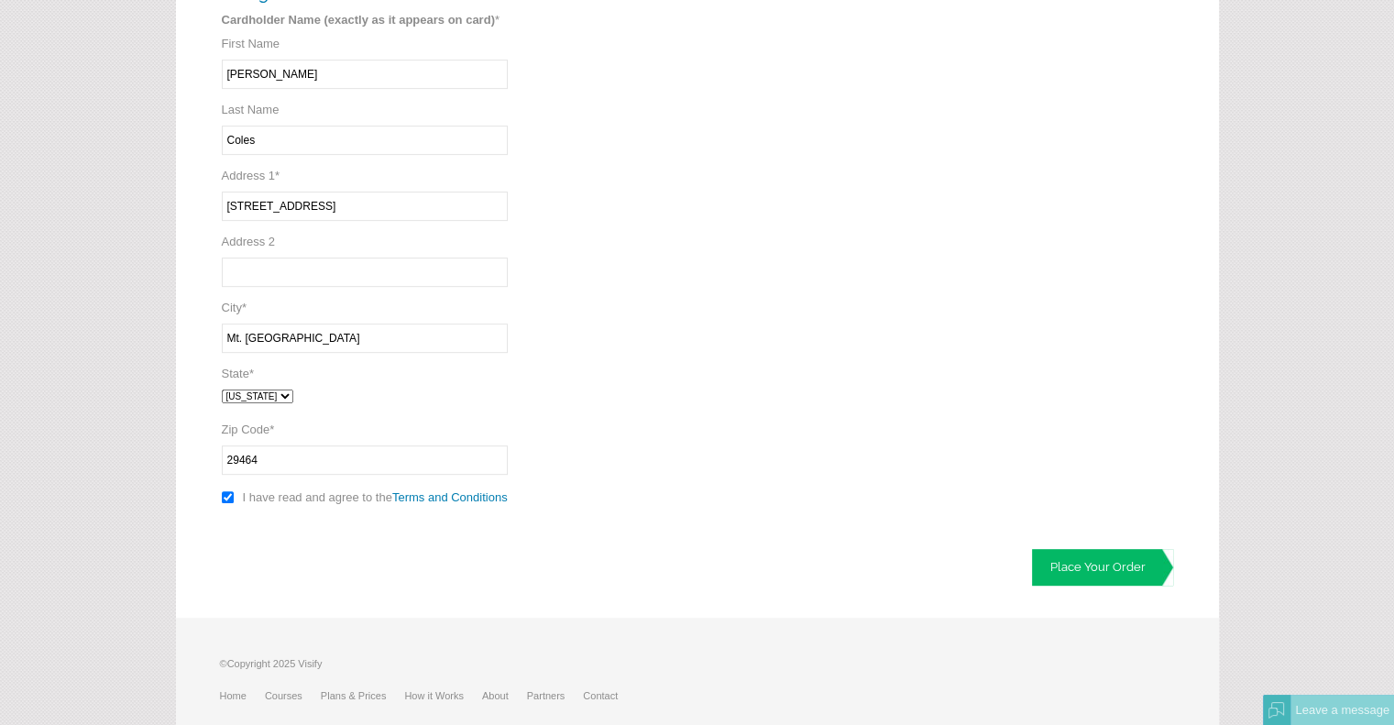
click at [1029, 463] on div "payment info Secure credit card payment - This is a secure 128-bit SSL encrypte…" at bounding box center [697, 107] width 1043 height 1019
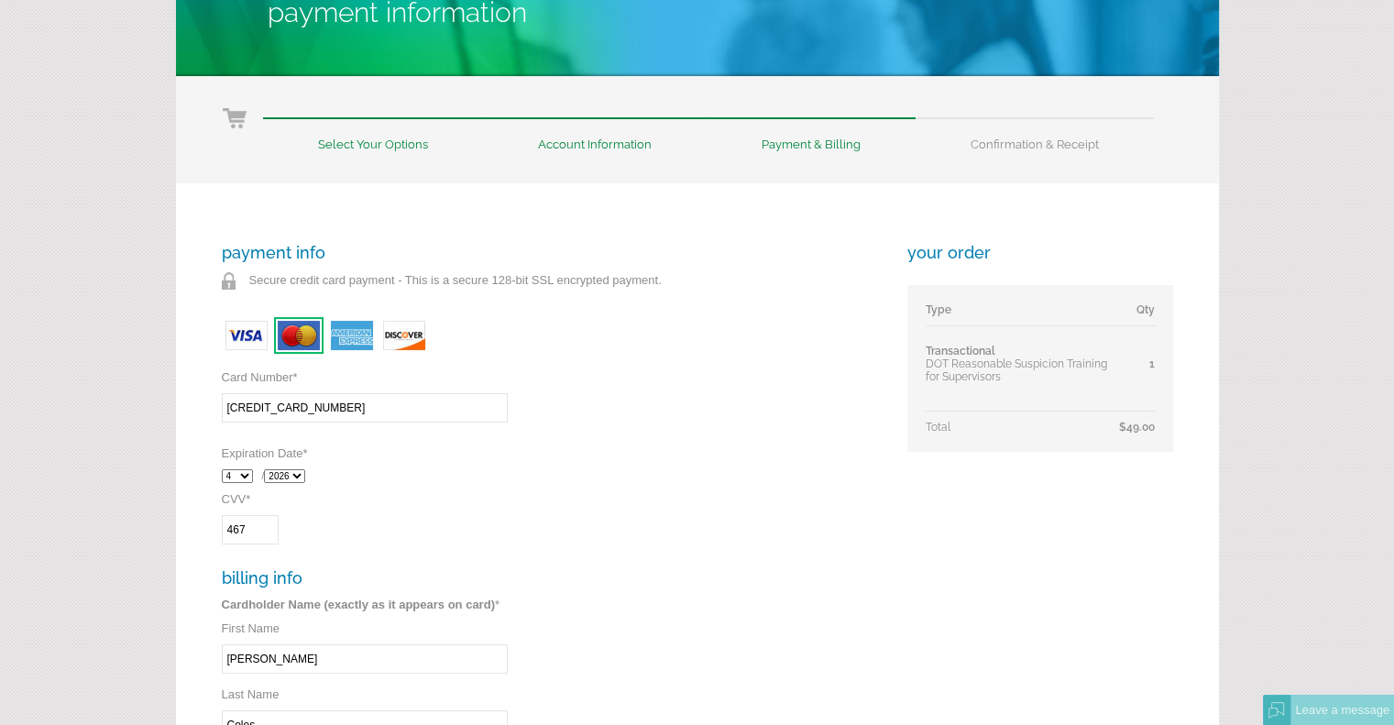
scroll to position [699, 0]
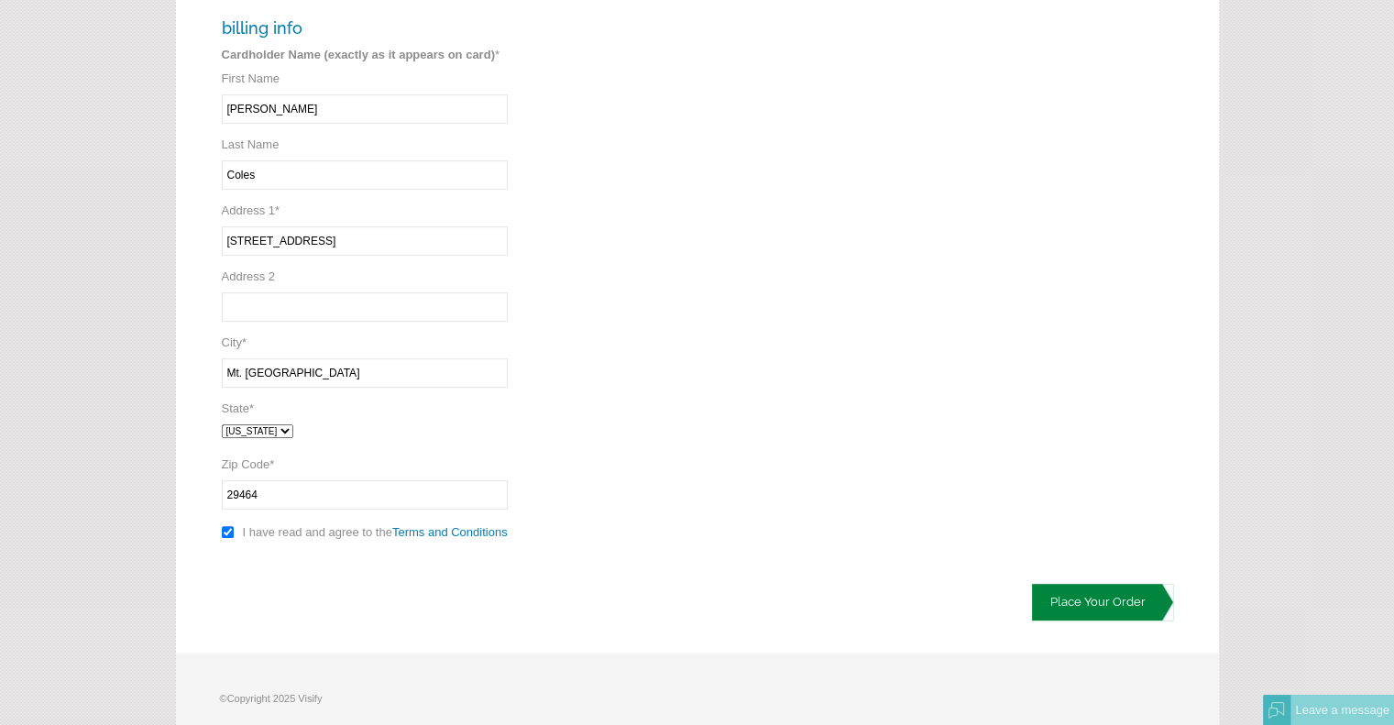
click at [1090, 596] on link "Place Your Order" at bounding box center [1102, 602] width 141 height 37
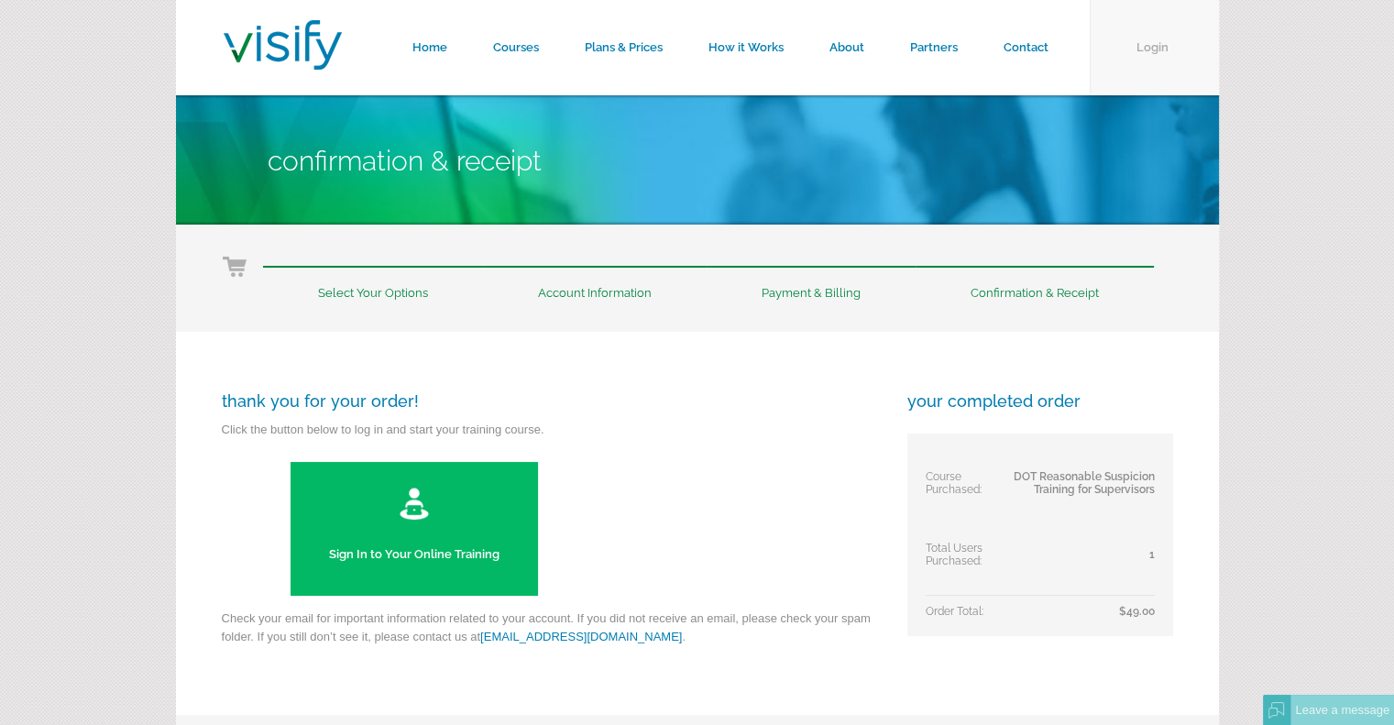
click at [1162, 51] on link "Login" at bounding box center [1154, 47] width 129 height 95
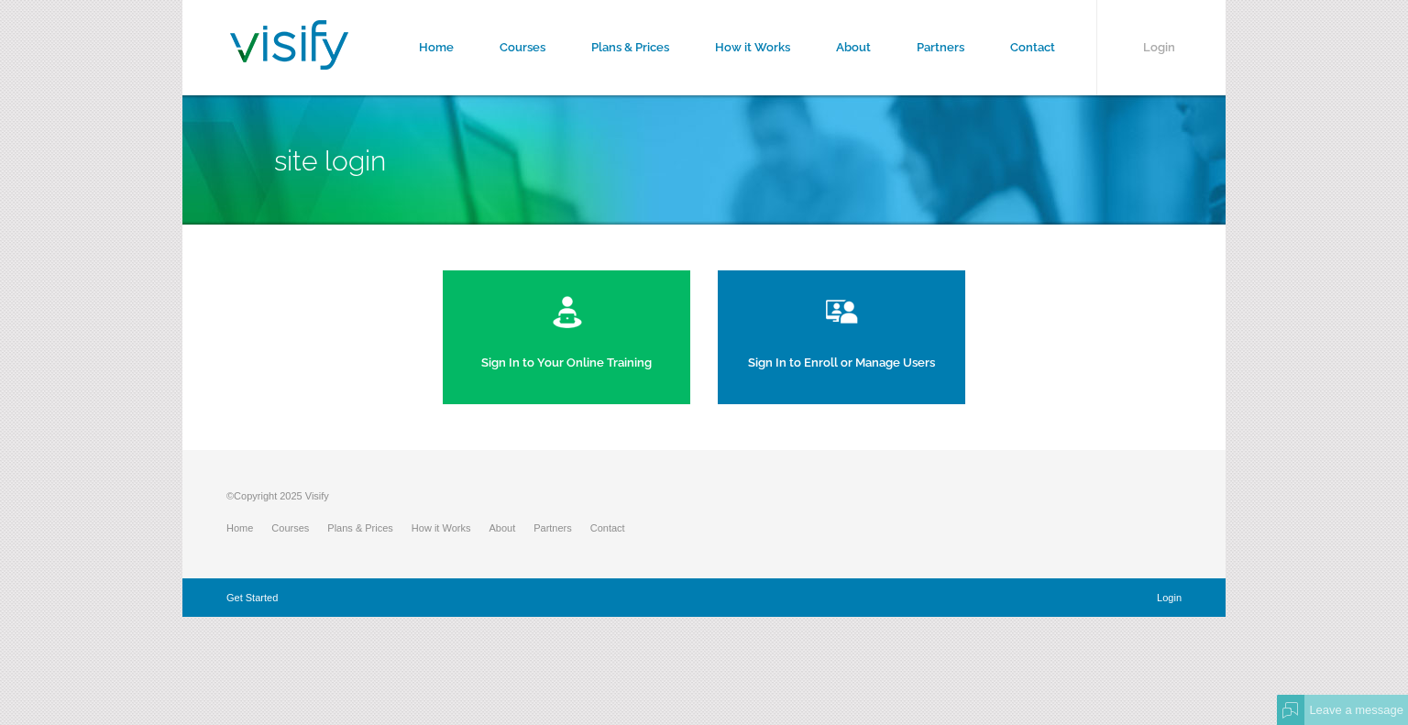
click at [835, 343] on link "Sign In to Enroll or Manage Users" at bounding box center [842, 337] width 248 height 134
click at [873, 336] on link "Sign In to Enroll or Manage Users" at bounding box center [842, 337] width 248 height 134
click at [510, 50] on link "Courses" at bounding box center [523, 47] width 92 height 95
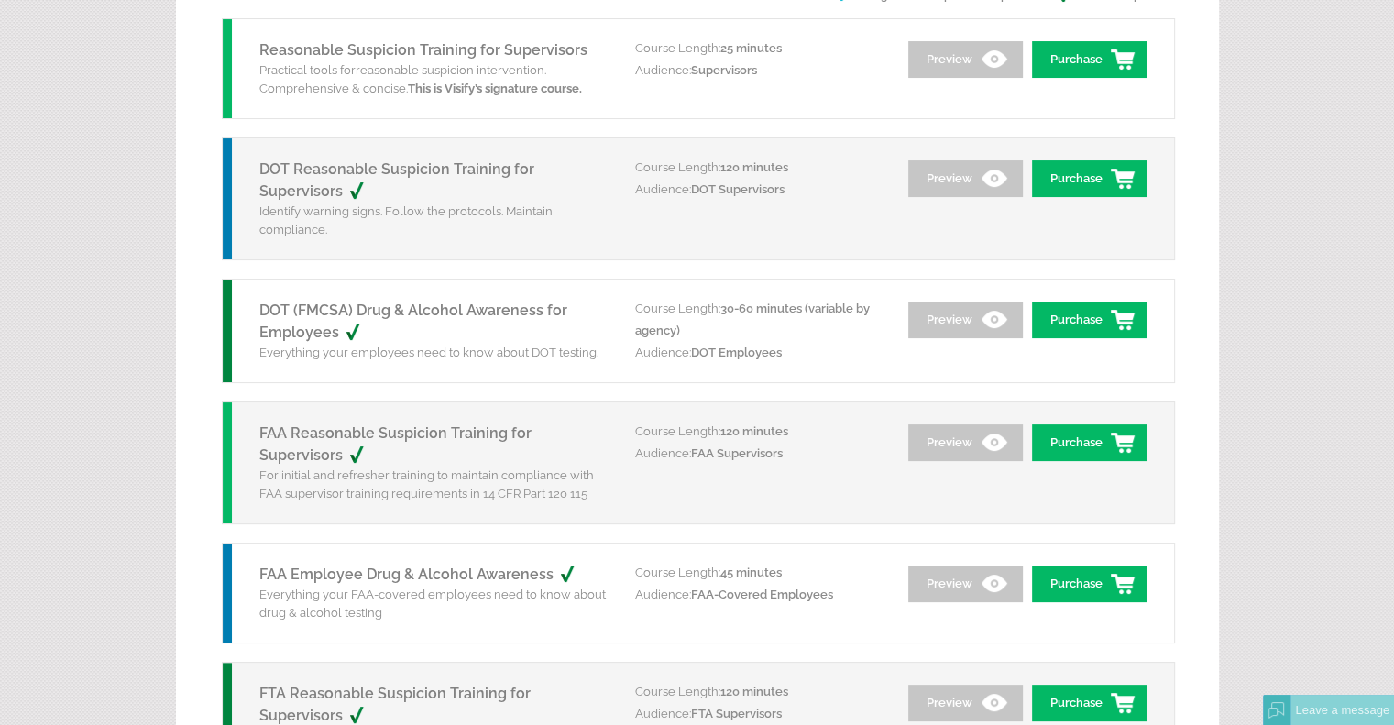
scroll to position [183, 0]
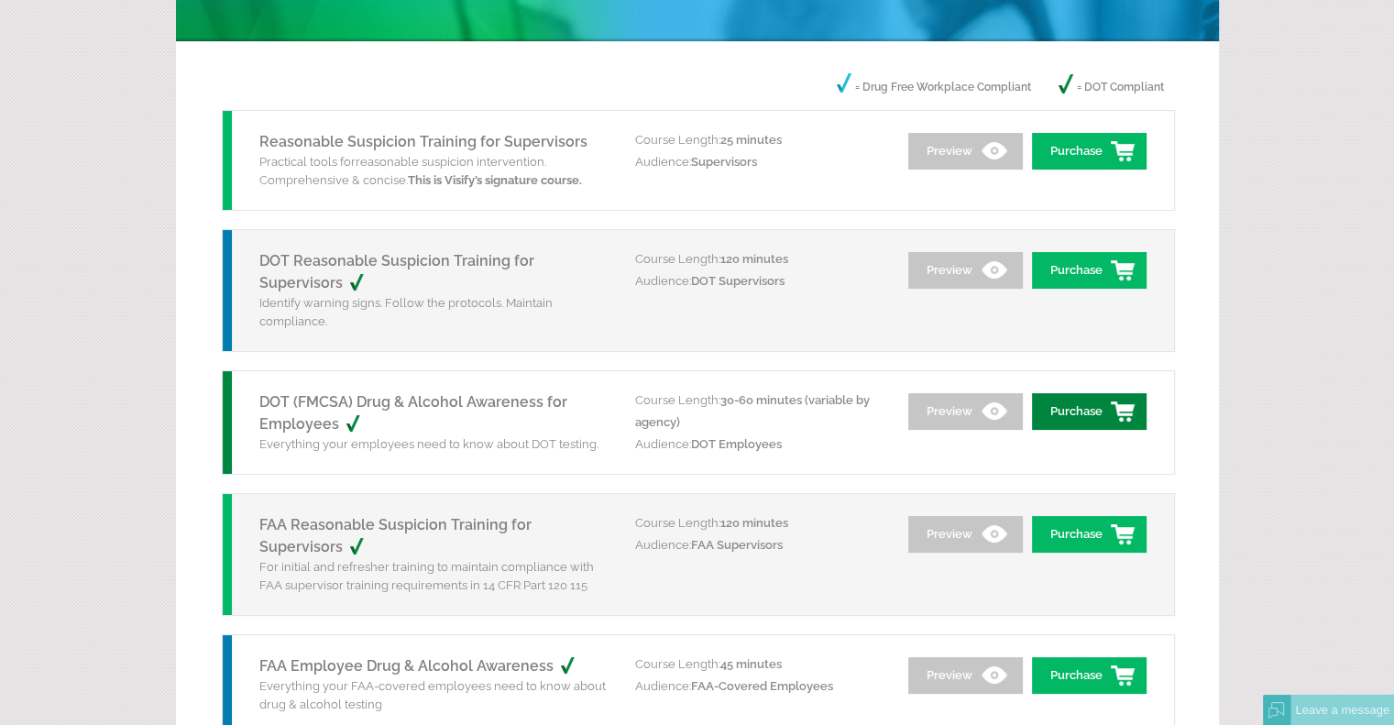
click at [1095, 418] on link "Purchase" at bounding box center [1089, 411] width 115 height 37
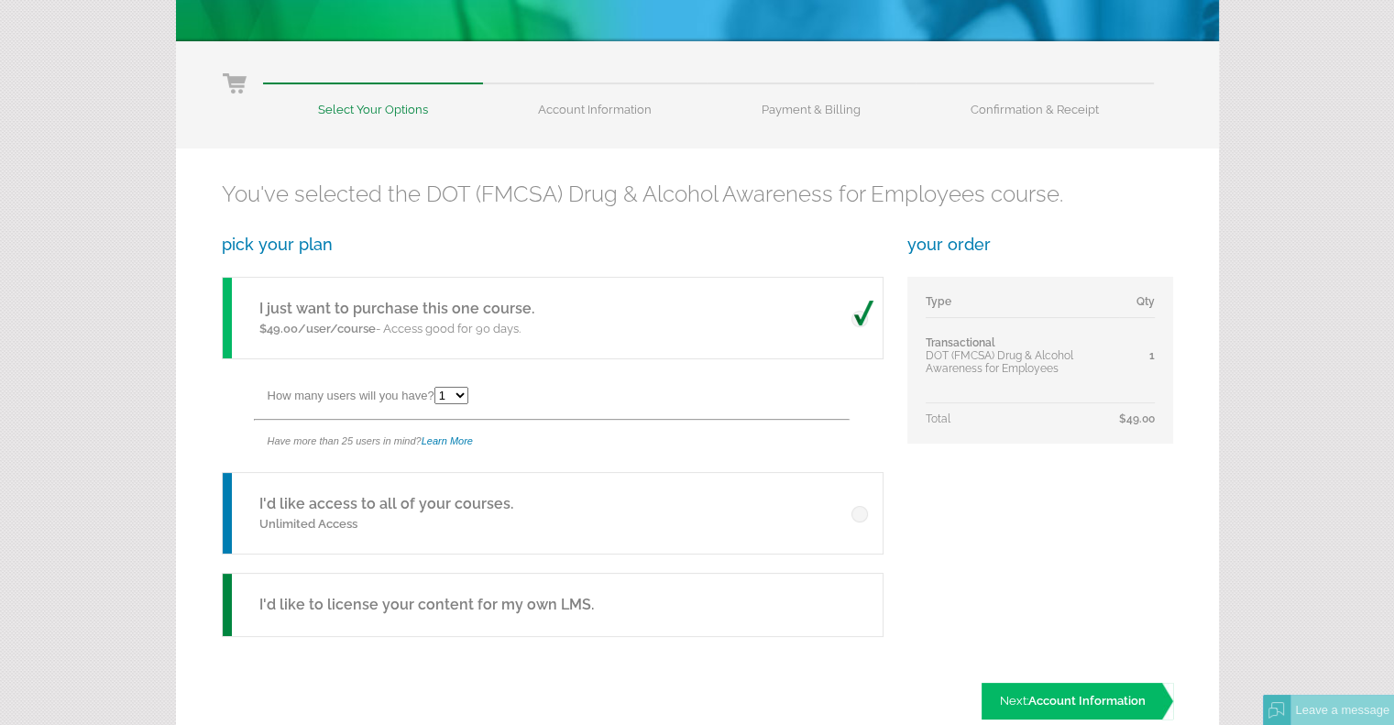
scroll to position [275, 0]
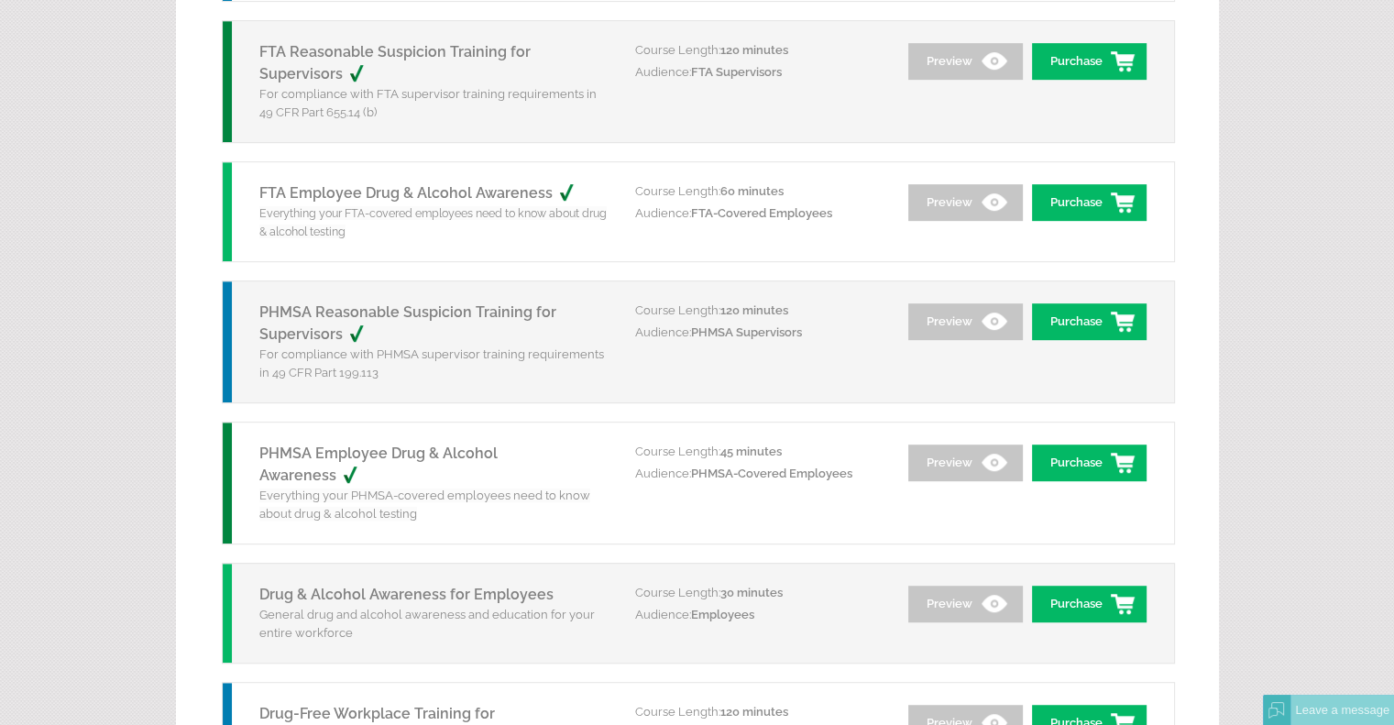
scroll to position [1008, 0]
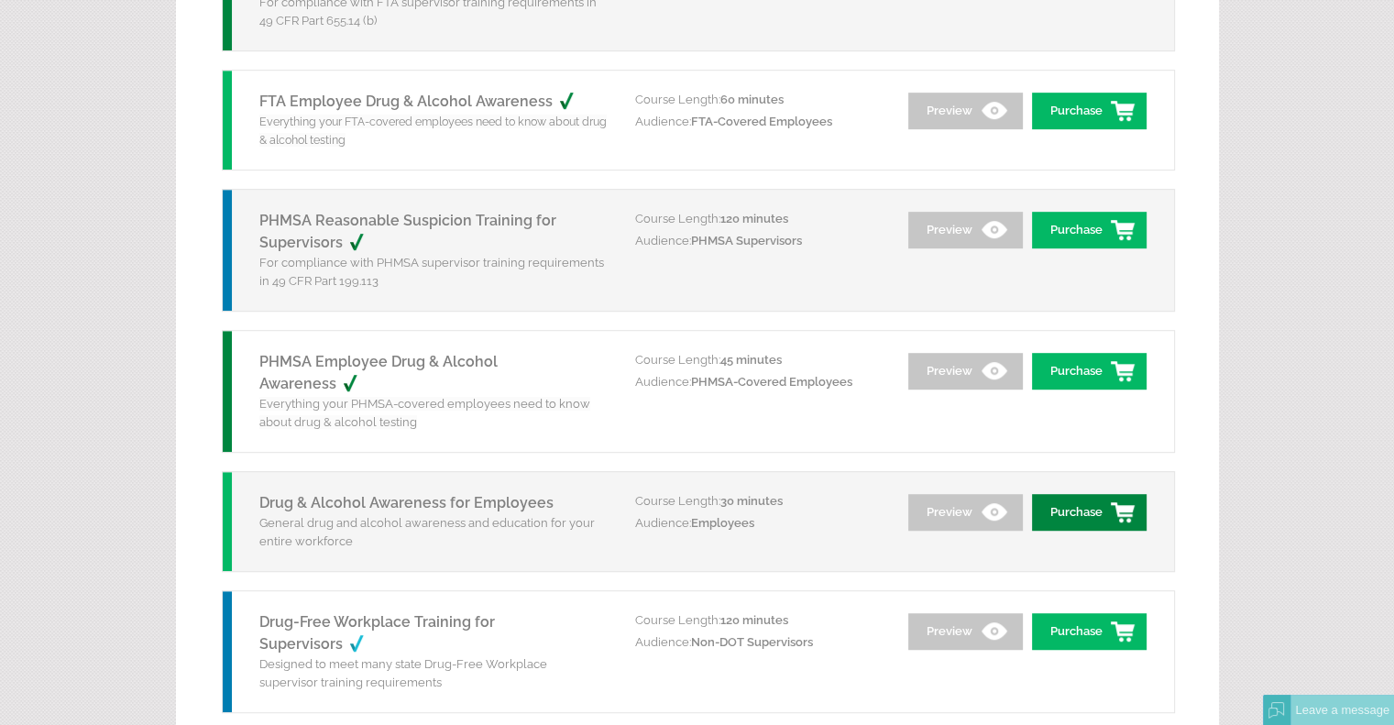
click at [1113, 516] on link "Purchase" at bounding box center [1089, 512] width 115 height 37
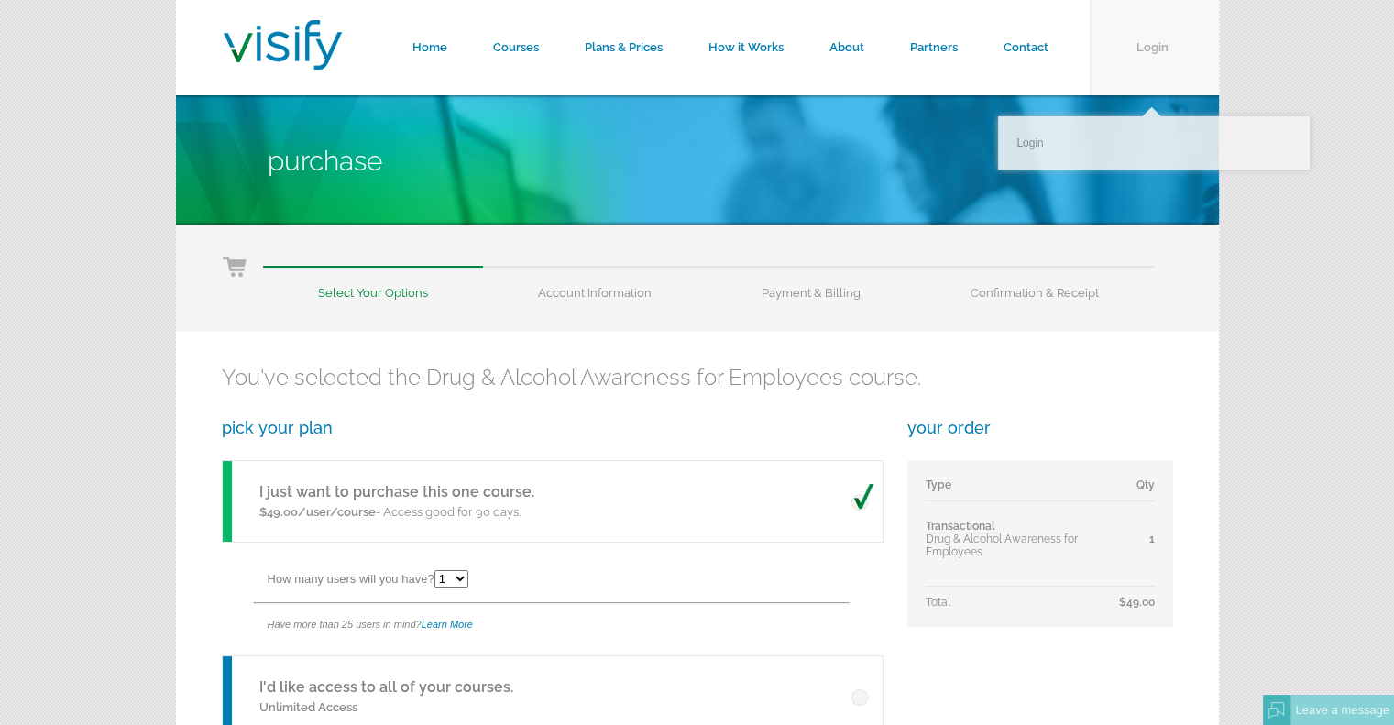
click at [1154, 50] on link "Login" at bounding box center [1154, 47] width 129 height 95
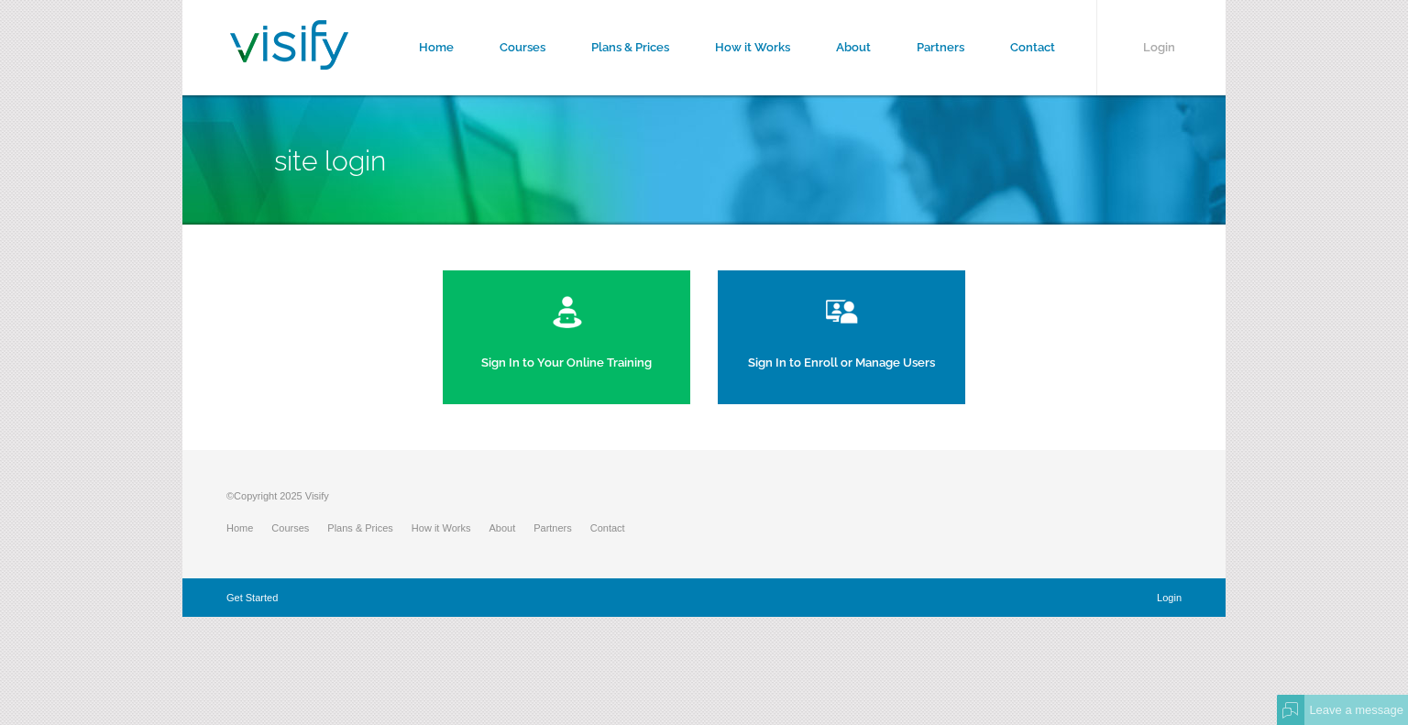
click at [839, 318] on img at bounding box center [841, 311] width 41 height 37
